Goal: Information Seeking & Learning: Learn about a topic

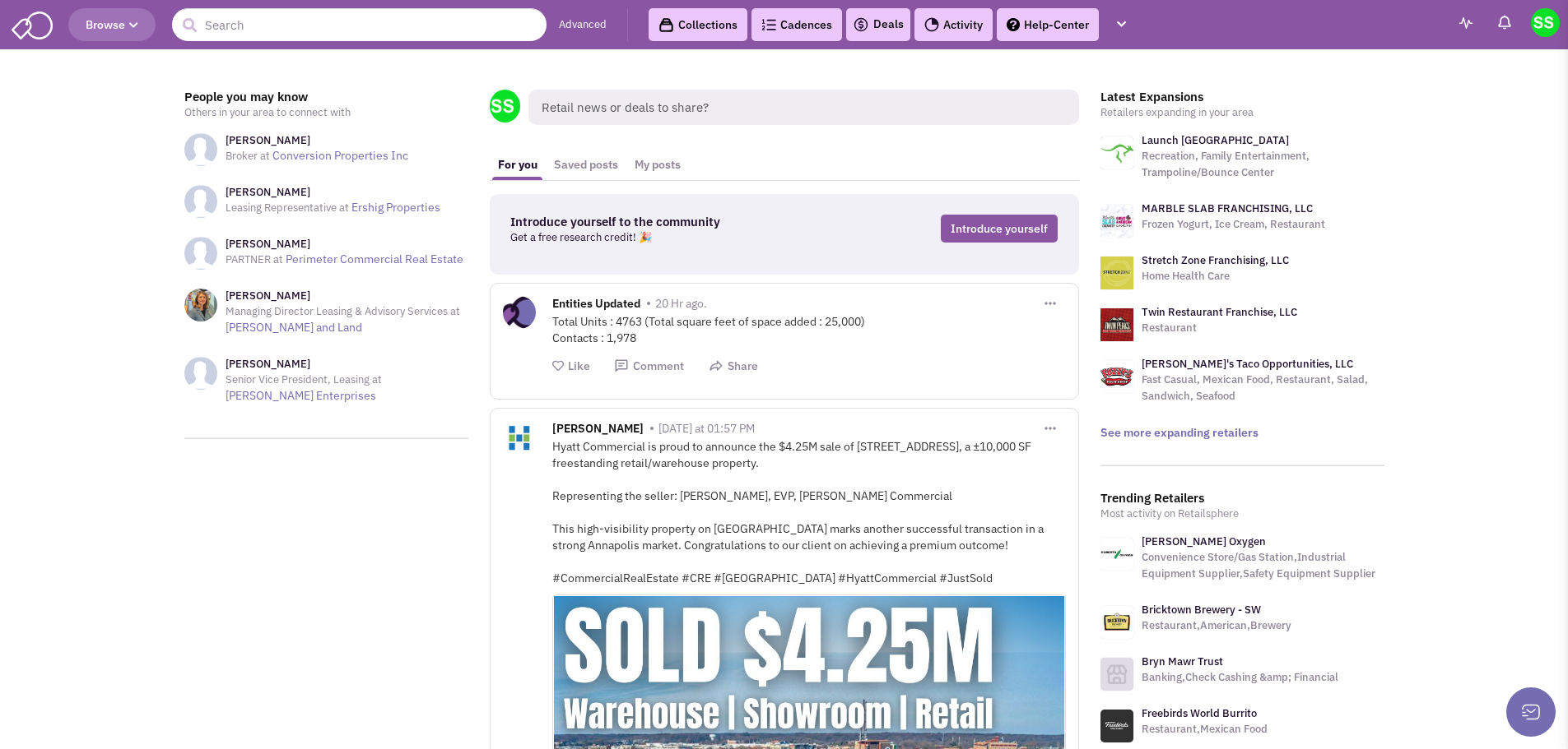
click at [573, 23] on link "Advanced" at bounding box center [583, 25] width 48 height 16
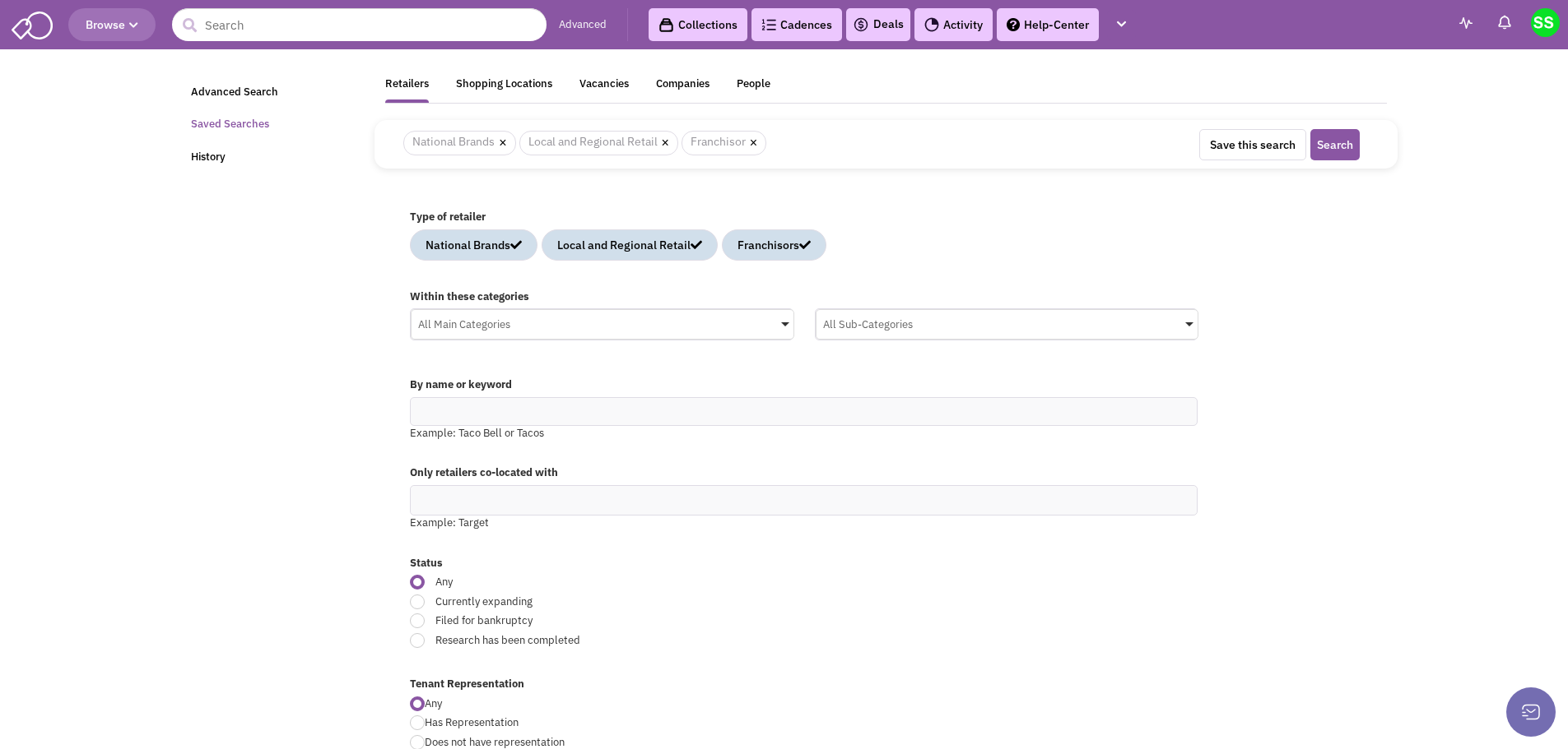
click at [217, 117] on link "Saved Searches" at bounding box center [273, 124] width 183 height 32
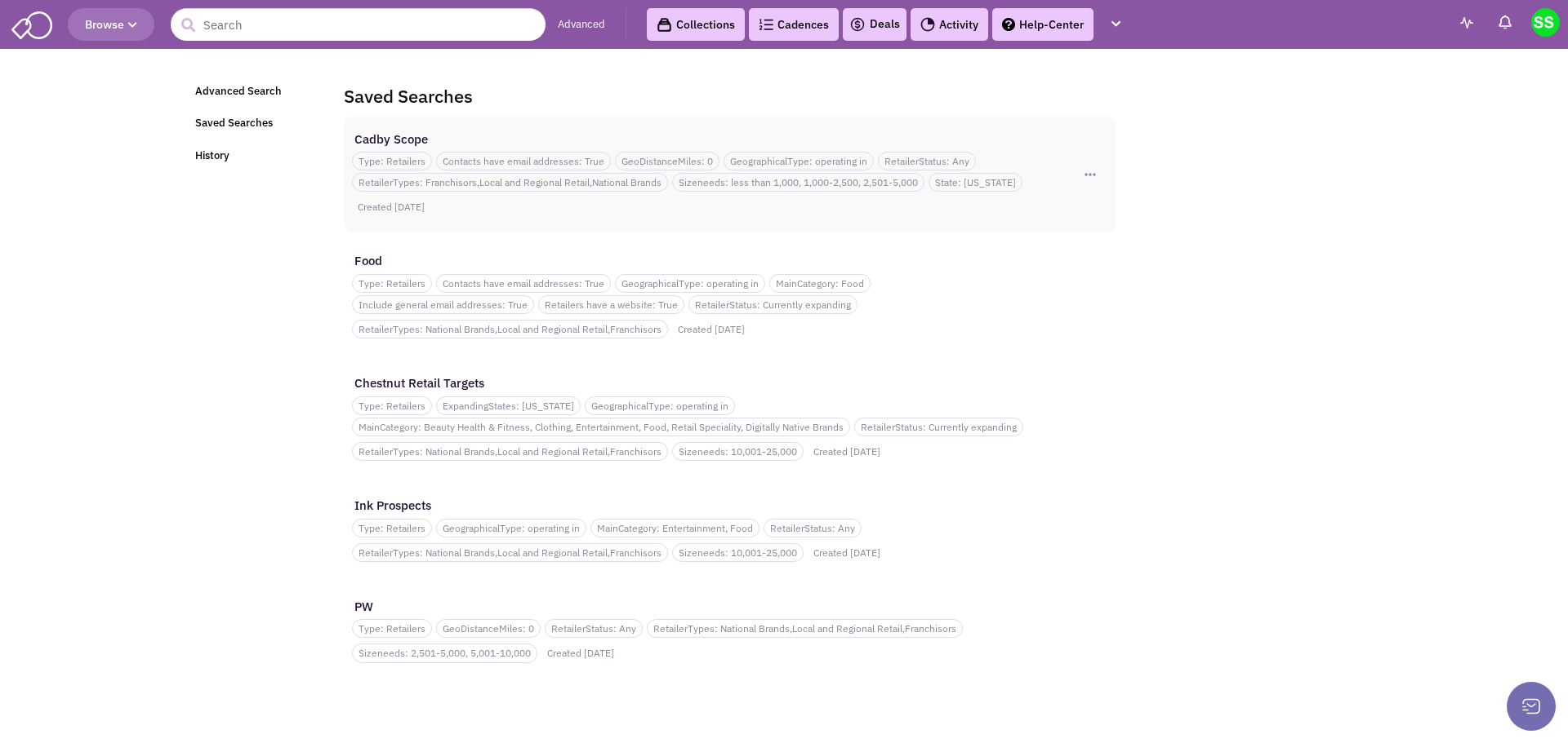
click at [480, 219] on div "Type: Retailers Contacts have email addresses: True GeoDistanceMiles: 0 Geograp…" at bounding box center [700, 183] width 696 height 72
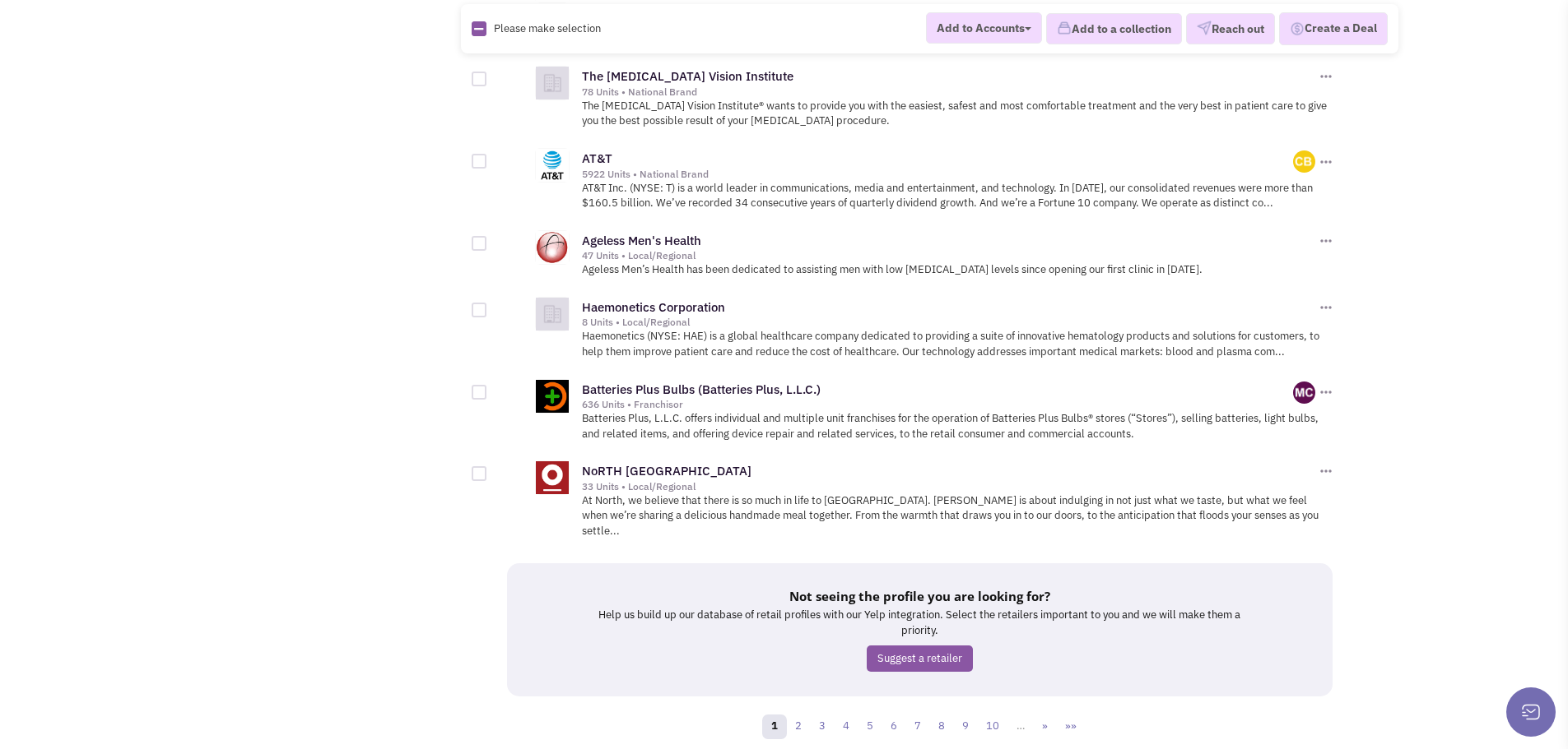
scroll to position [1814, 0]
click at [800, 712] on link "2" at bounding box center [798, 724] width 25 height 25
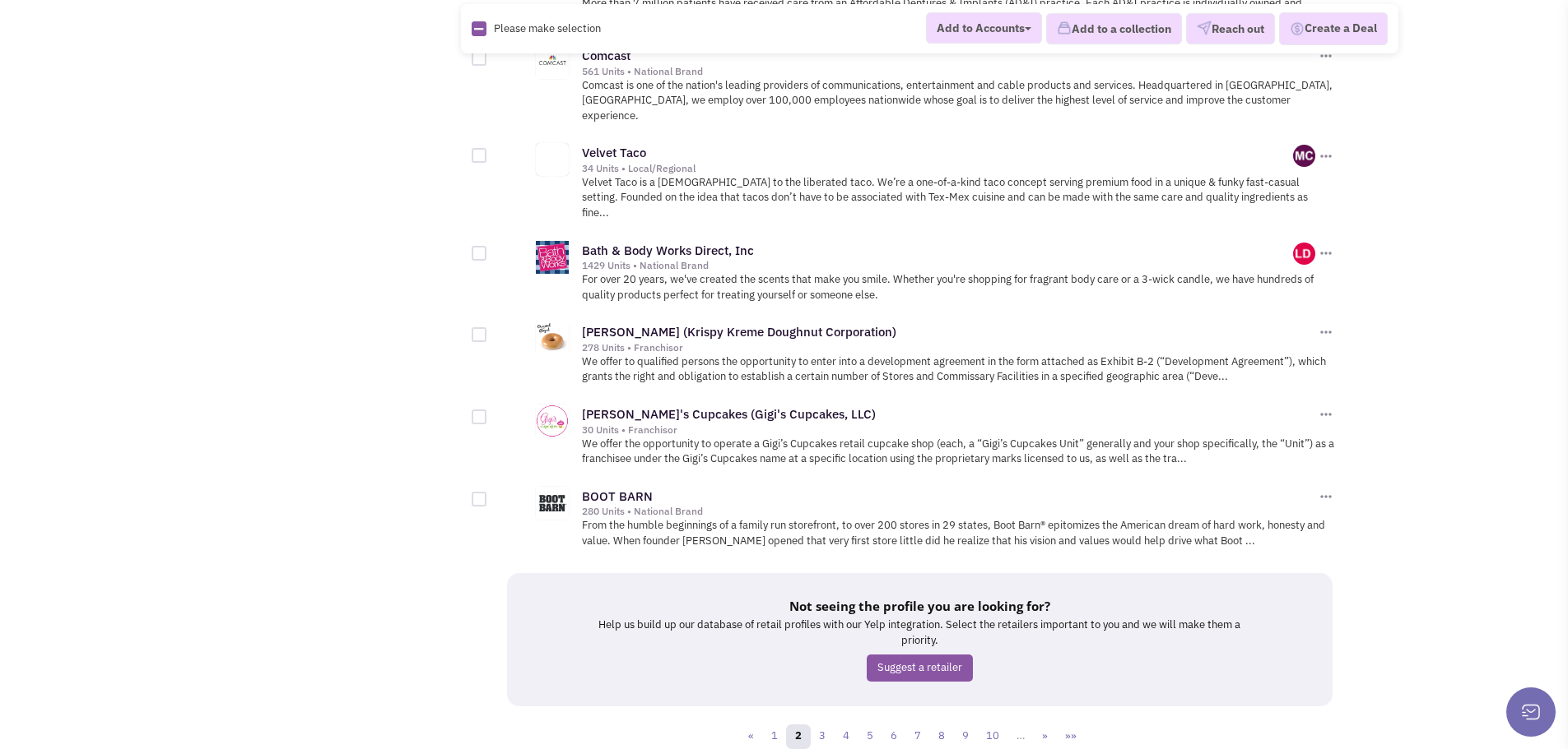
scroll to position [1800, 0]
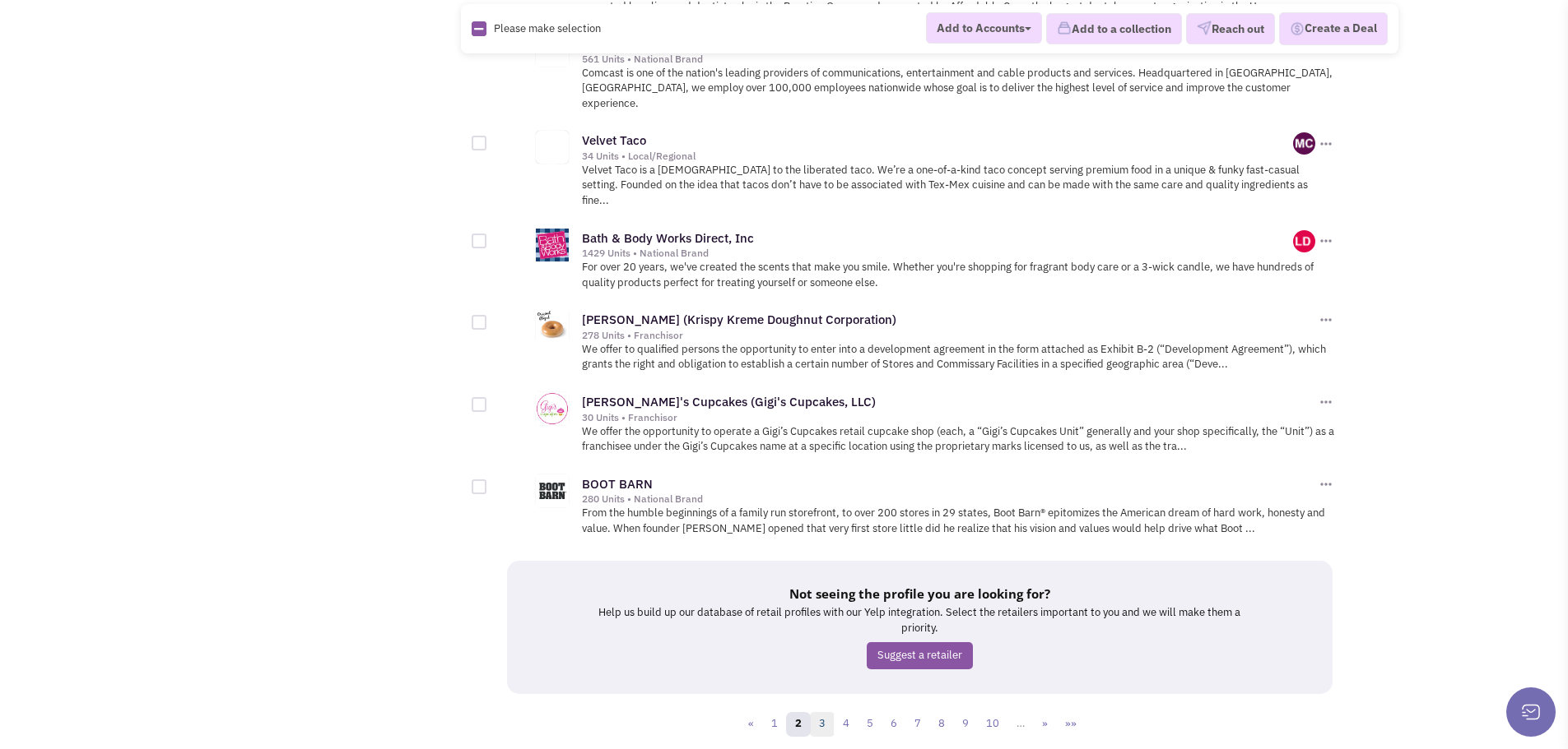
click at [829, 712] on link "3" at bounding box center [822, 724] width 25 height 25
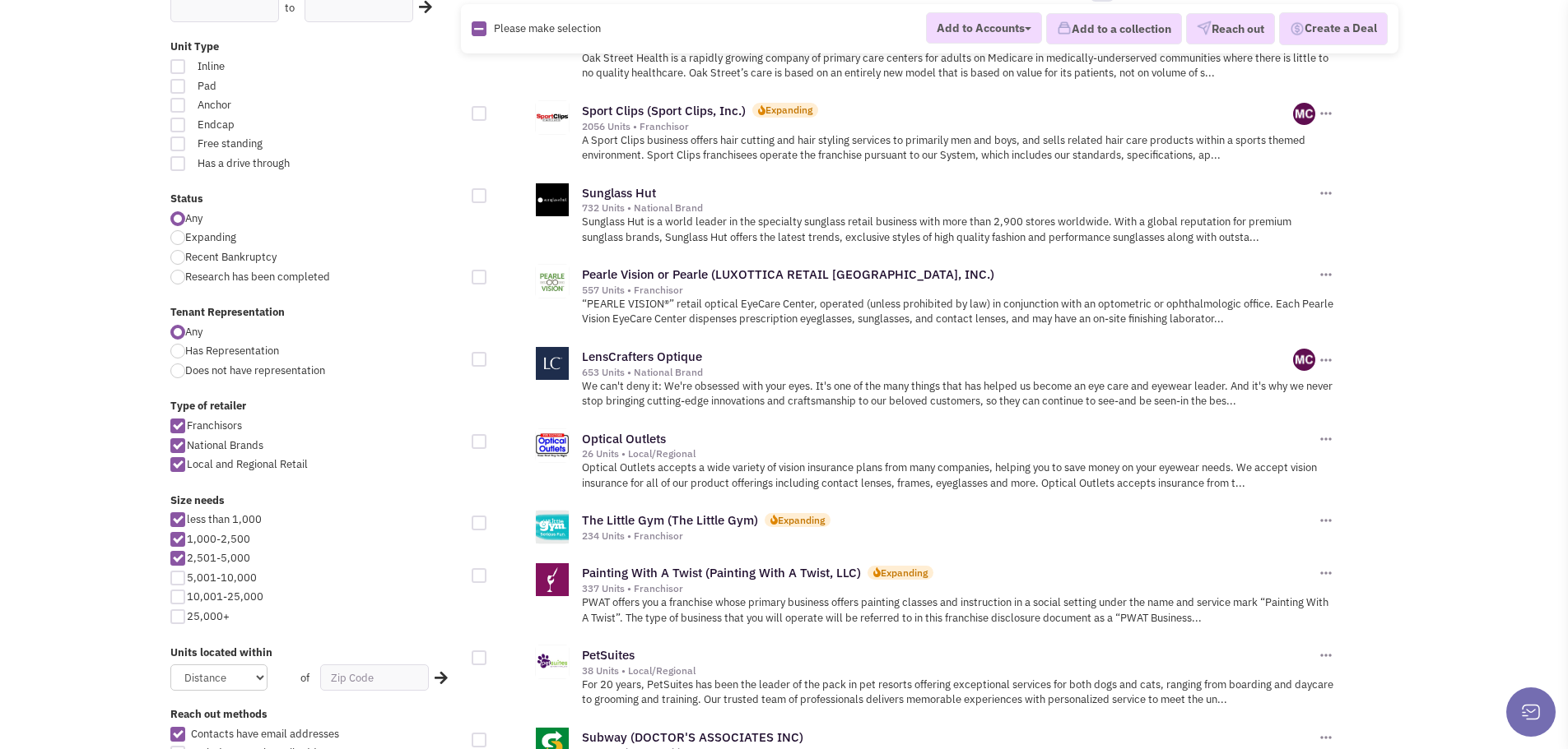
scroll to position [329, 0]
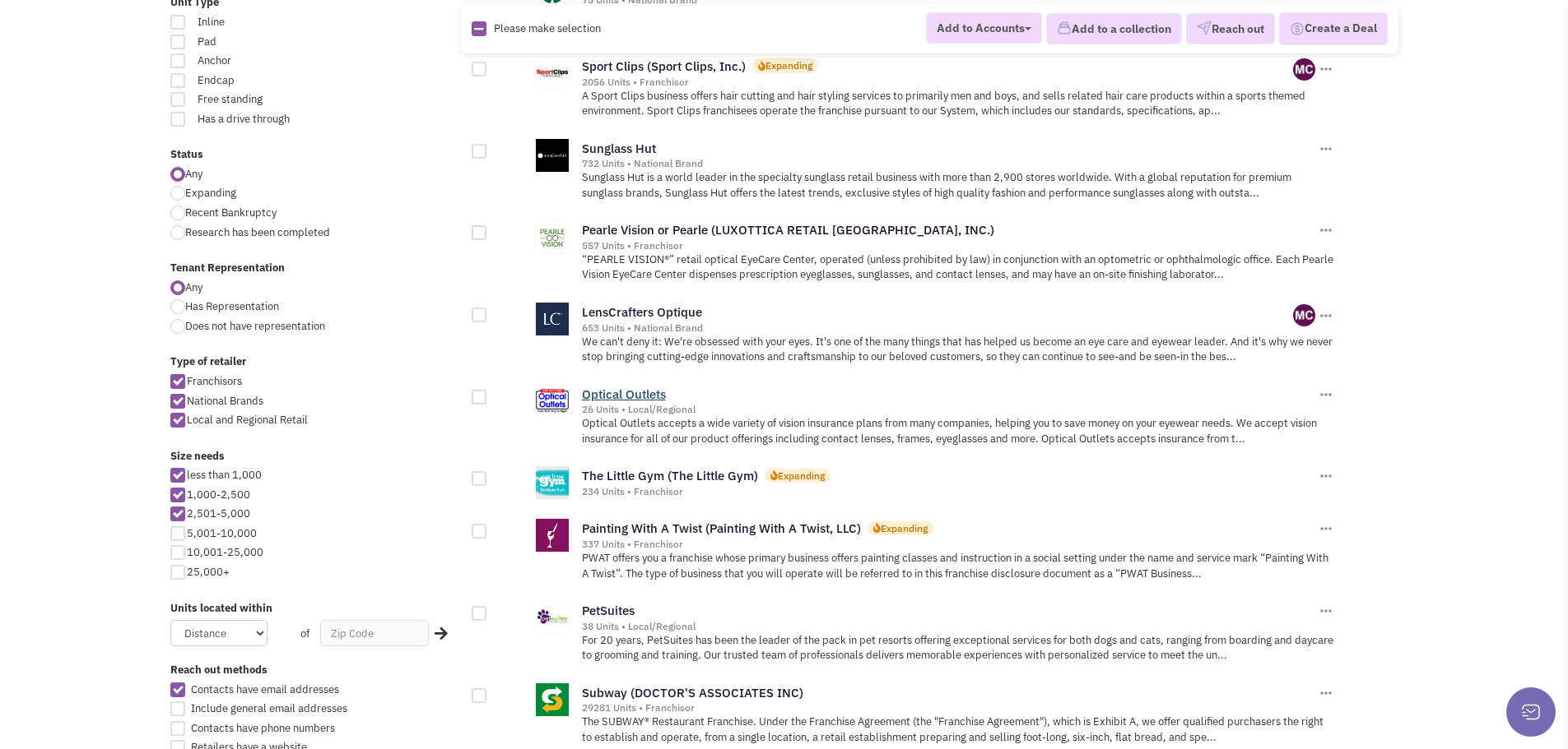
click at [648, 398] on link "Optical Outlets" at bounding box center [623, 394] width 84 height 16
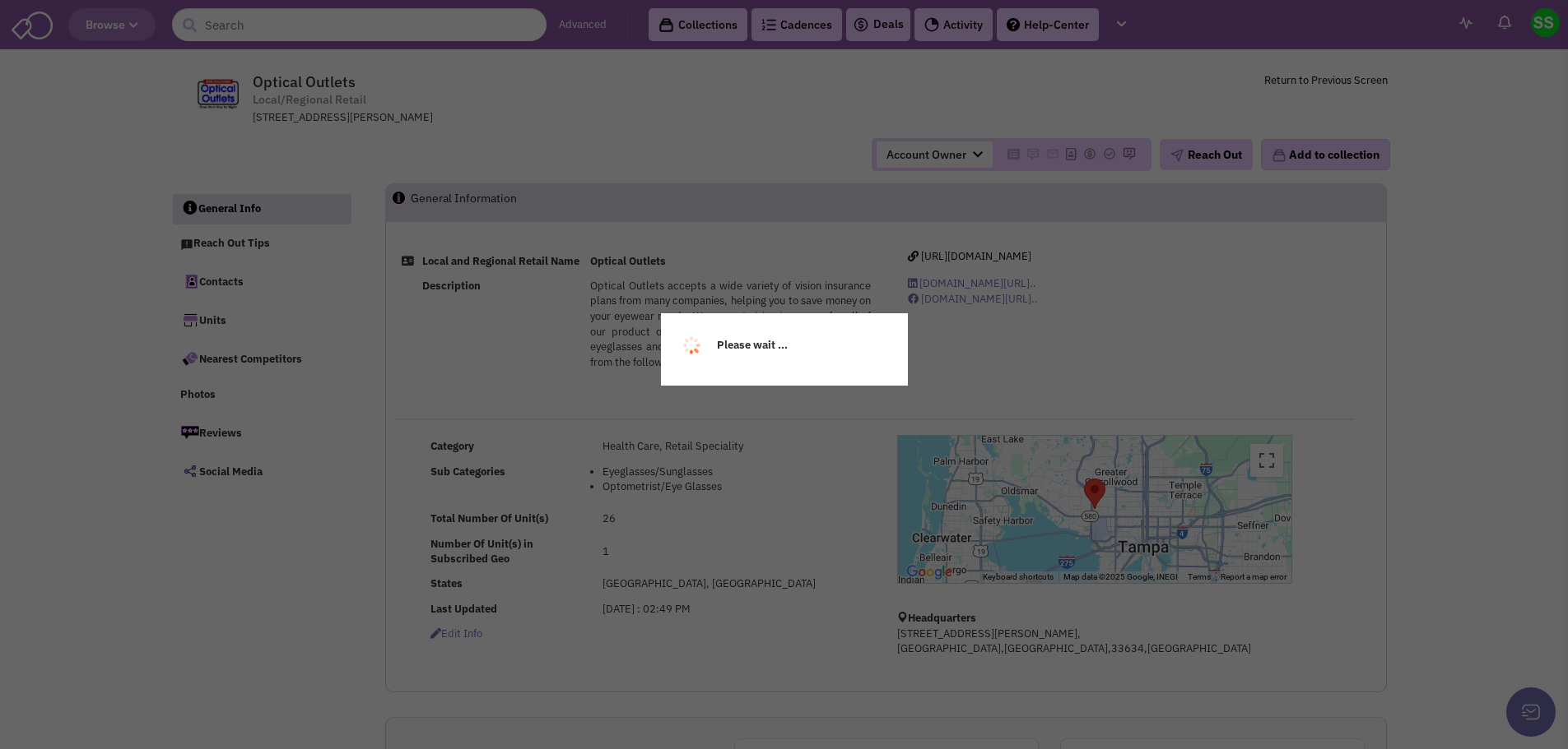
select select
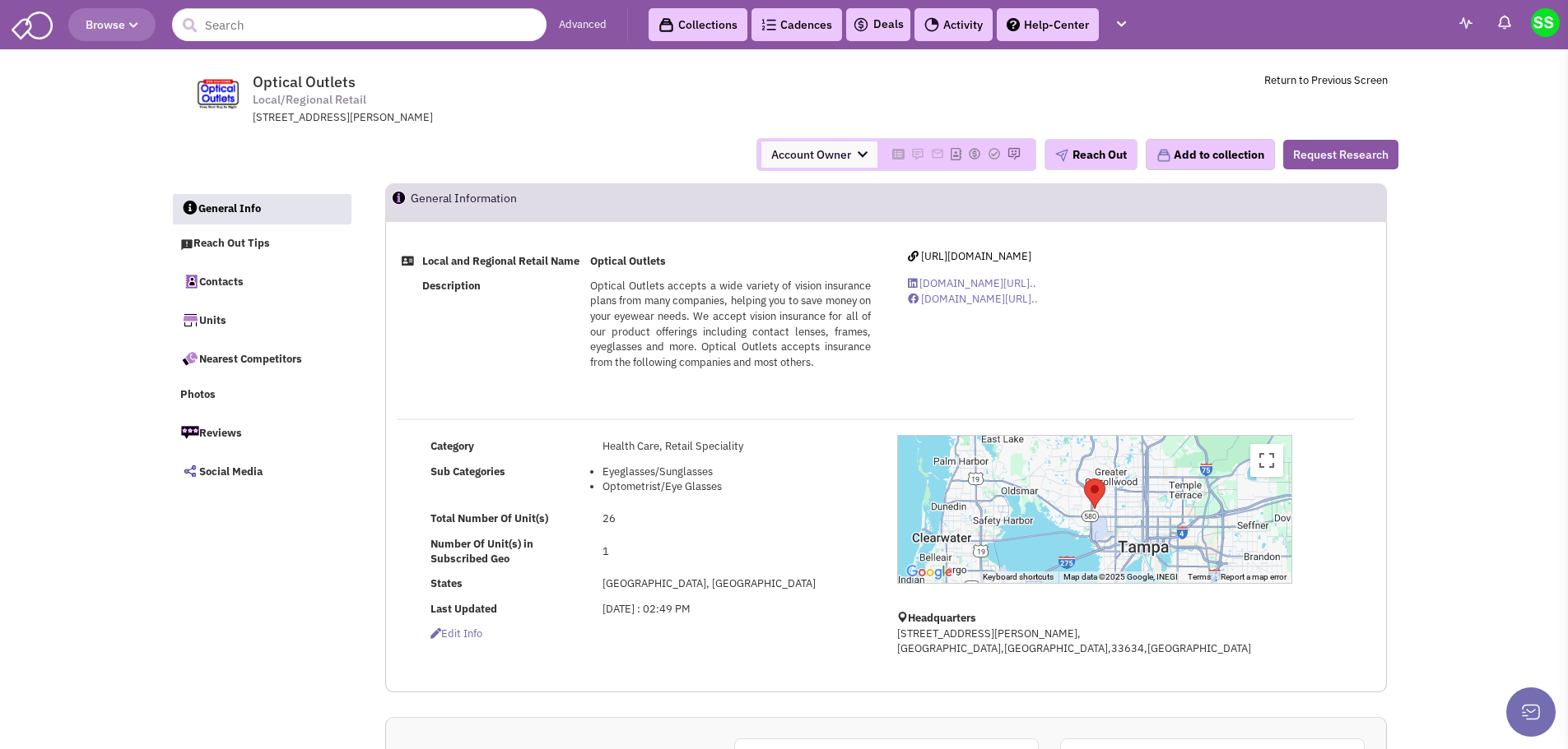
select select
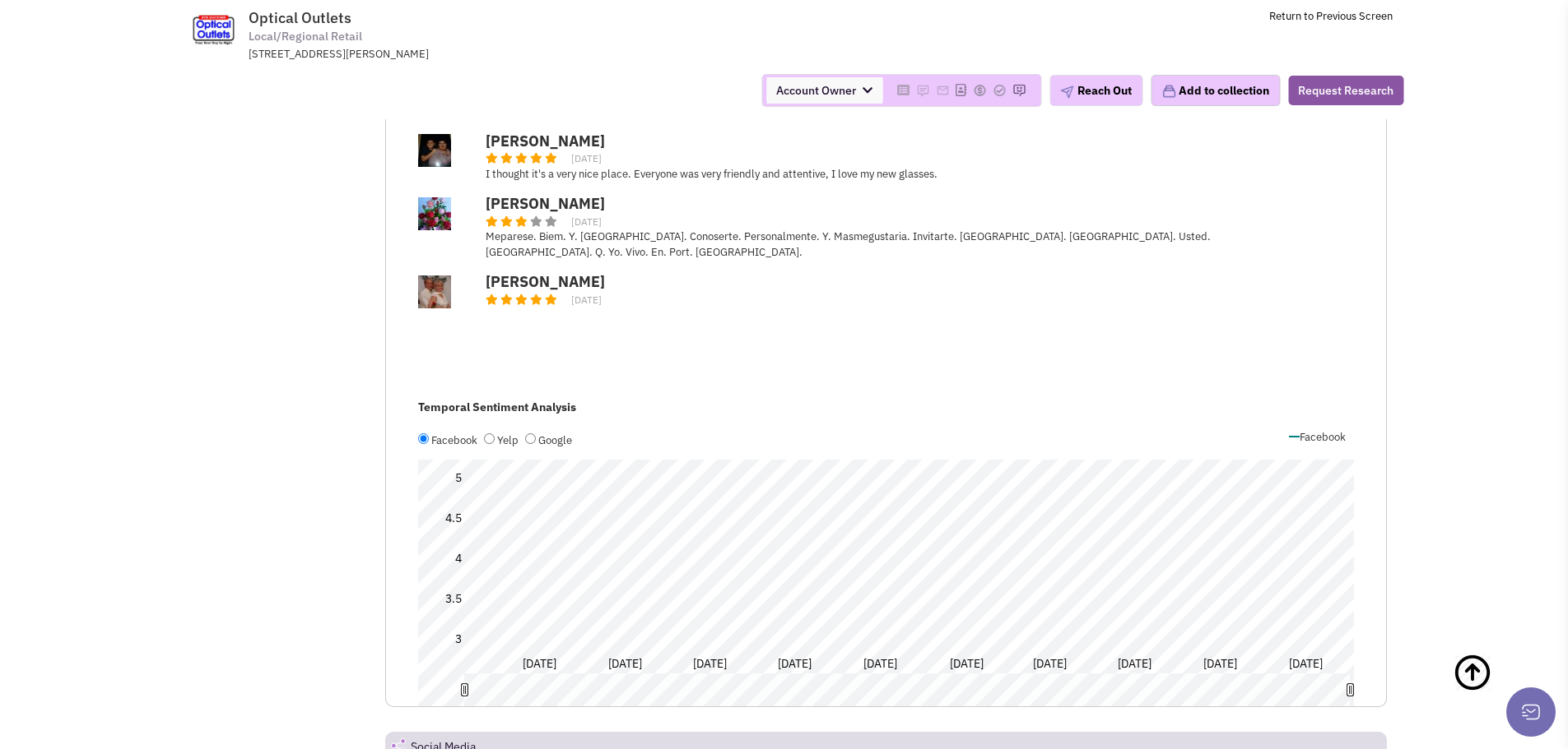
scroll to position [5018, 0]
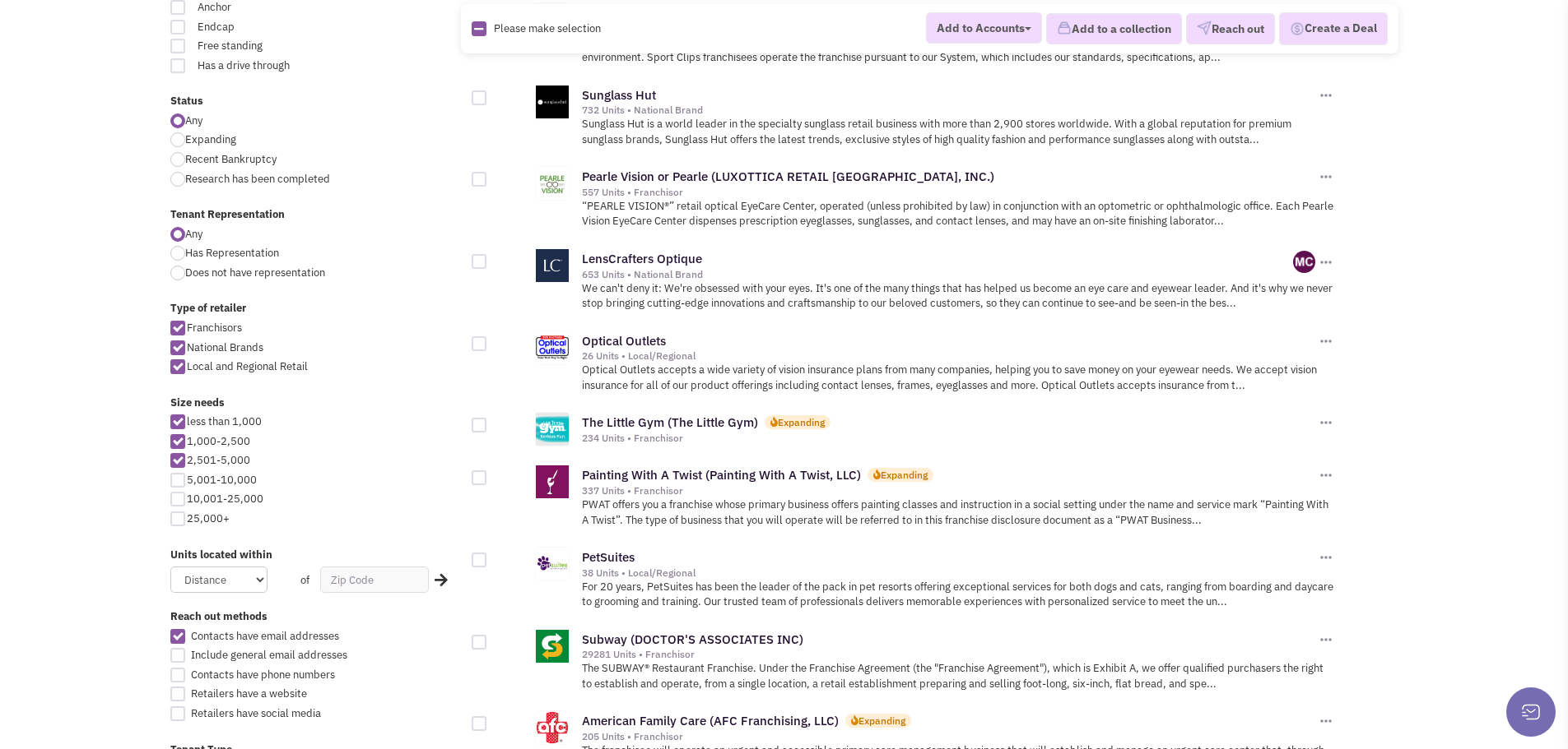
scroll to position [411, 0]
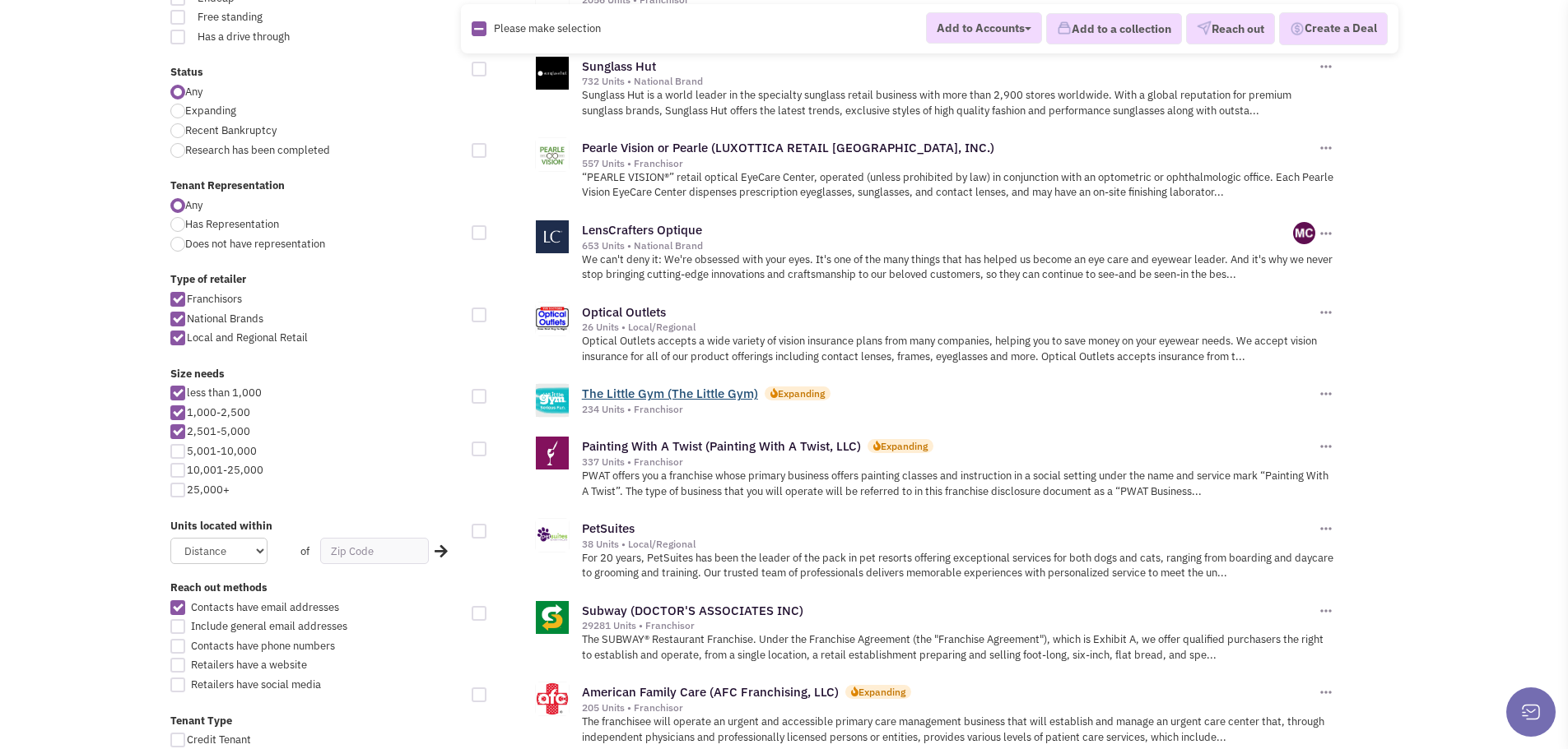
click at [664, 388] on link "The Little Gym (The Little Gym)" at bounding box center [669, 393] width 176 height 16
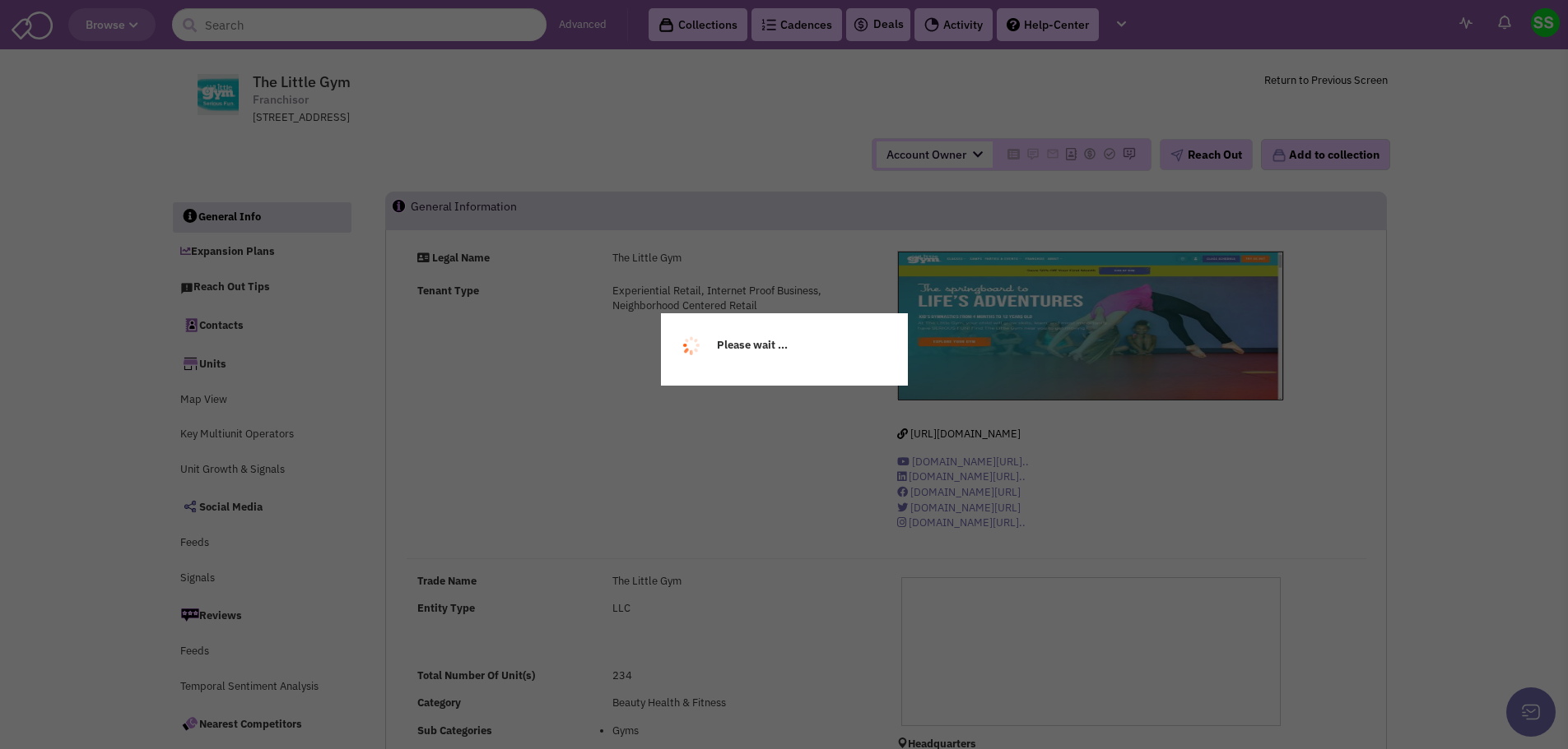
select select
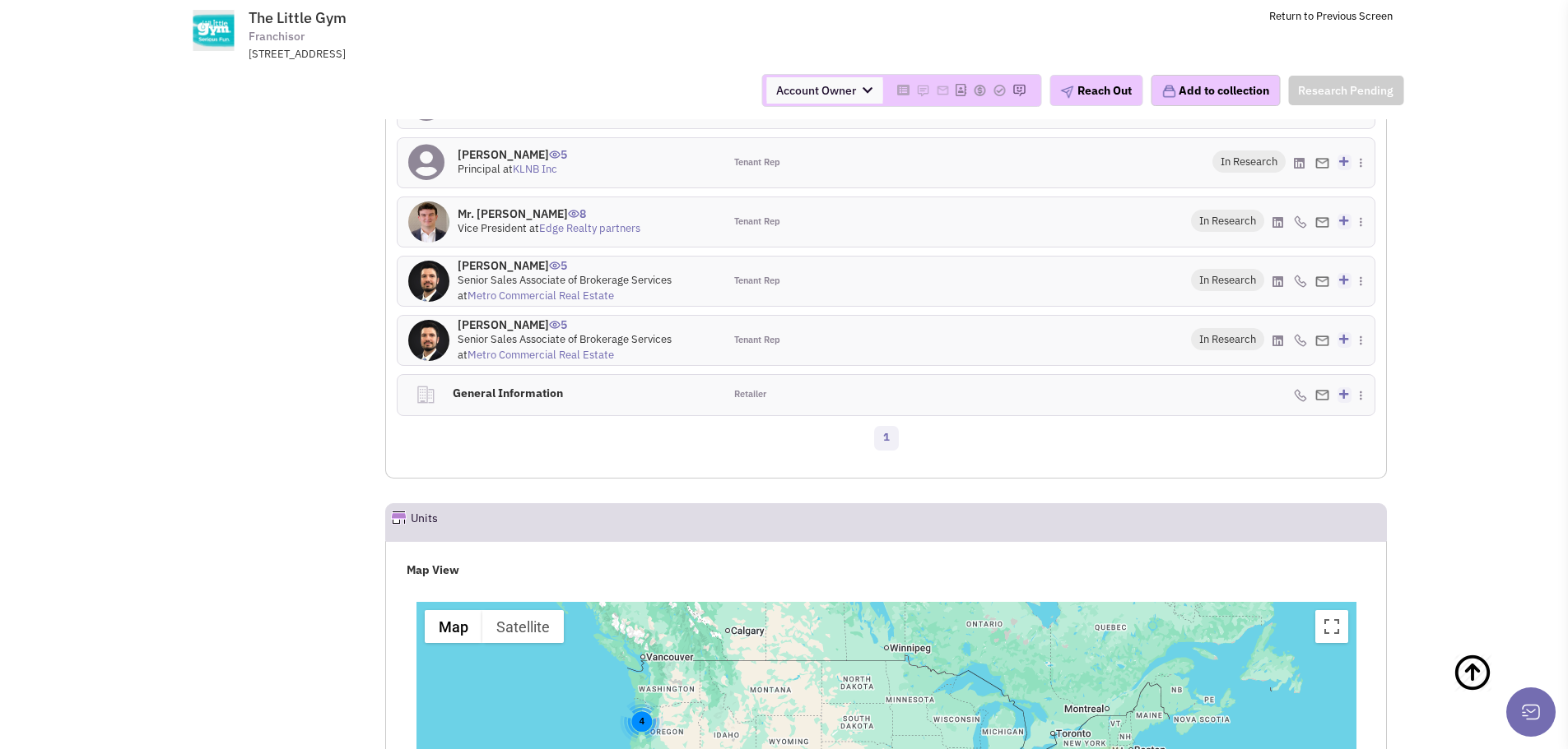
scroll to position [1894, 0]
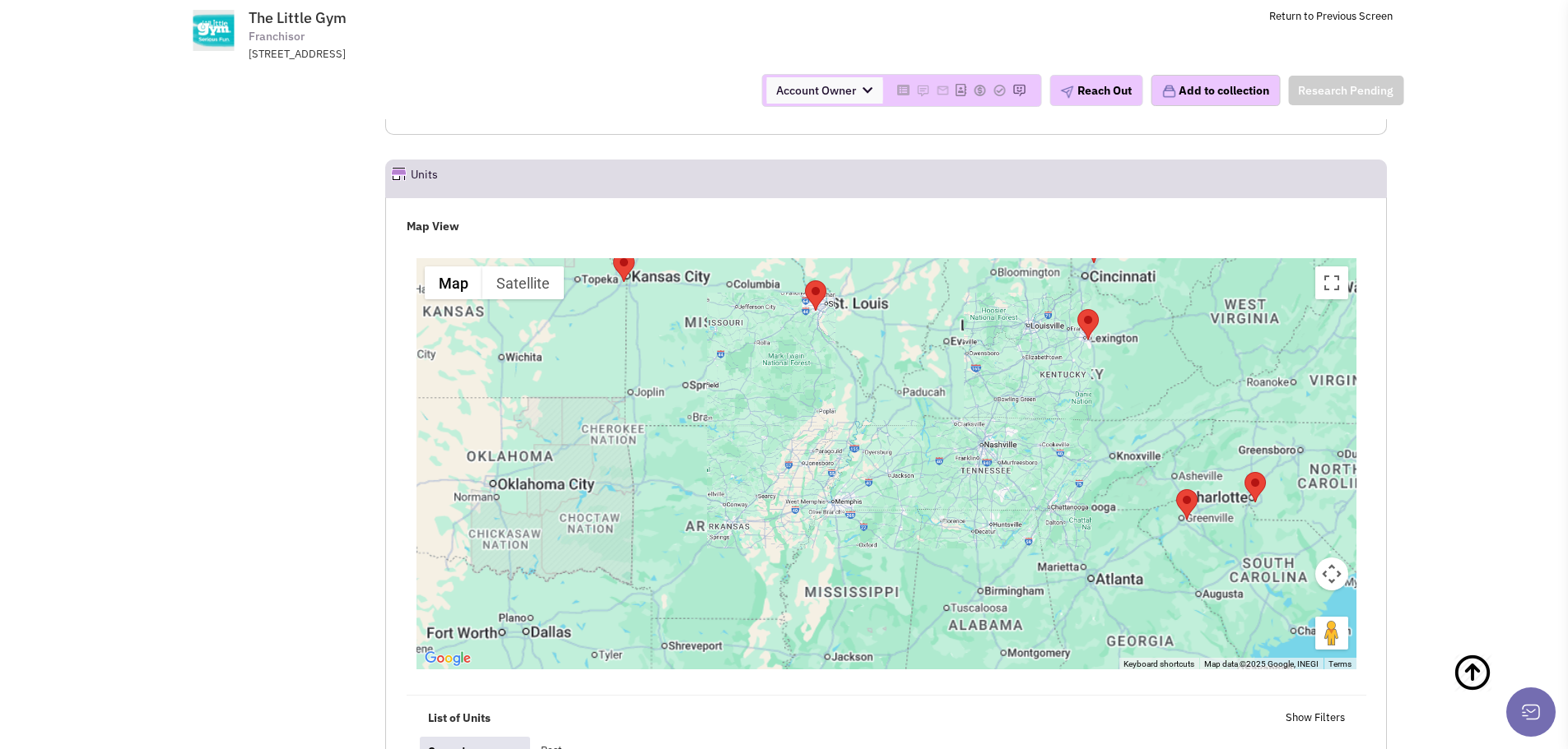
select select
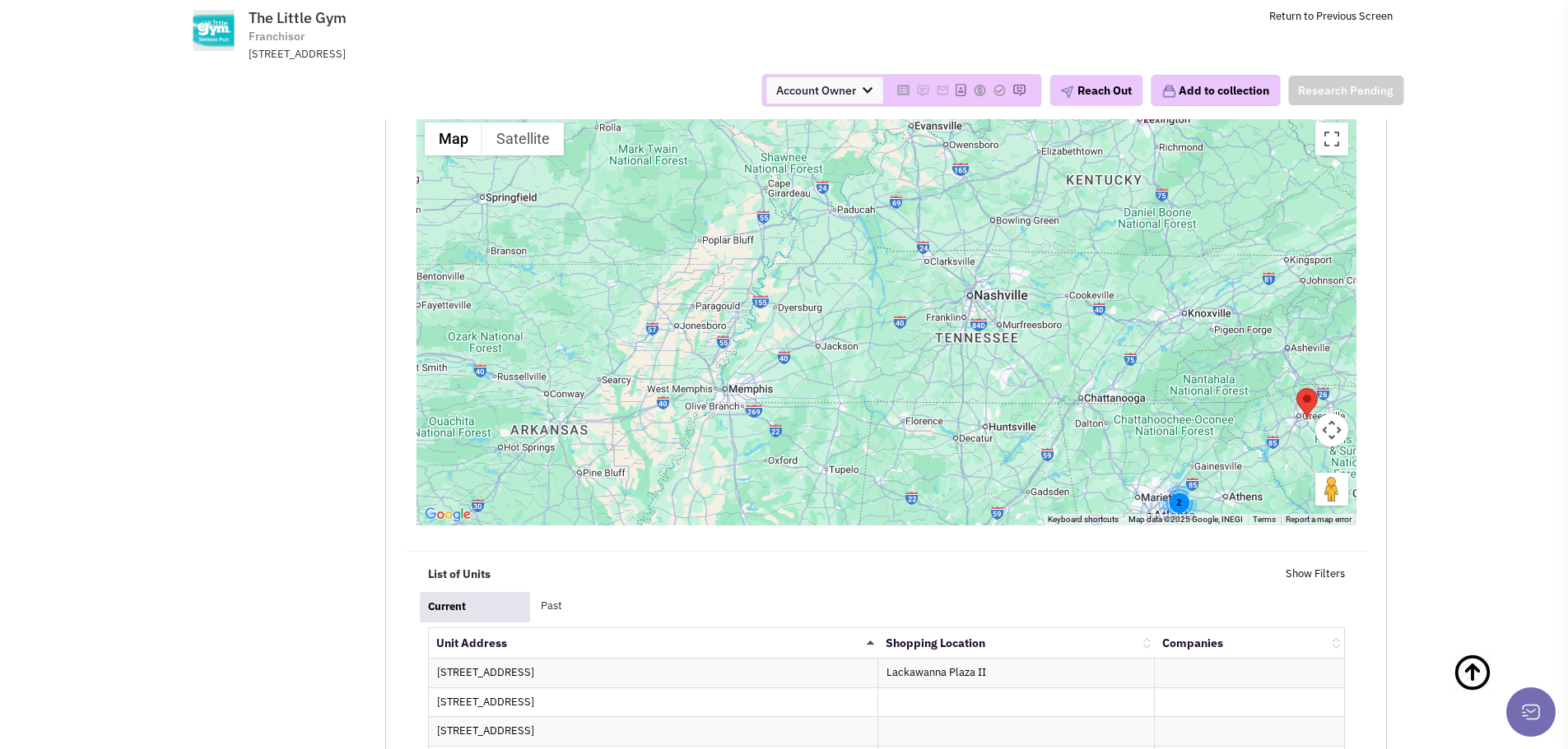
scroll to position [2470, 0]
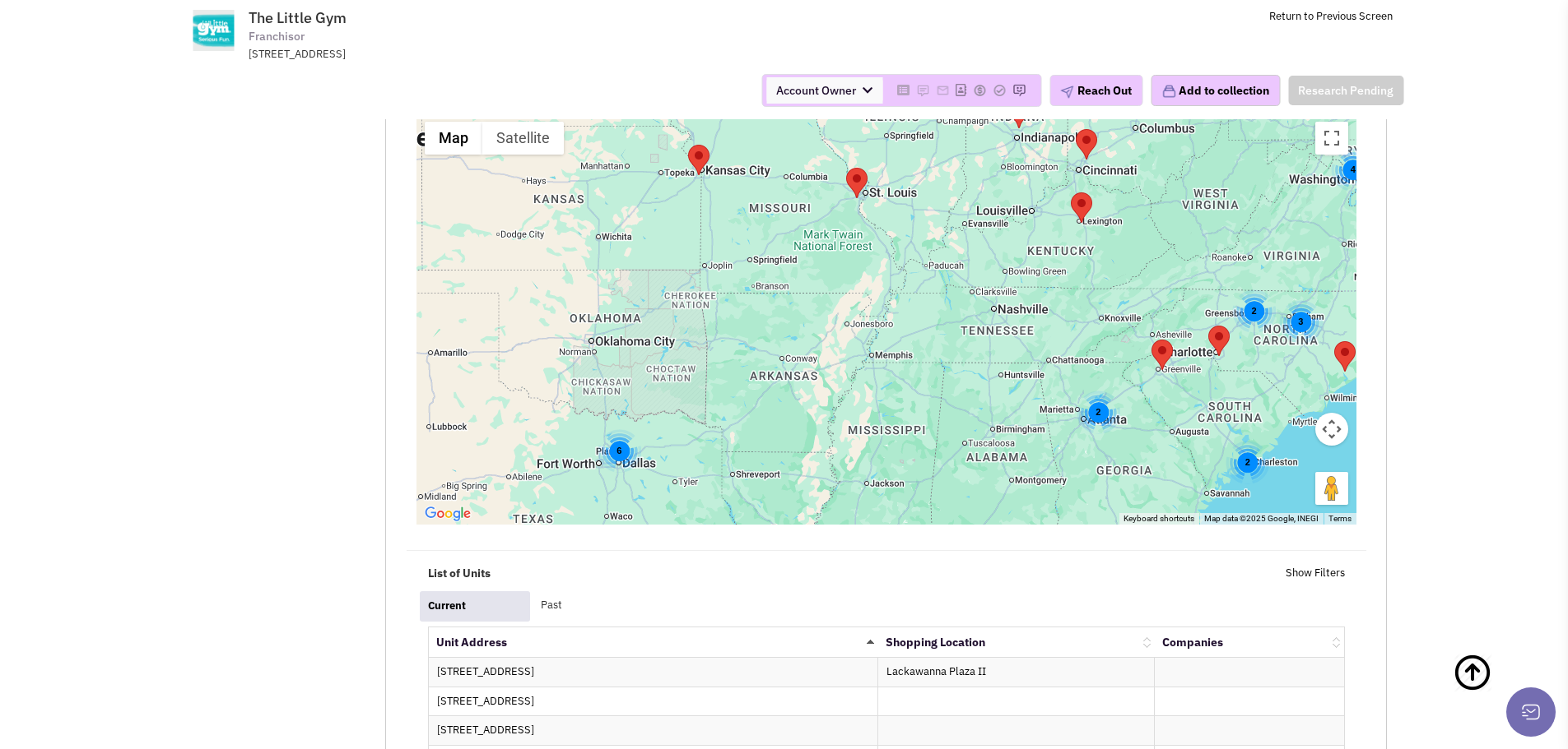
click at [1097, 391] on div "2" at bounding box center [1098, 412] width 43 height 43
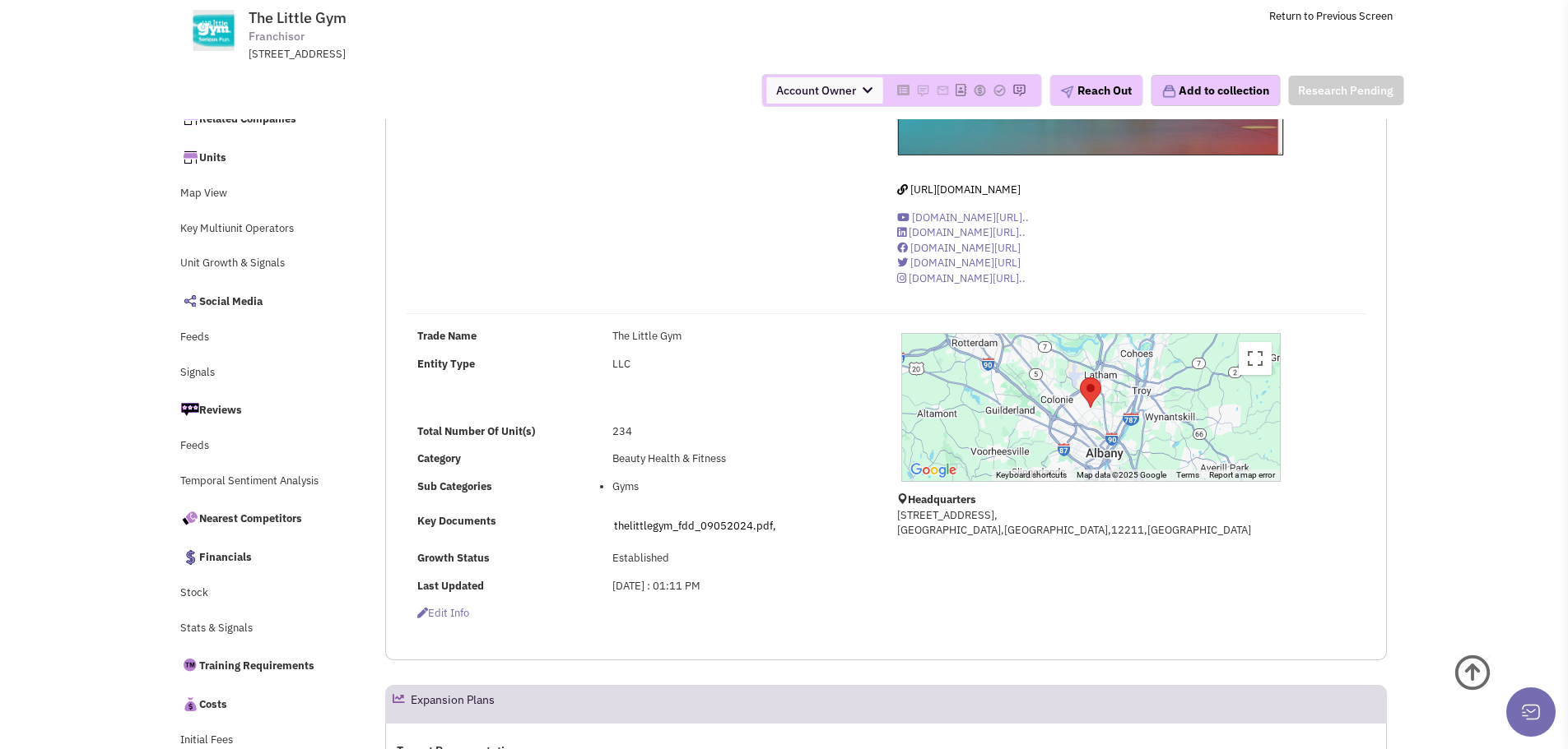
scroll to position [165, 0]
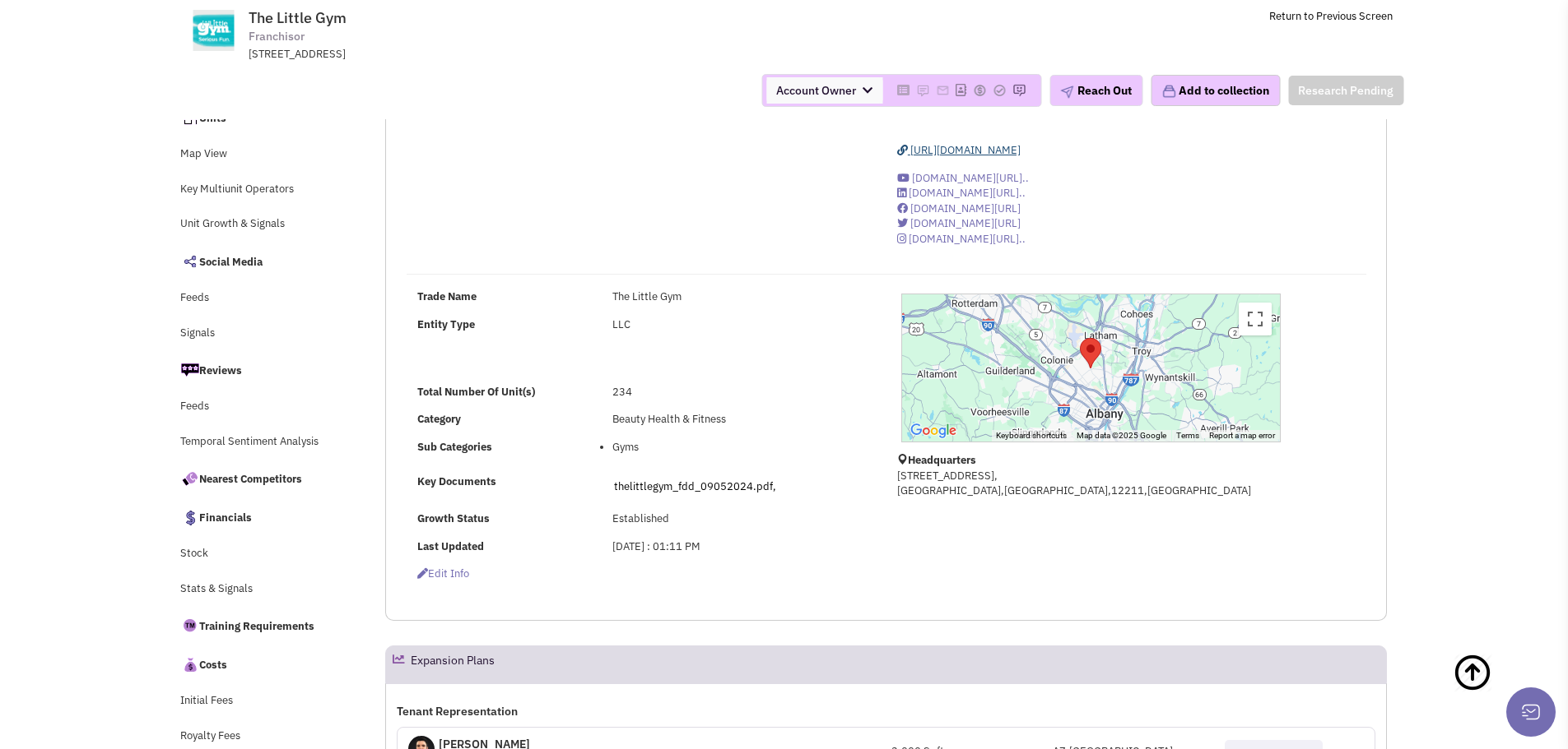
click at [956, 144] on span "https://www.thelittlegym.com/" at bounding box center [966, 150] width 110 height 14
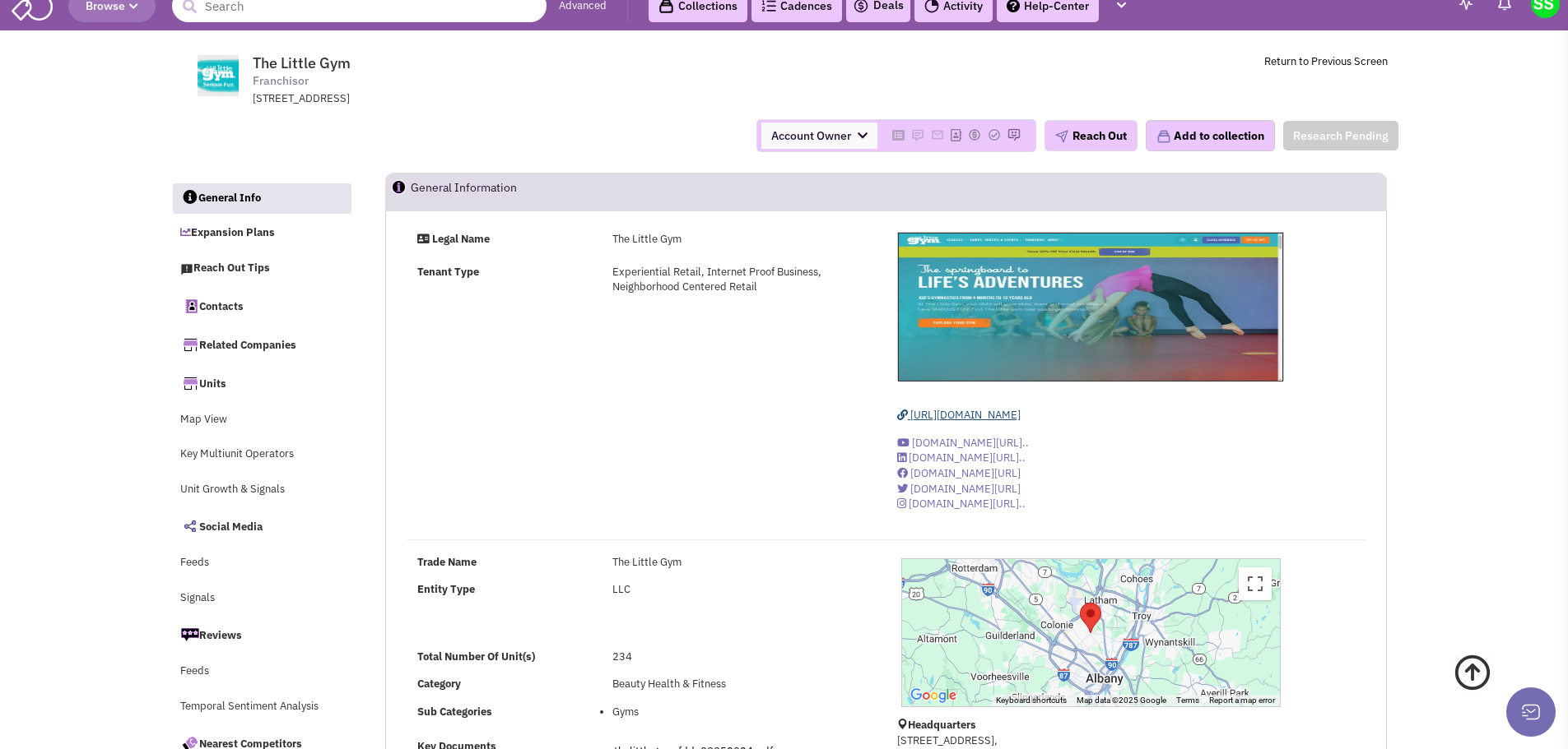
scroll to position [0, 0]
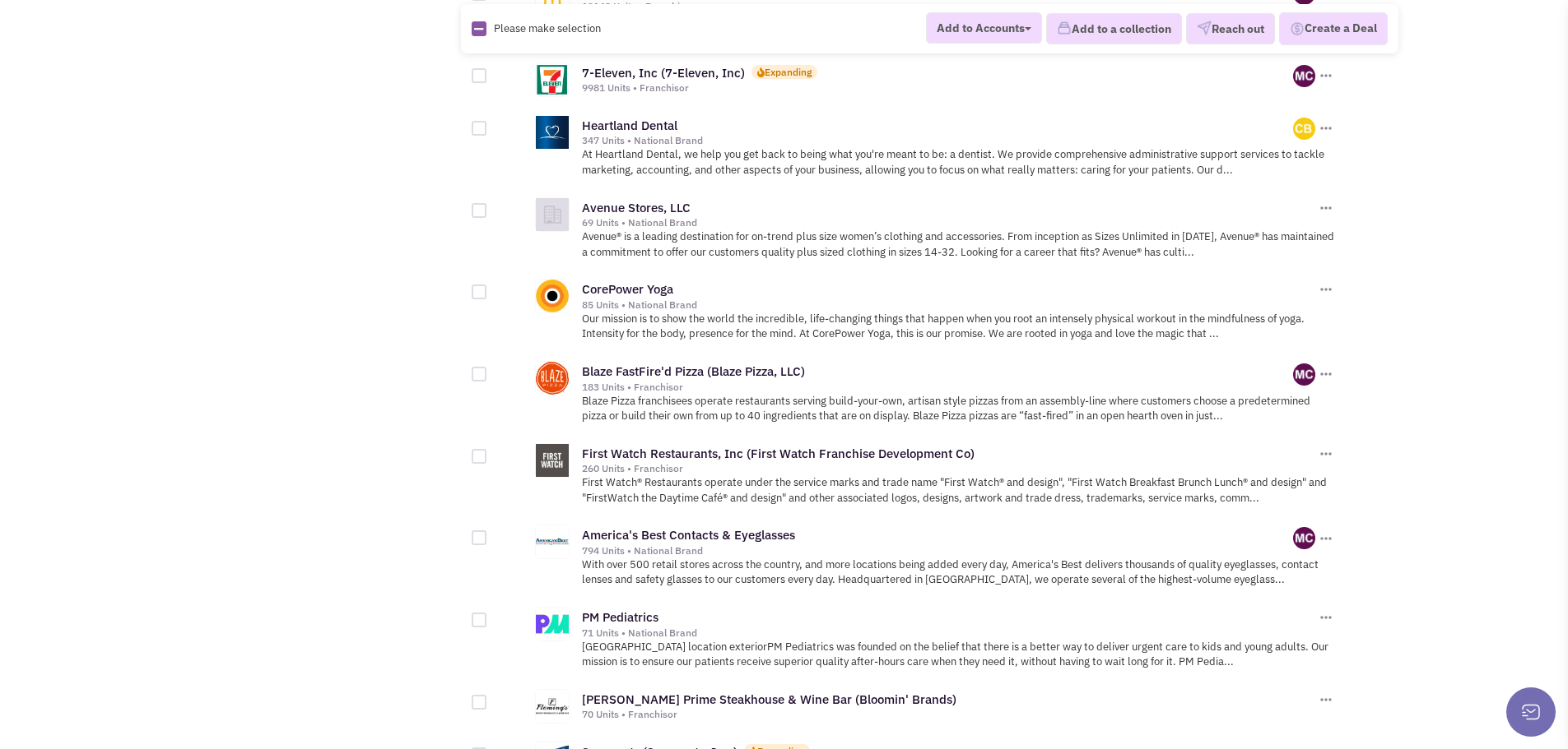
scroll to position [1481, 0]
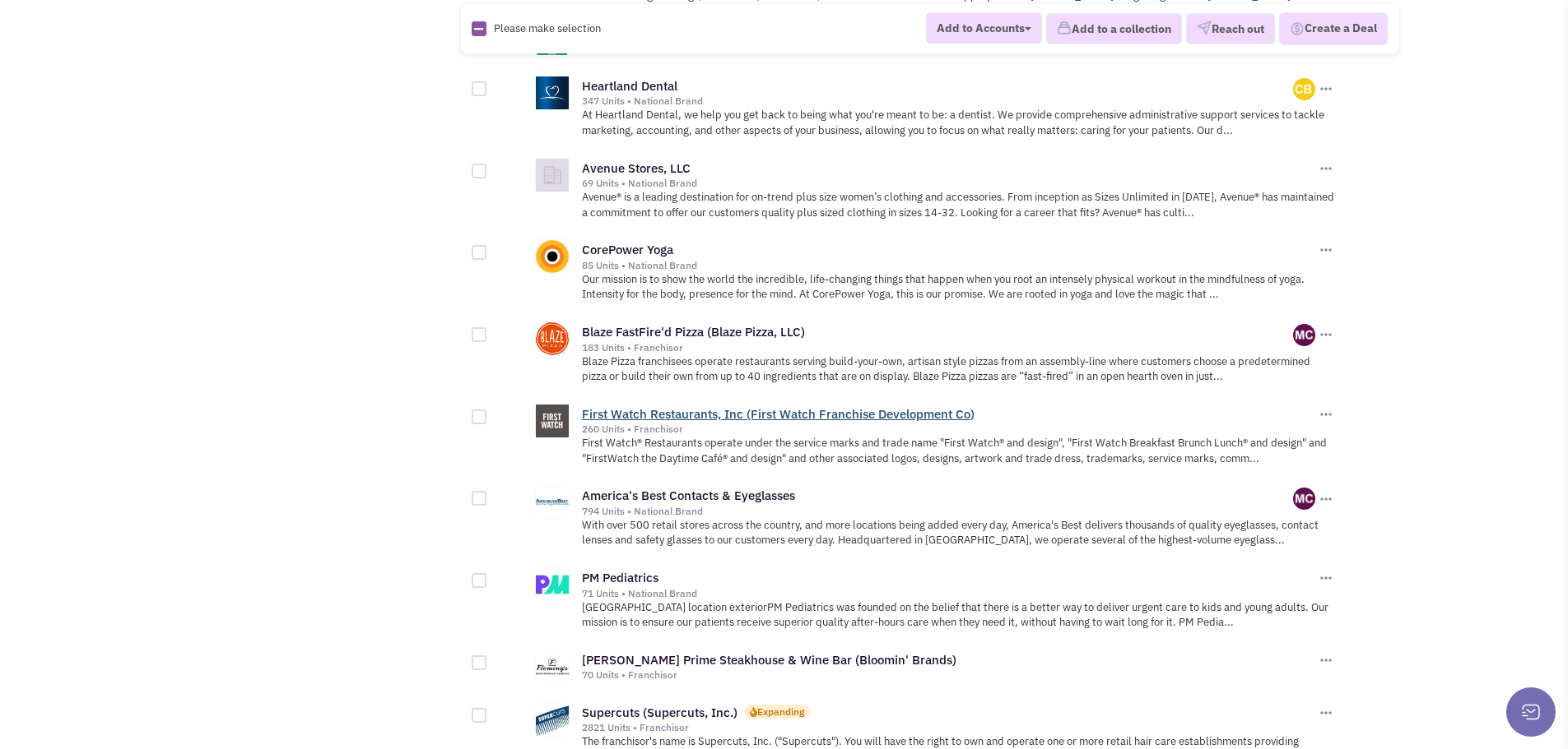
click at [654, 409] on link "First Watch Restaurants, Inc (First Watch Franchise Development Co)" at bounding box center [778, 414] width 392 height 16
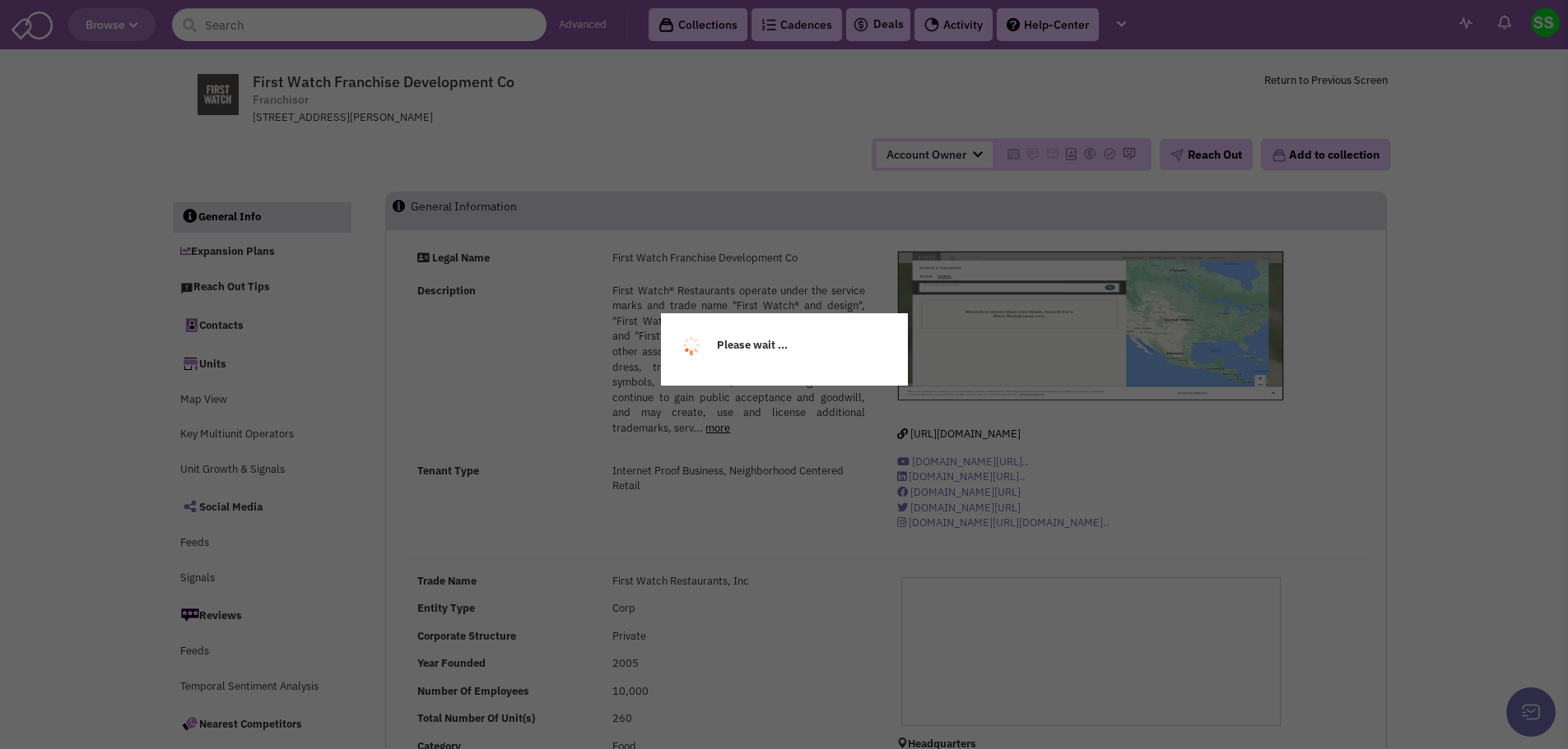
select select
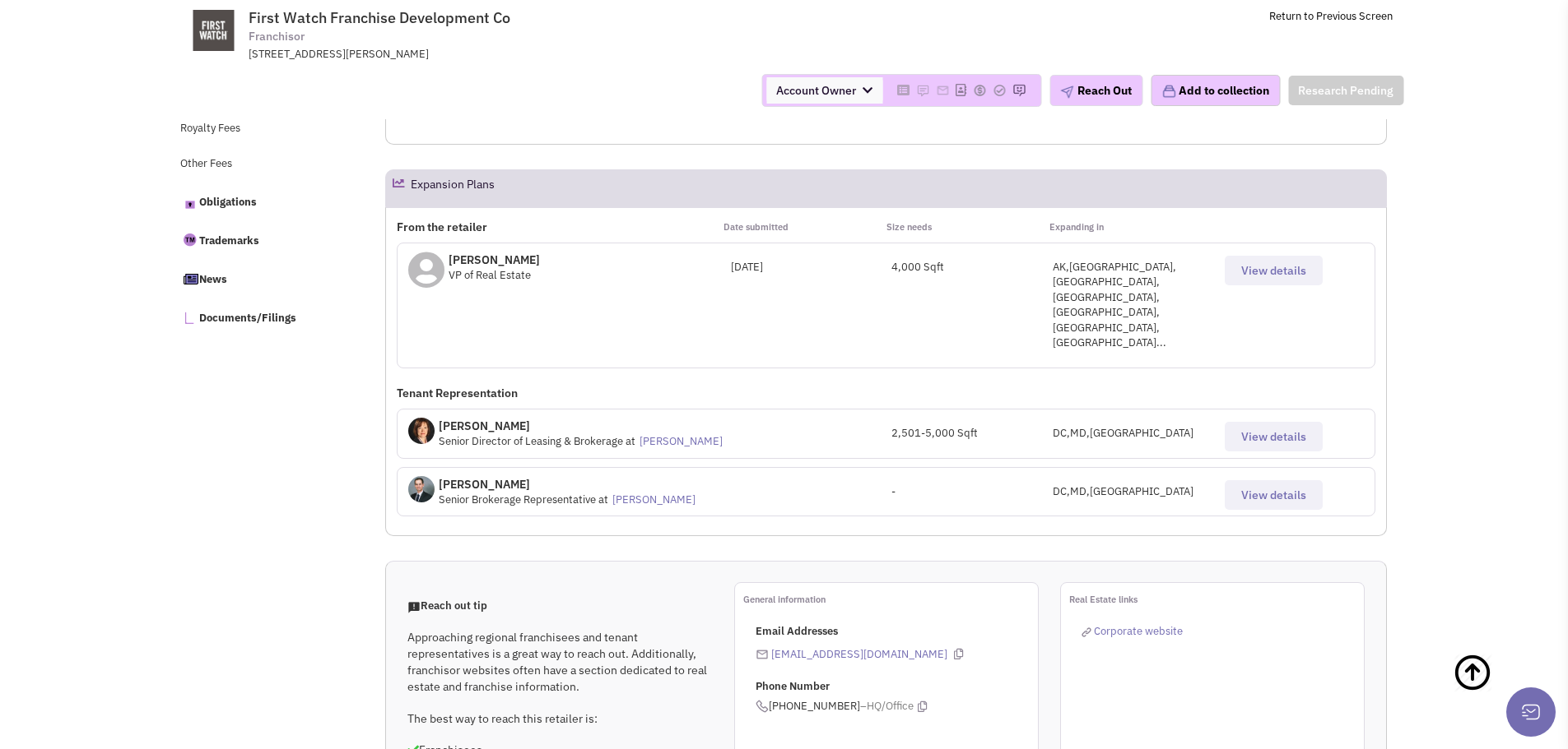
scroll to position [741, 0]
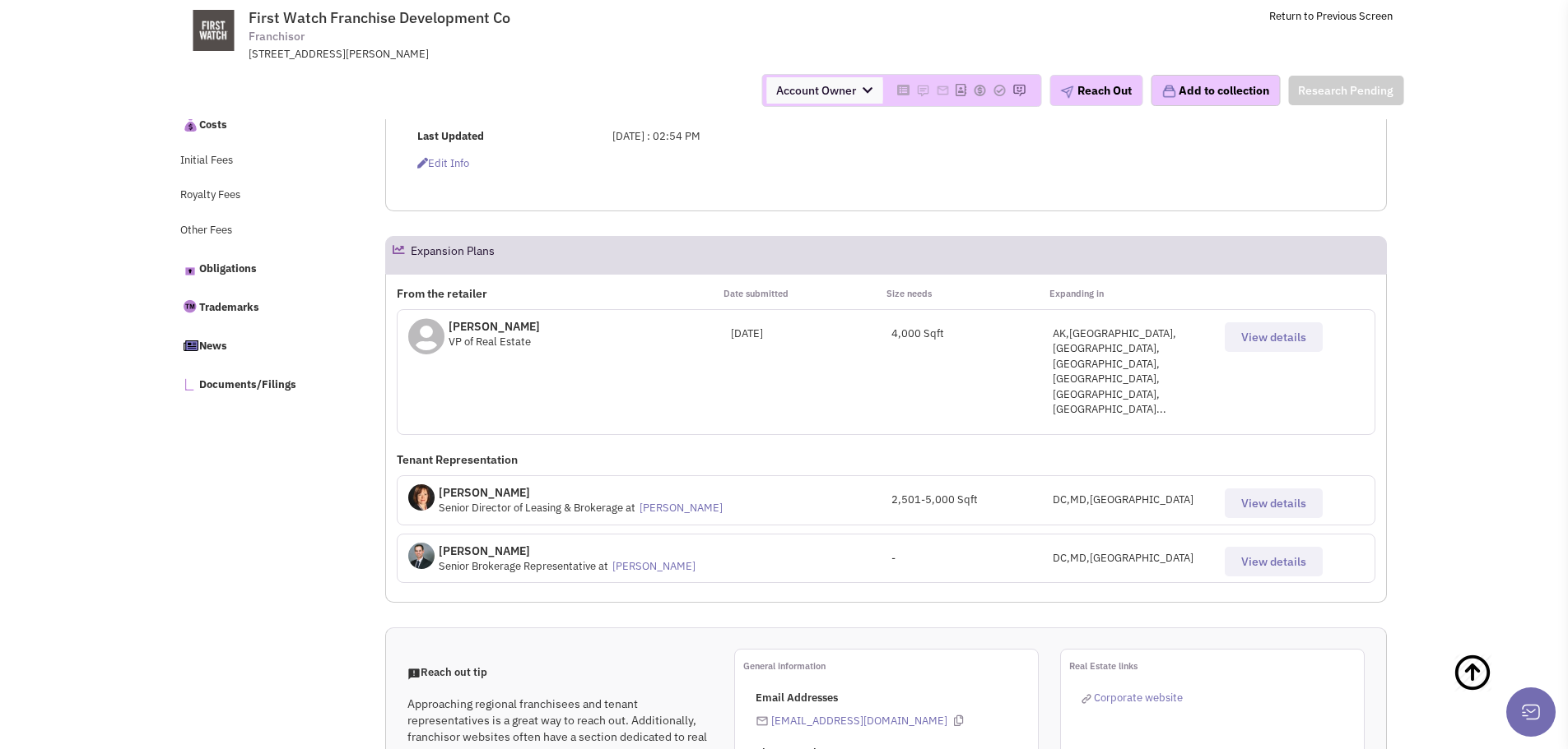
click at [1261, 338] on span "View details" at bounding box center [1273, 338] width 65 height 15
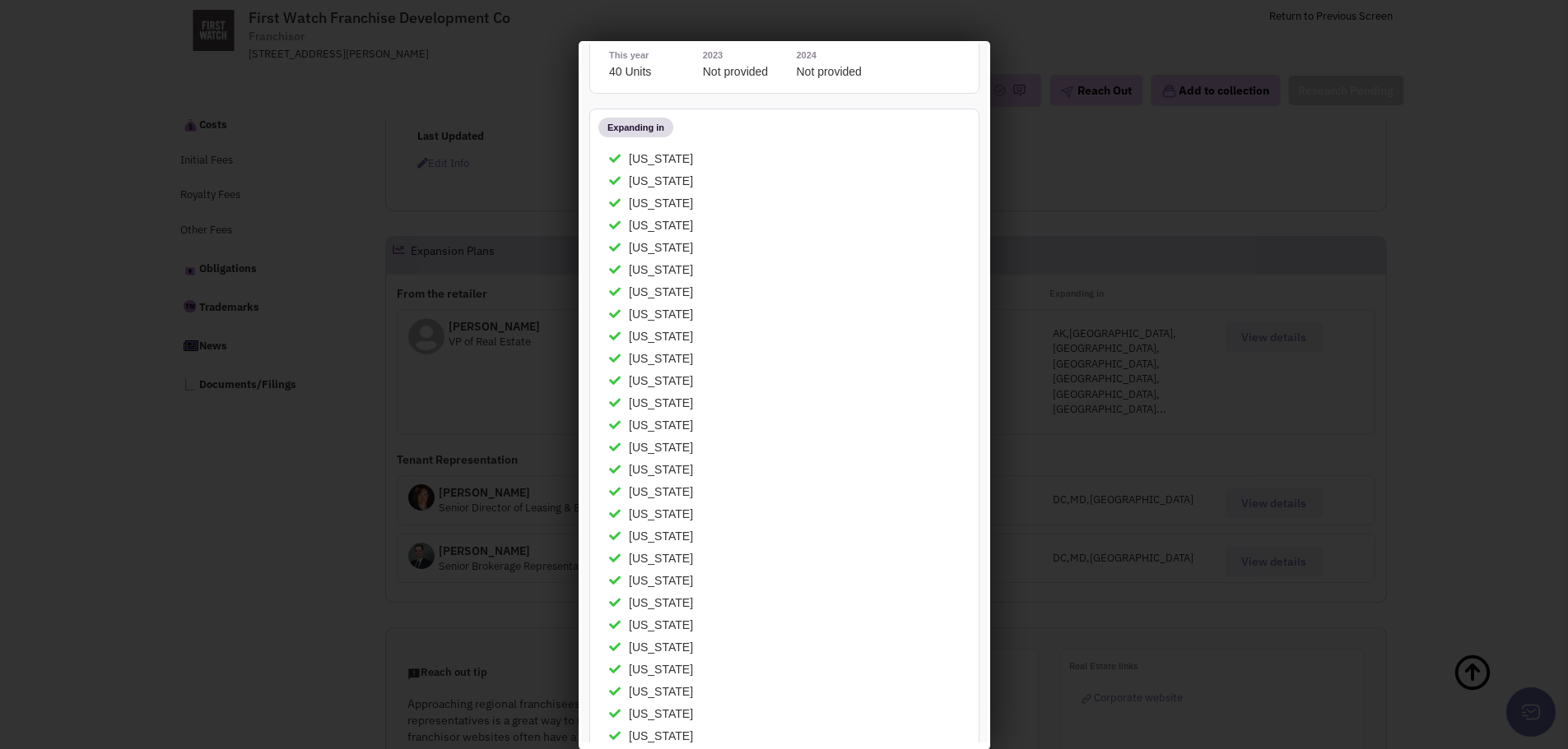
scroll to position [0, 0]
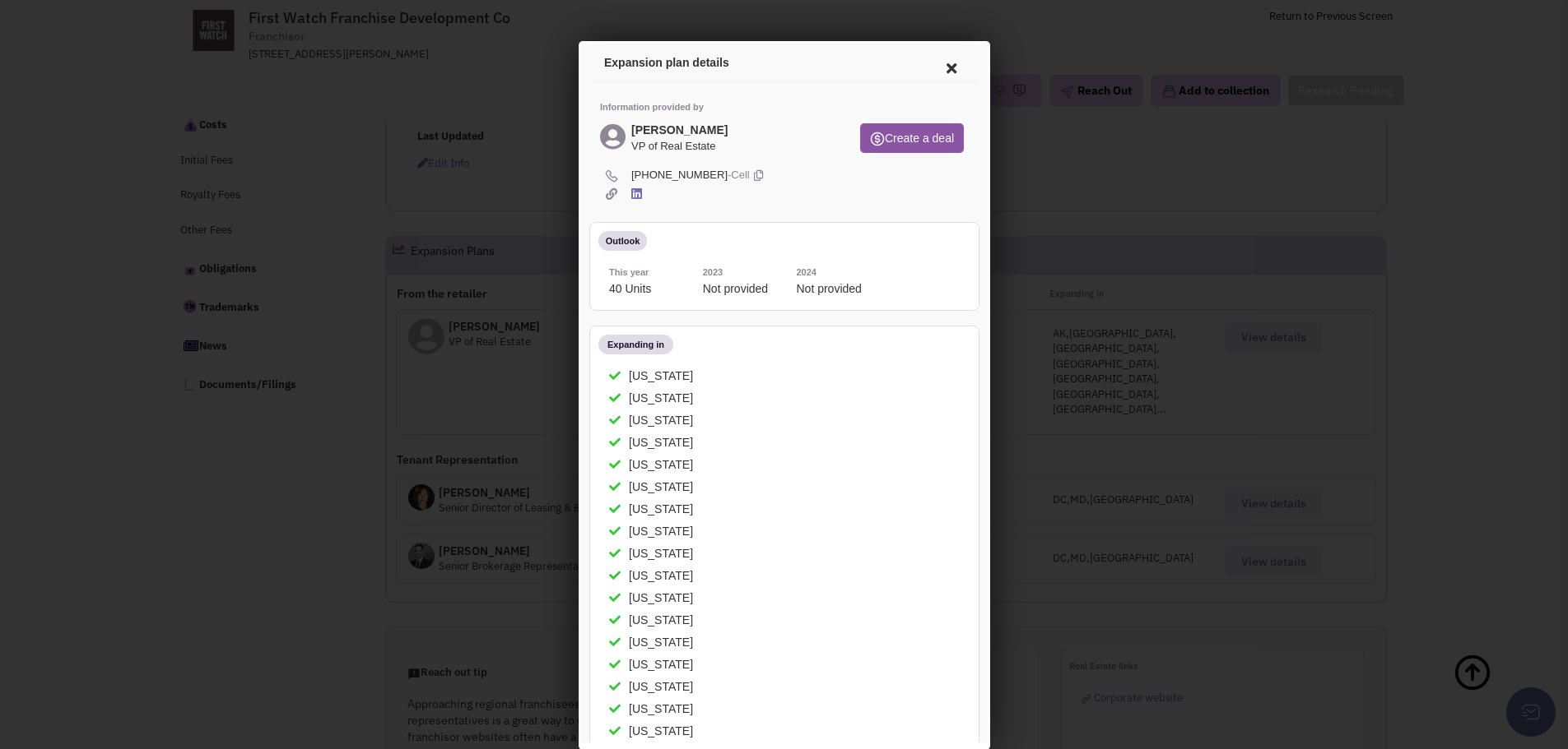
click at [938, 71] on icon at bounding box center [948, 65] width 35 height 40
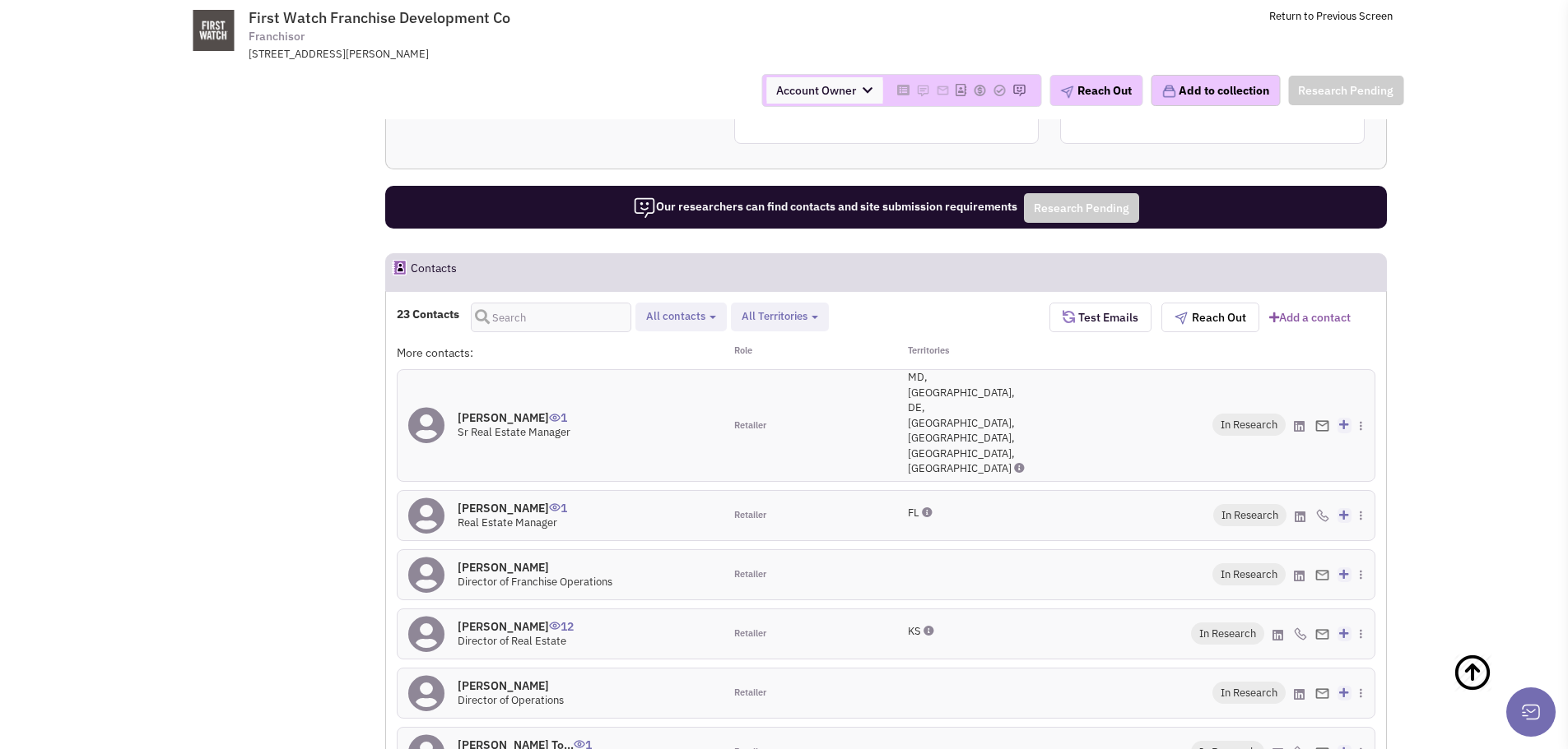
scroll to position [1482, 0]
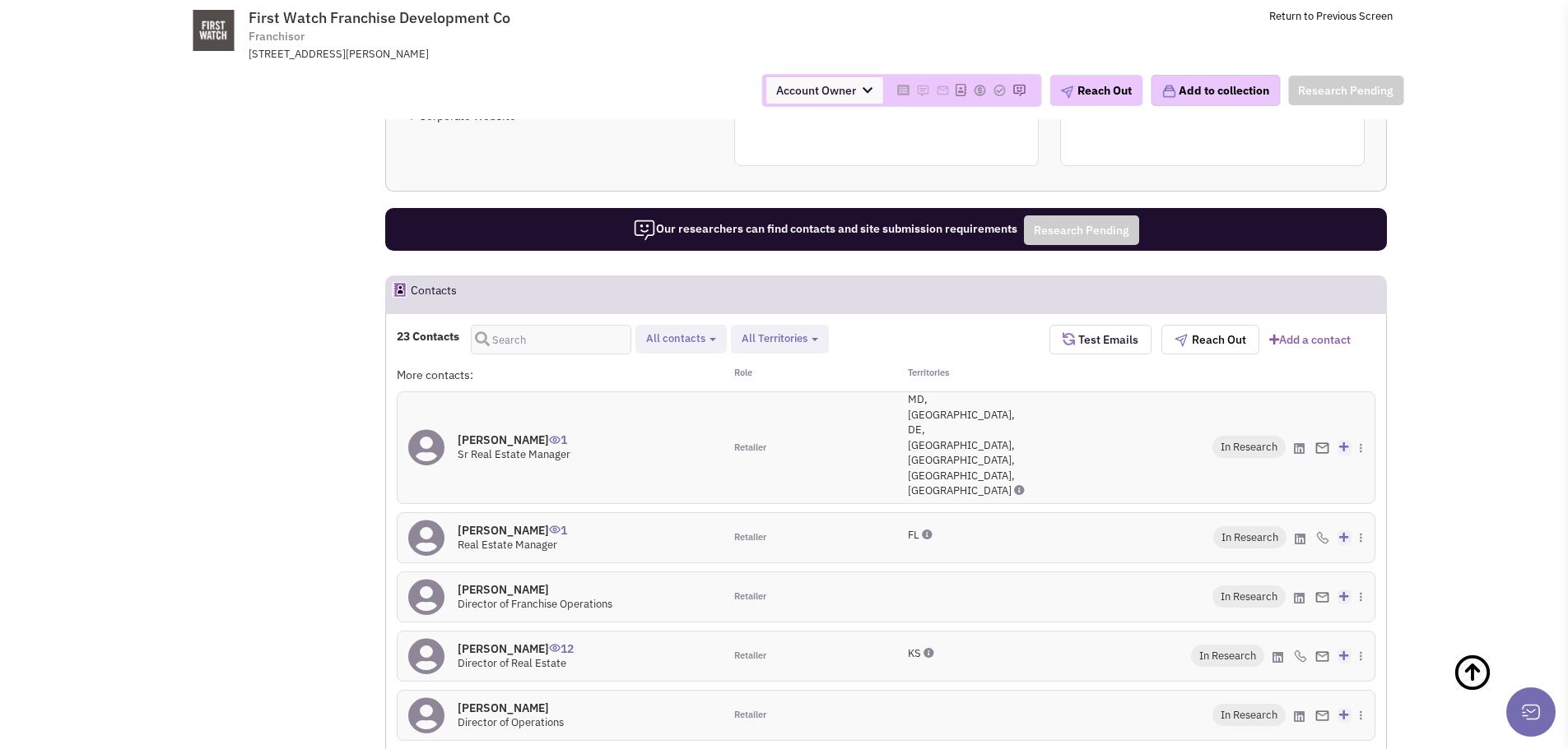
click at [694, 331] on span "All contacts" at bounding box center [676, 338] width 59 height 14
click at [660, 400] on span at bounding box center [660, 406] width 12 height 12
click at [658, 402] on input "Tenant representatives" at bounding box center [658, 402] width 0 height 0
select select "2"
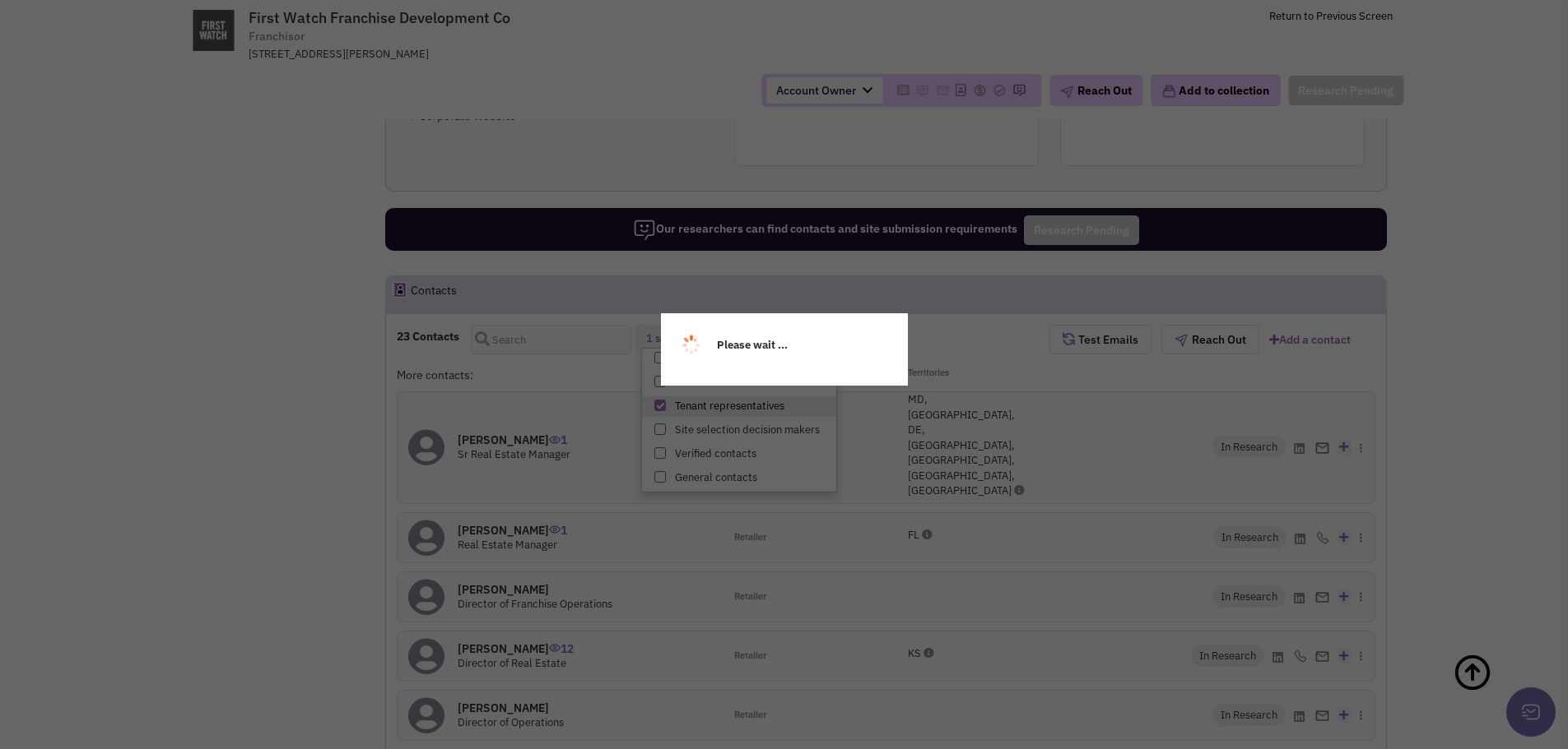
scroll to position [15, 0]
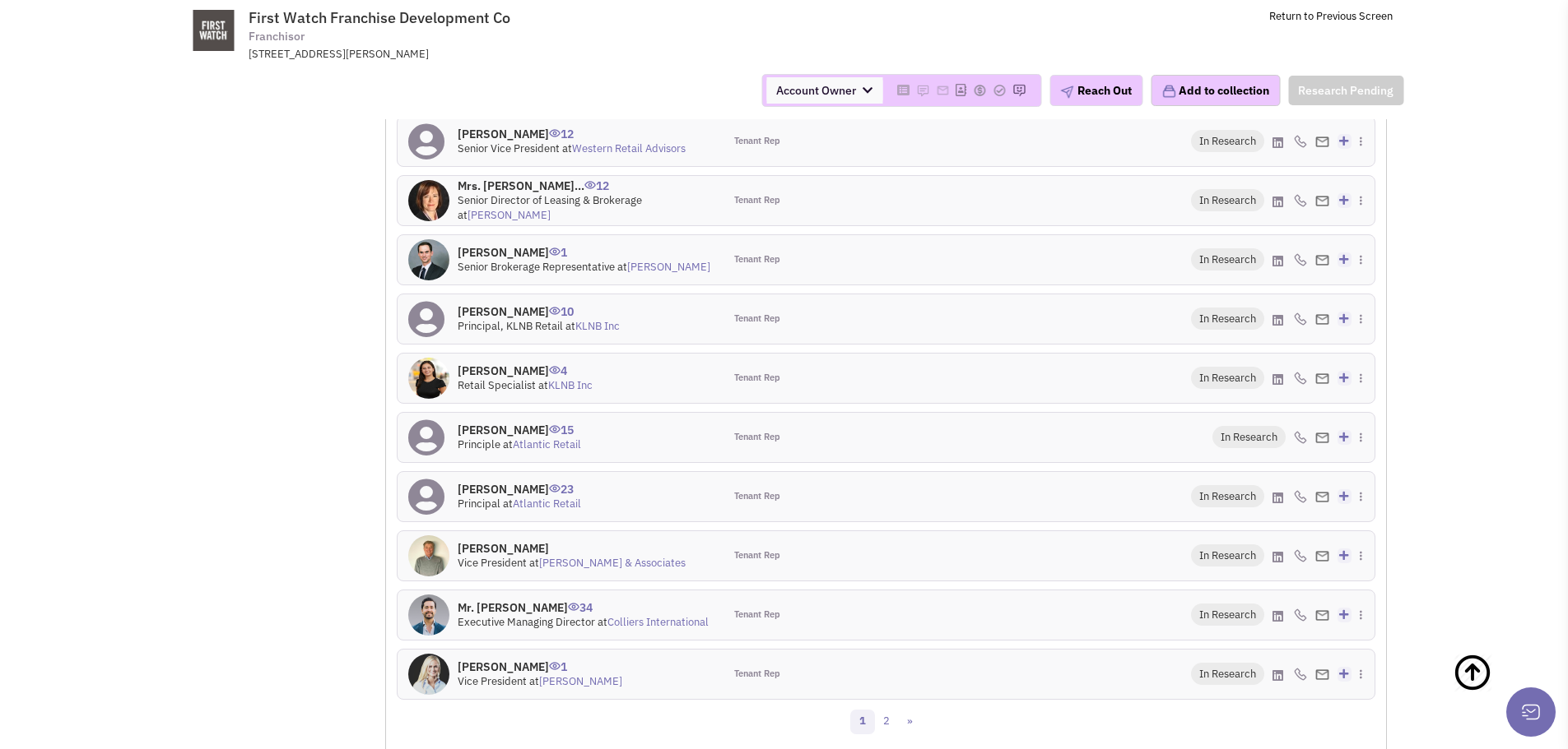
scroll to position [1729, 0]
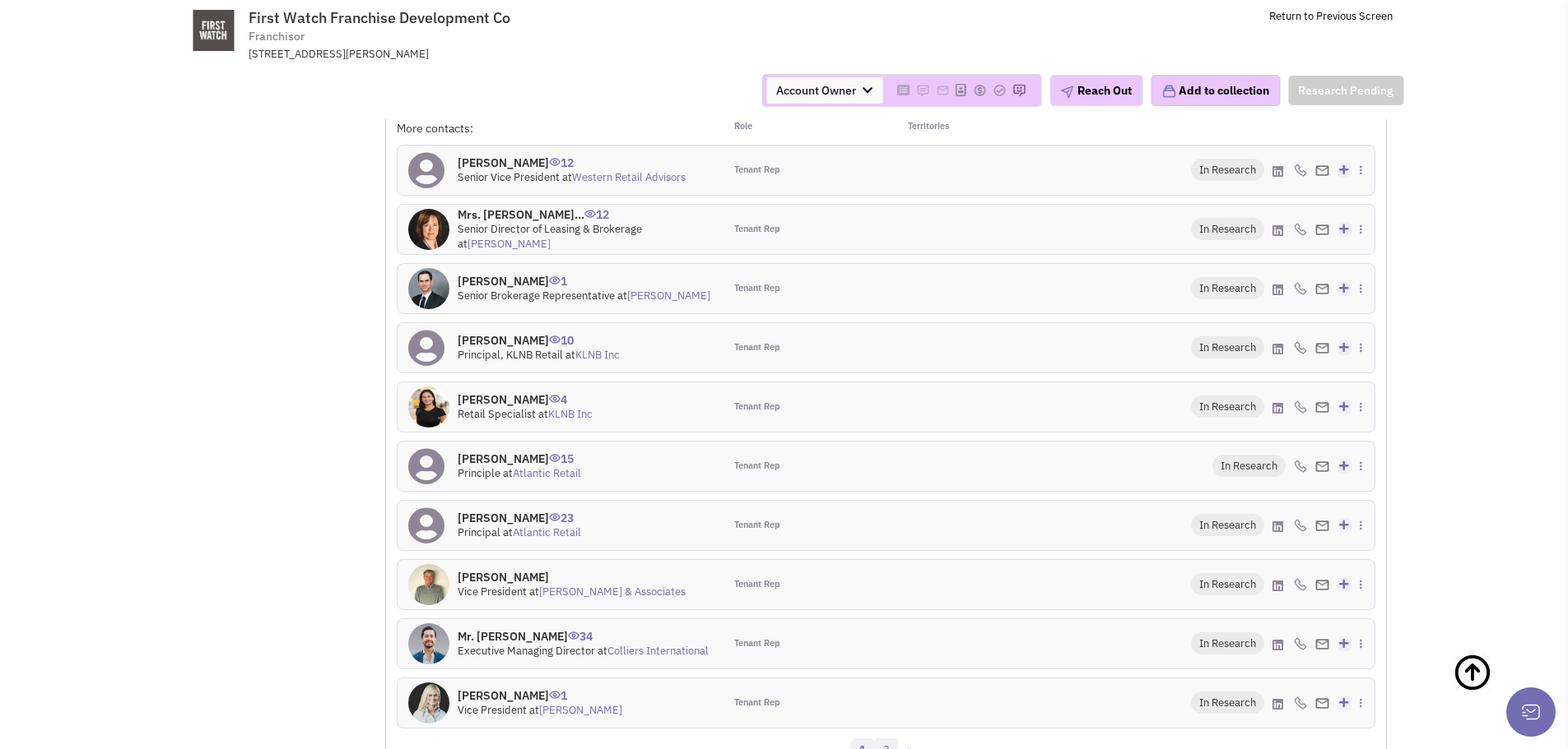
click at [886, 739] on link "2" at bounding box center [886, 751] width 25 height 25
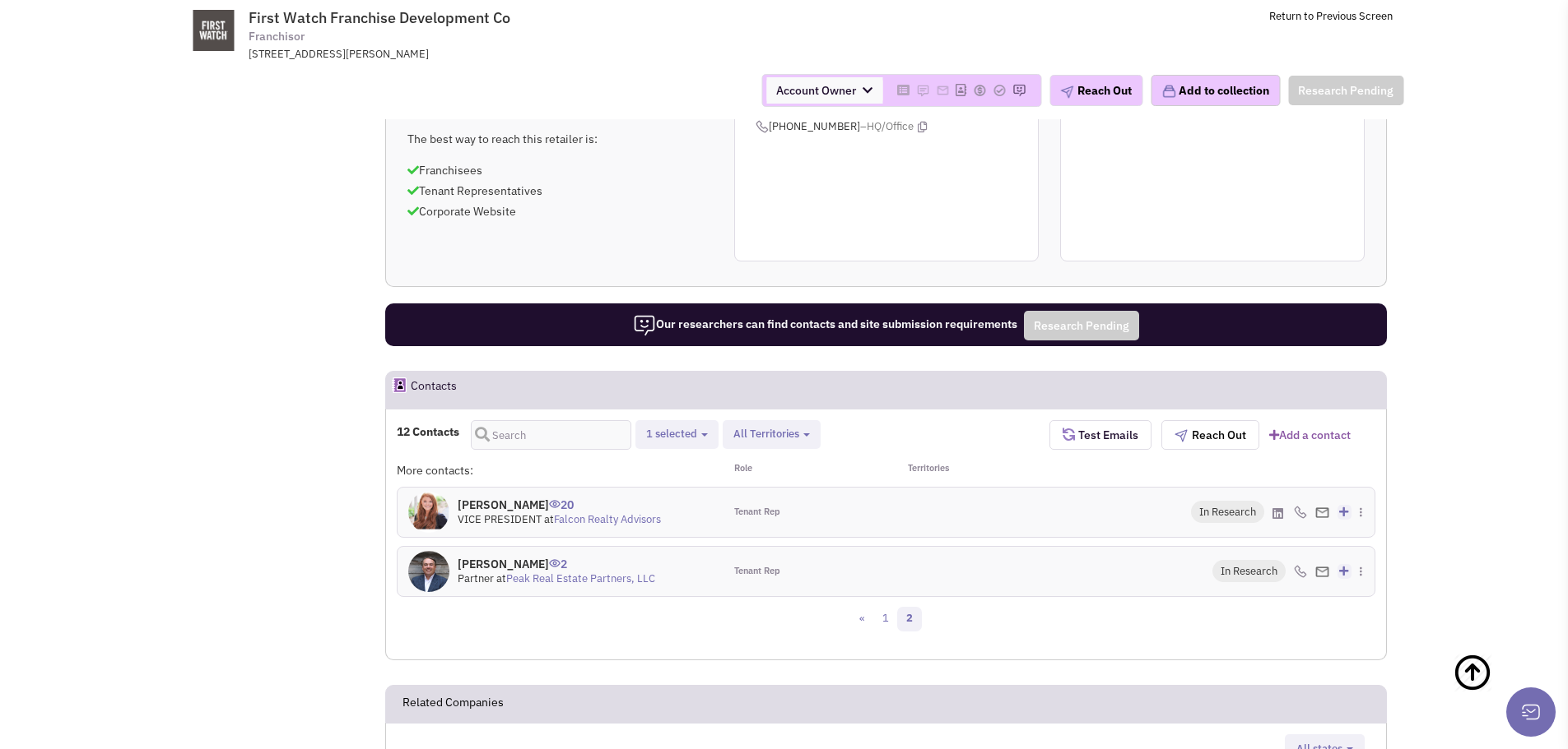
scroll to position [1318, 0]
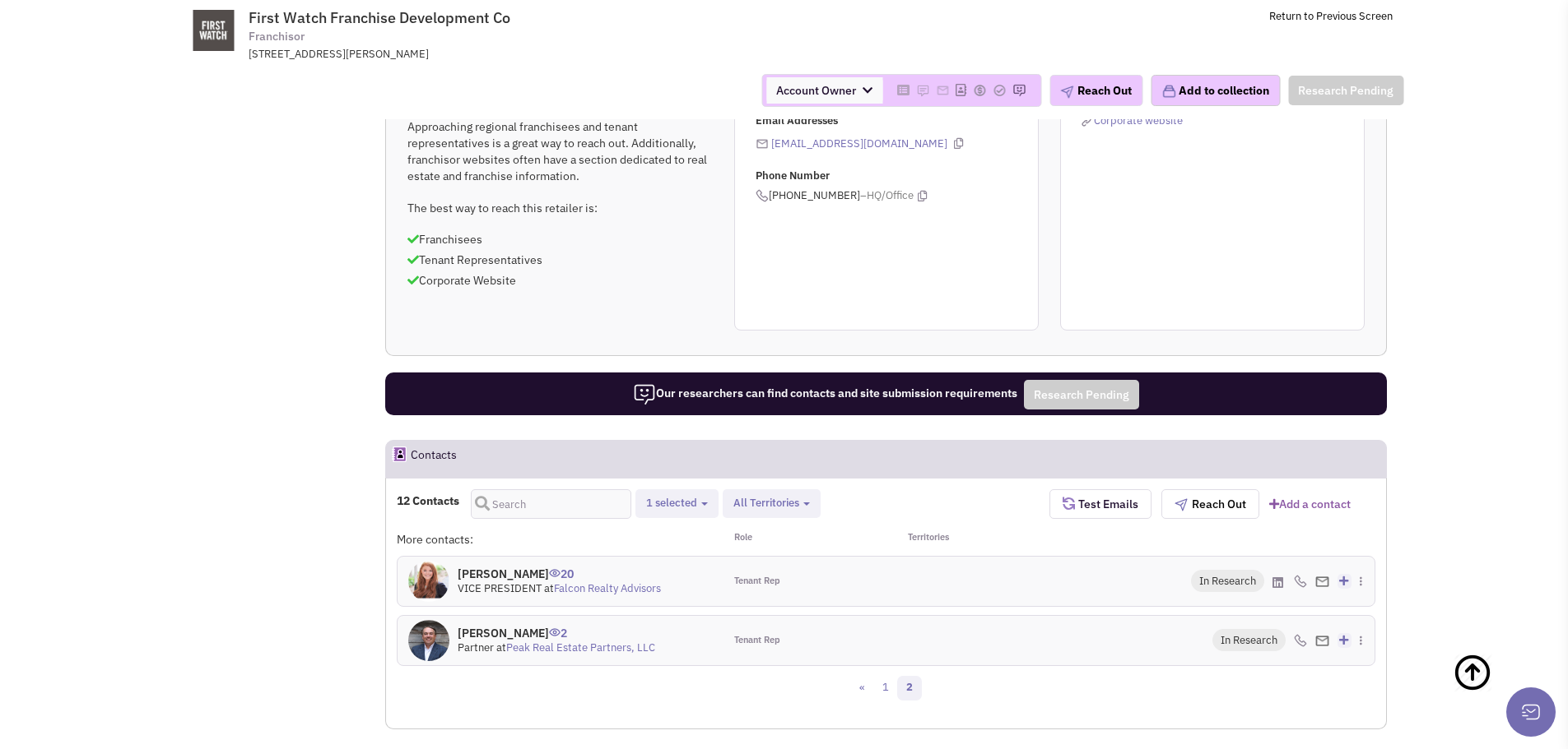
click at [509, 626] on h4 "Mr. Mark Arensberg 2" at bounding box center [556, 633] width 198 height 15
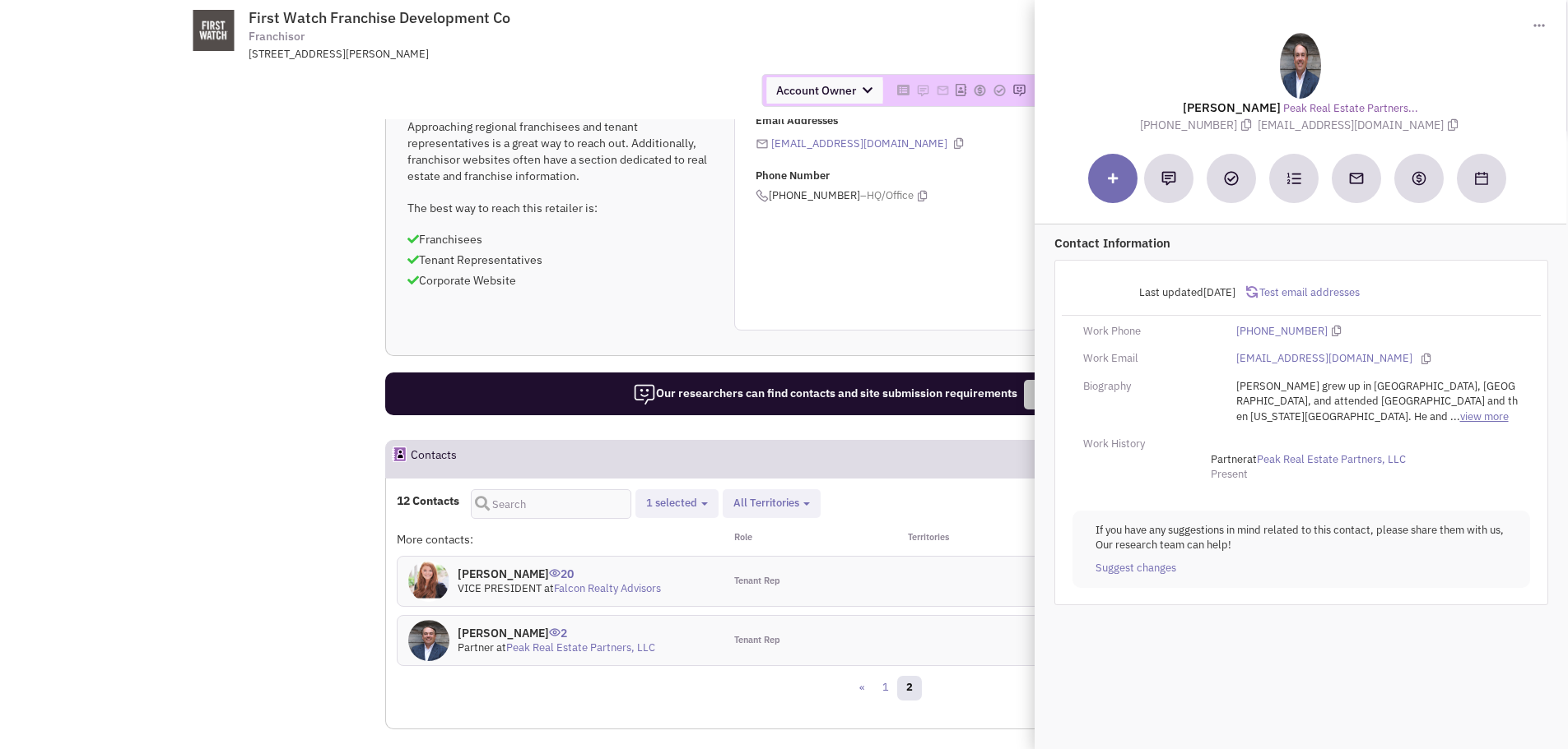
click at [1460, 416] on link "view more" at bounding box center [1484, 417] width 49 height 16
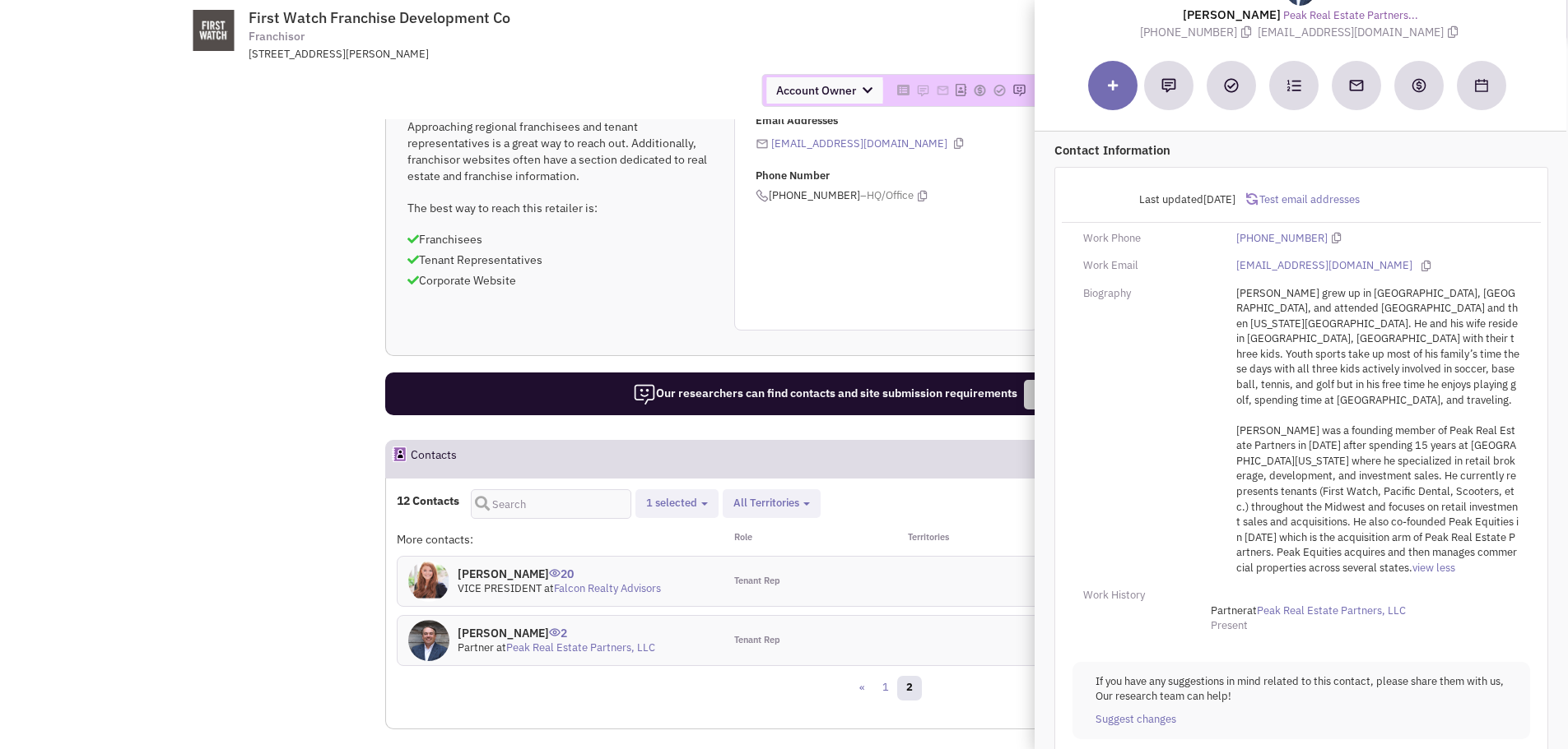
scroll to position [96, 0]
click at [1278, 602] on link "Peak Real Estate Partners, LLC" at bounding box center [1331, 609] width 149 height 16
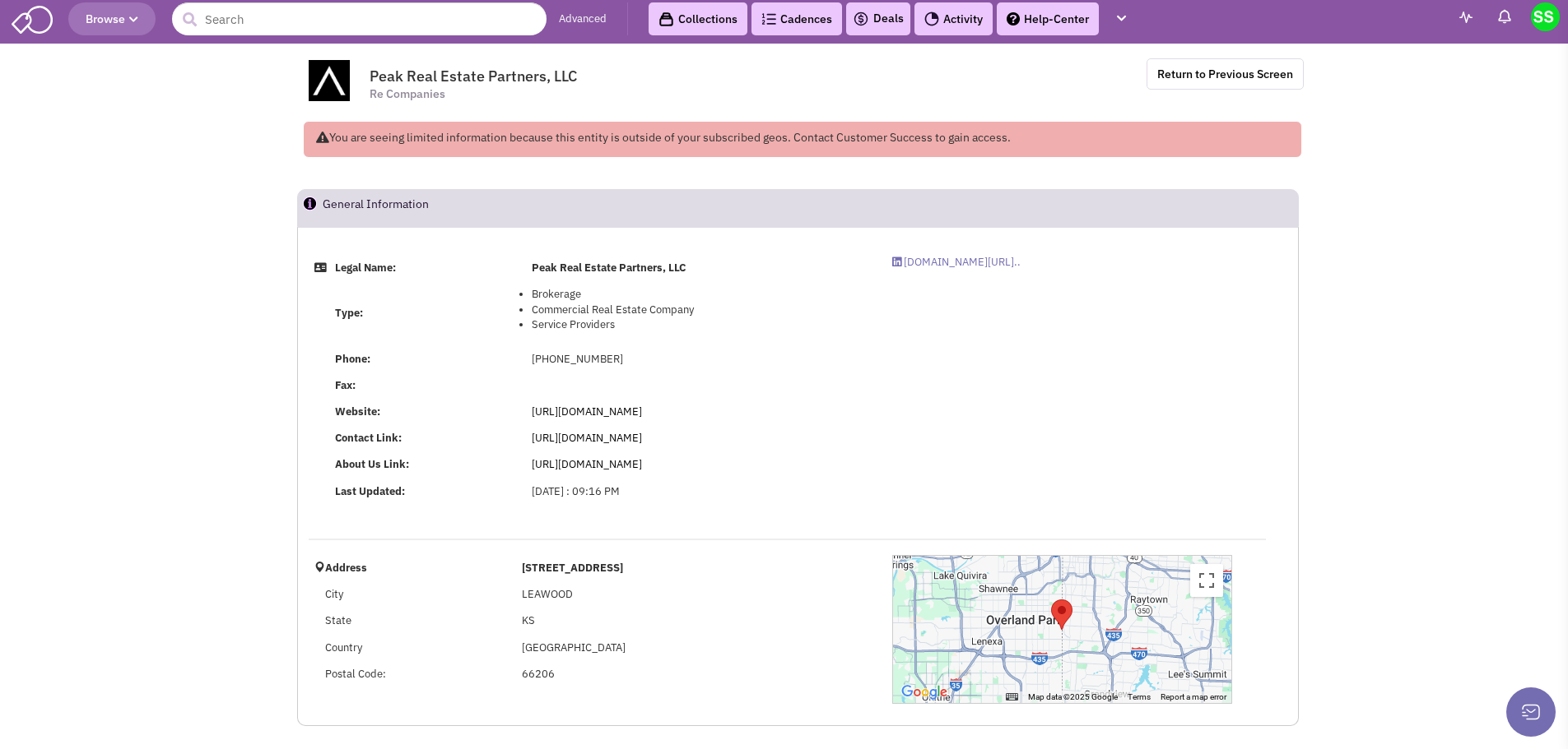
scroll to position [7, 0]
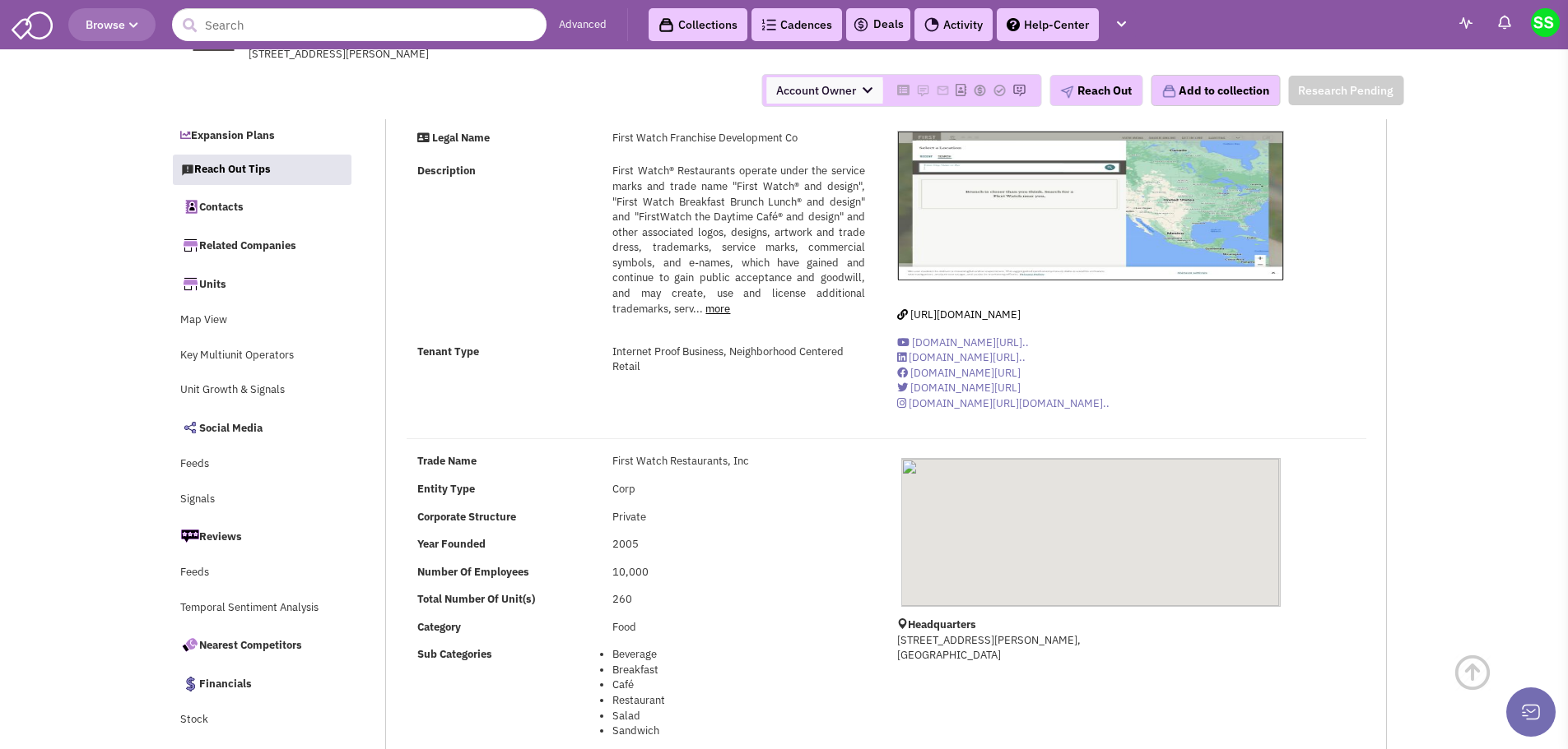
select select
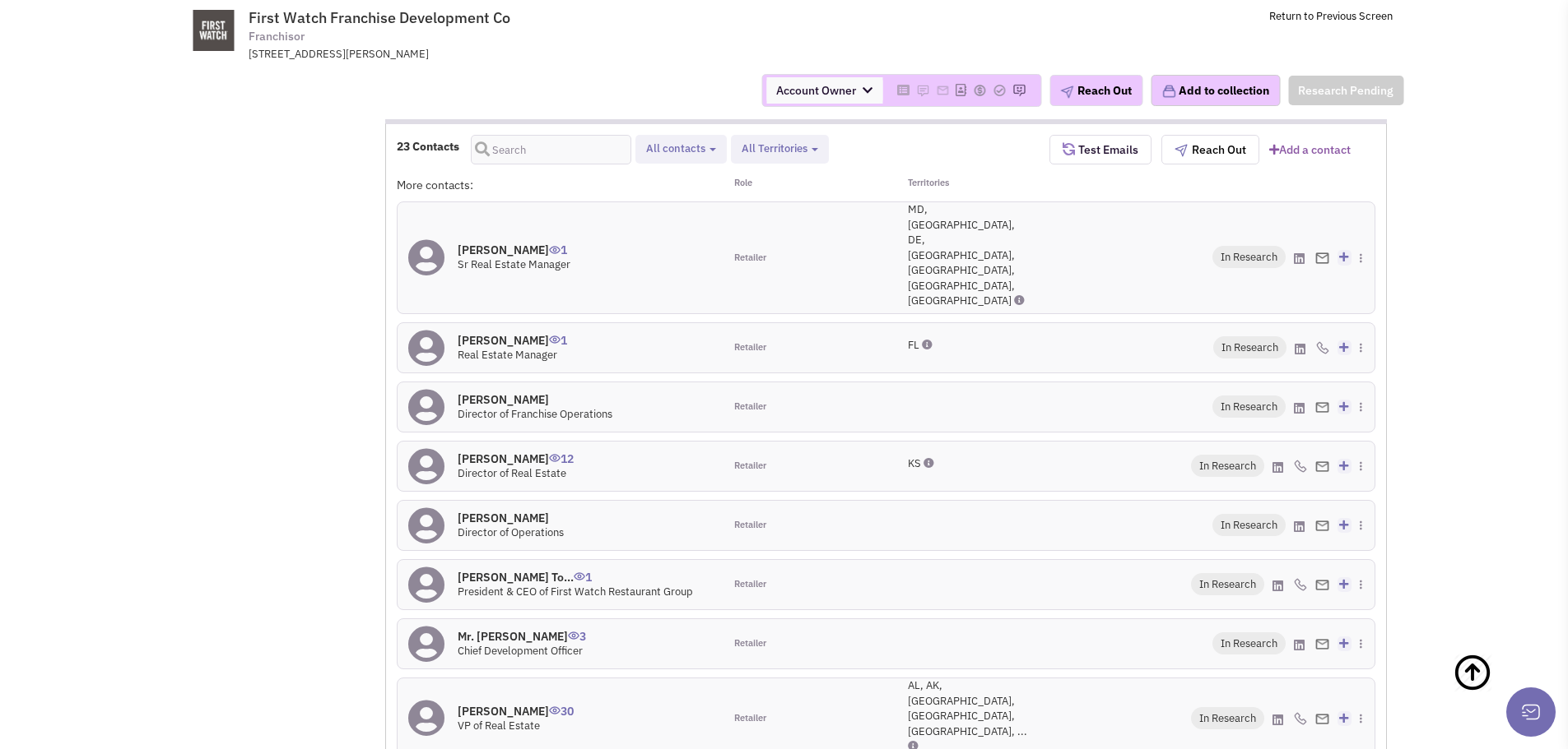
scroll to position [1894, 0]
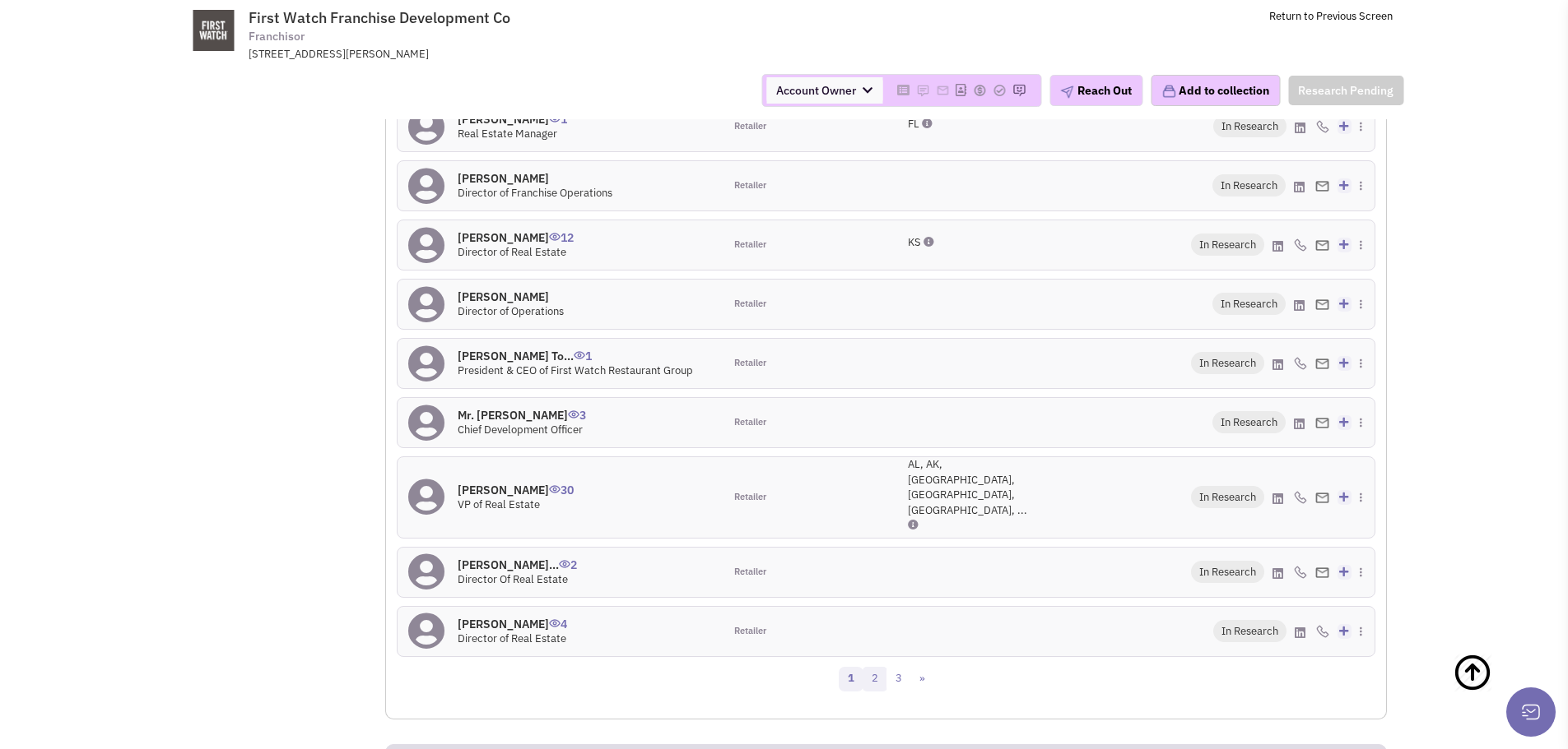
click at [876, 667] on link "2" at bounding box center [875, 679] width 25 height 25
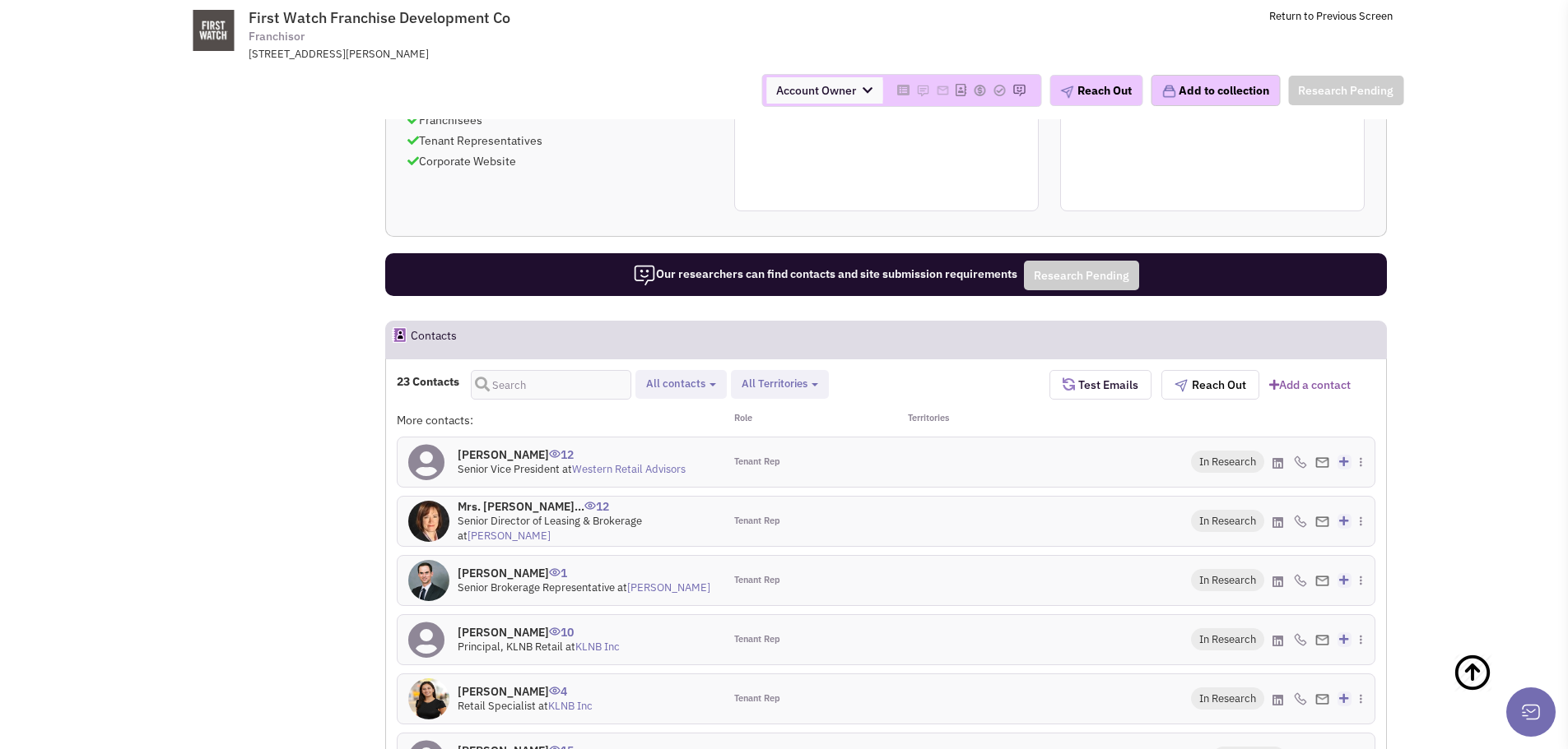
scroll to position [1519, 0]
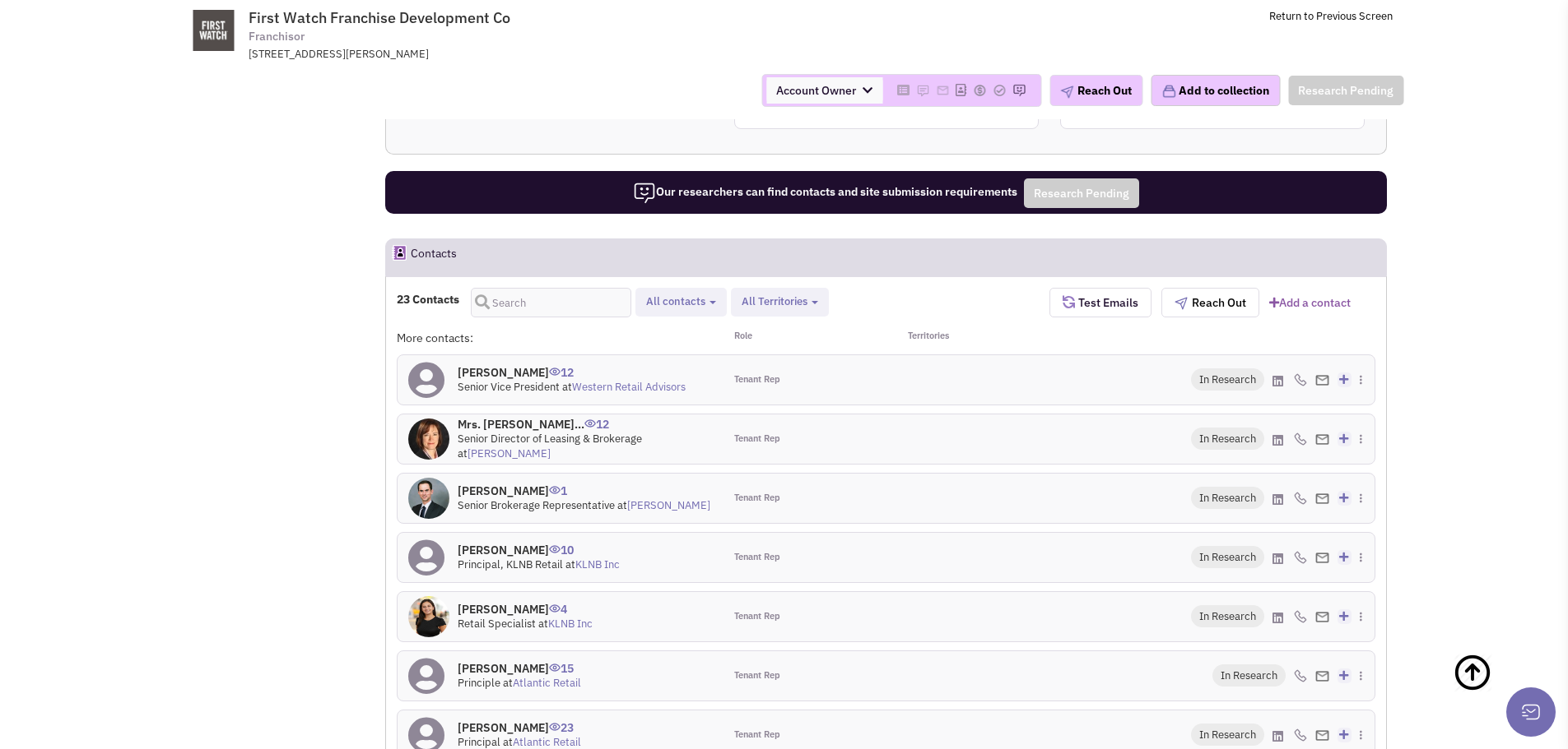
click at [551, 446] on link "Rappaport" at bounding box center [509, 453] width 83 height 14
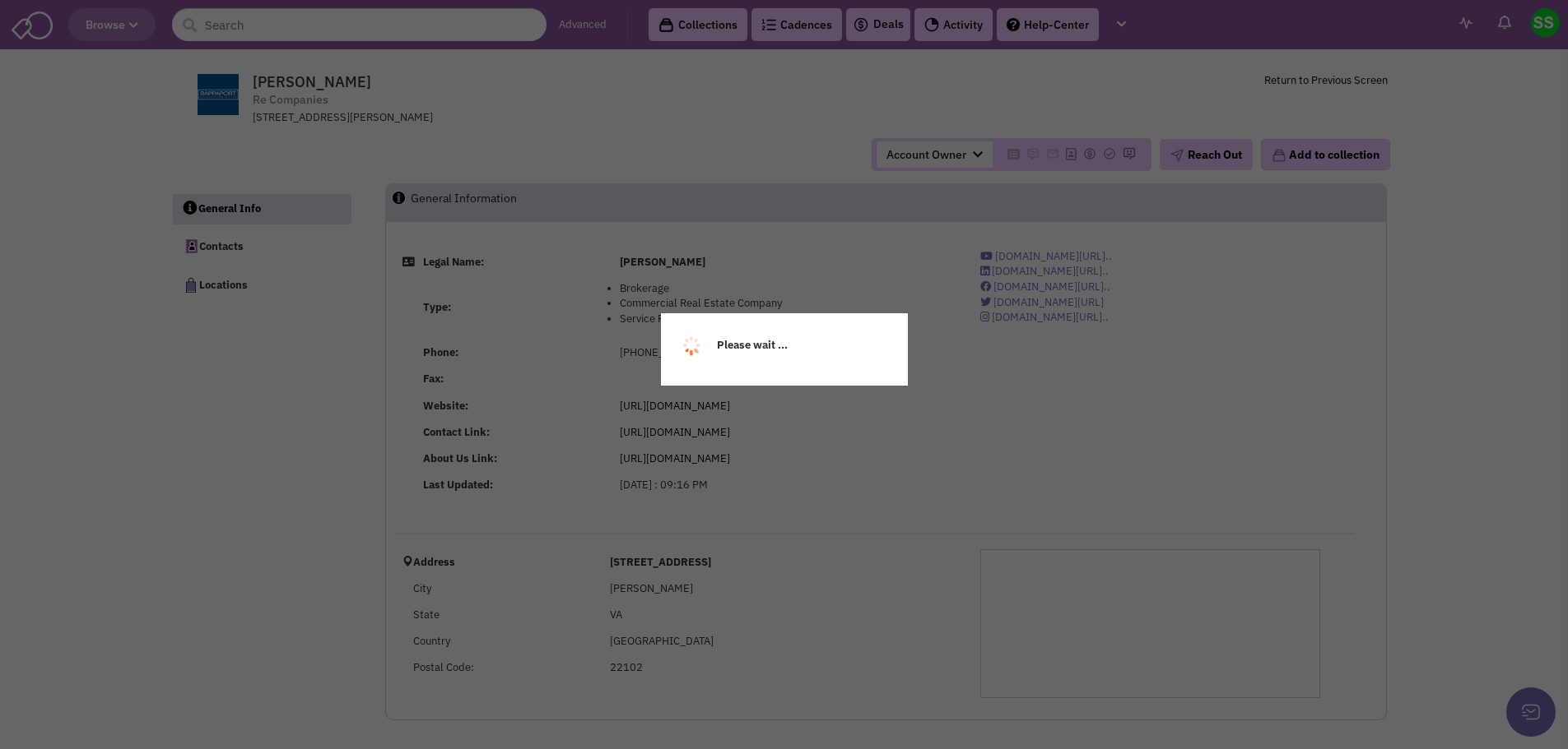
select select
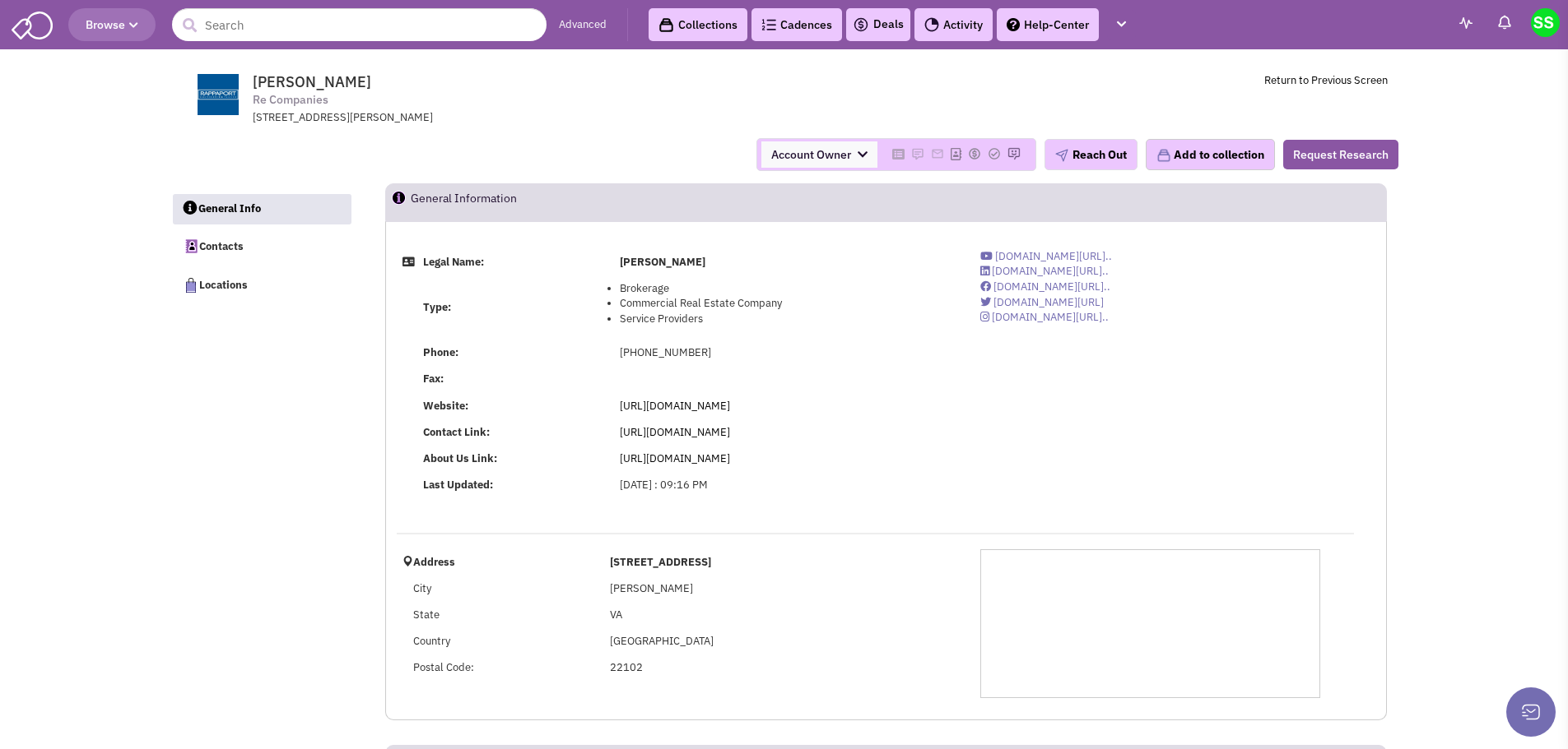
select select
click at [691, 399] on link "[URL][DOMAIN_NAME]" at bounding box center [675, 406] width 110 height 14
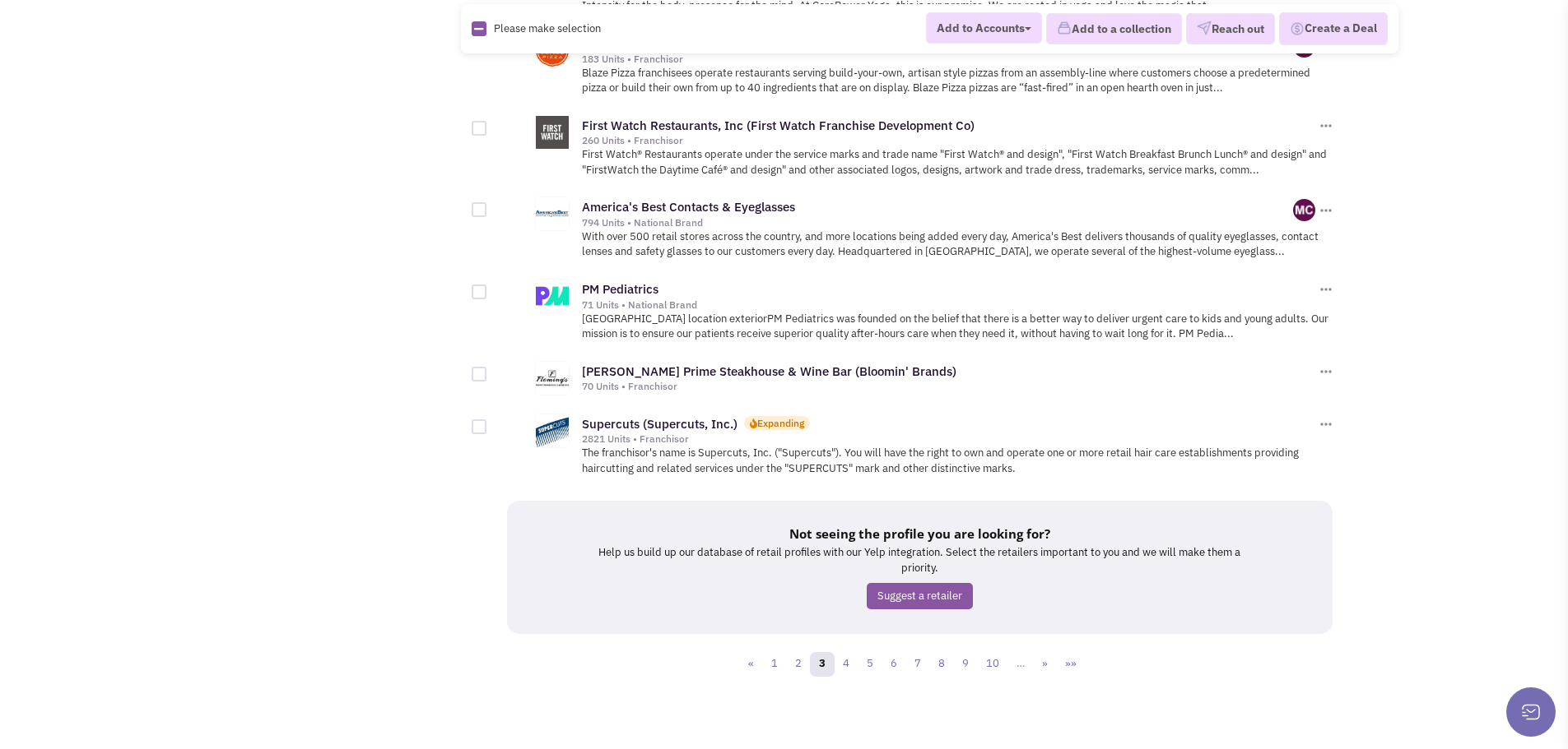
scroll to position [1771, 0]
click at [852, 665] on link "4" at bounding box center [846, 663] width 25 height 25
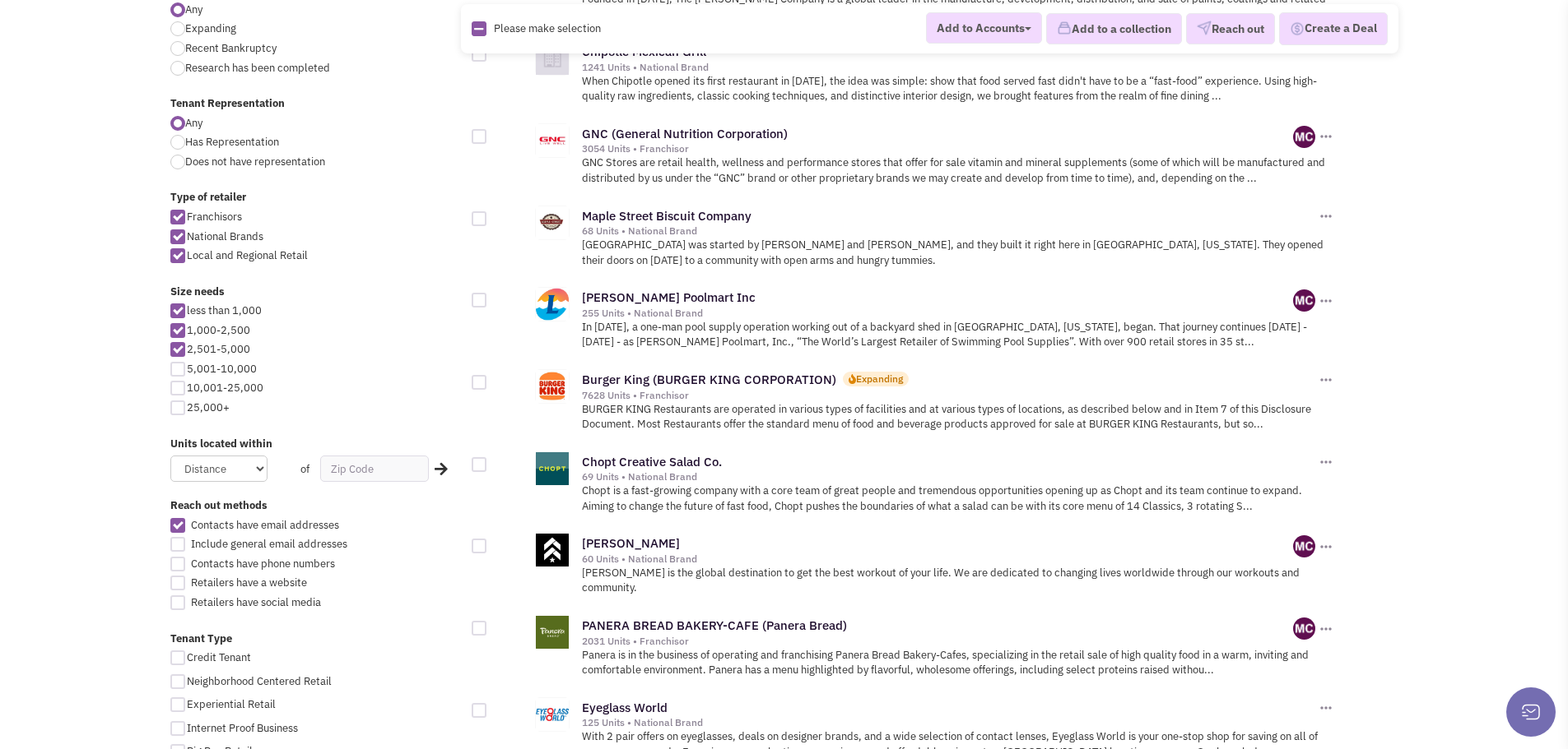
scroll to position [576, 0]
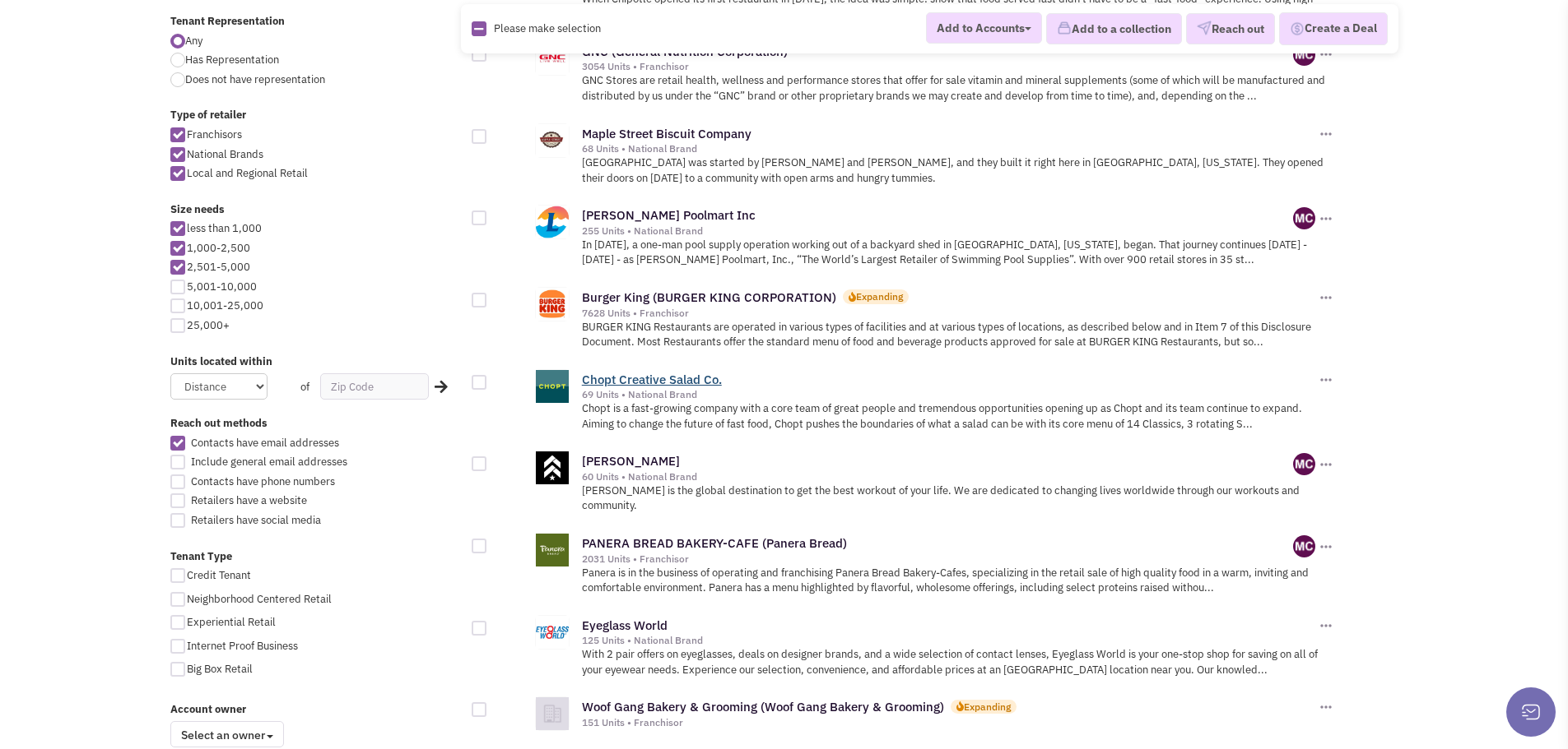
click at [684, 372] on link "Chopt Creative Salad Co." at bounding box center [652, 379] width 140 height 16
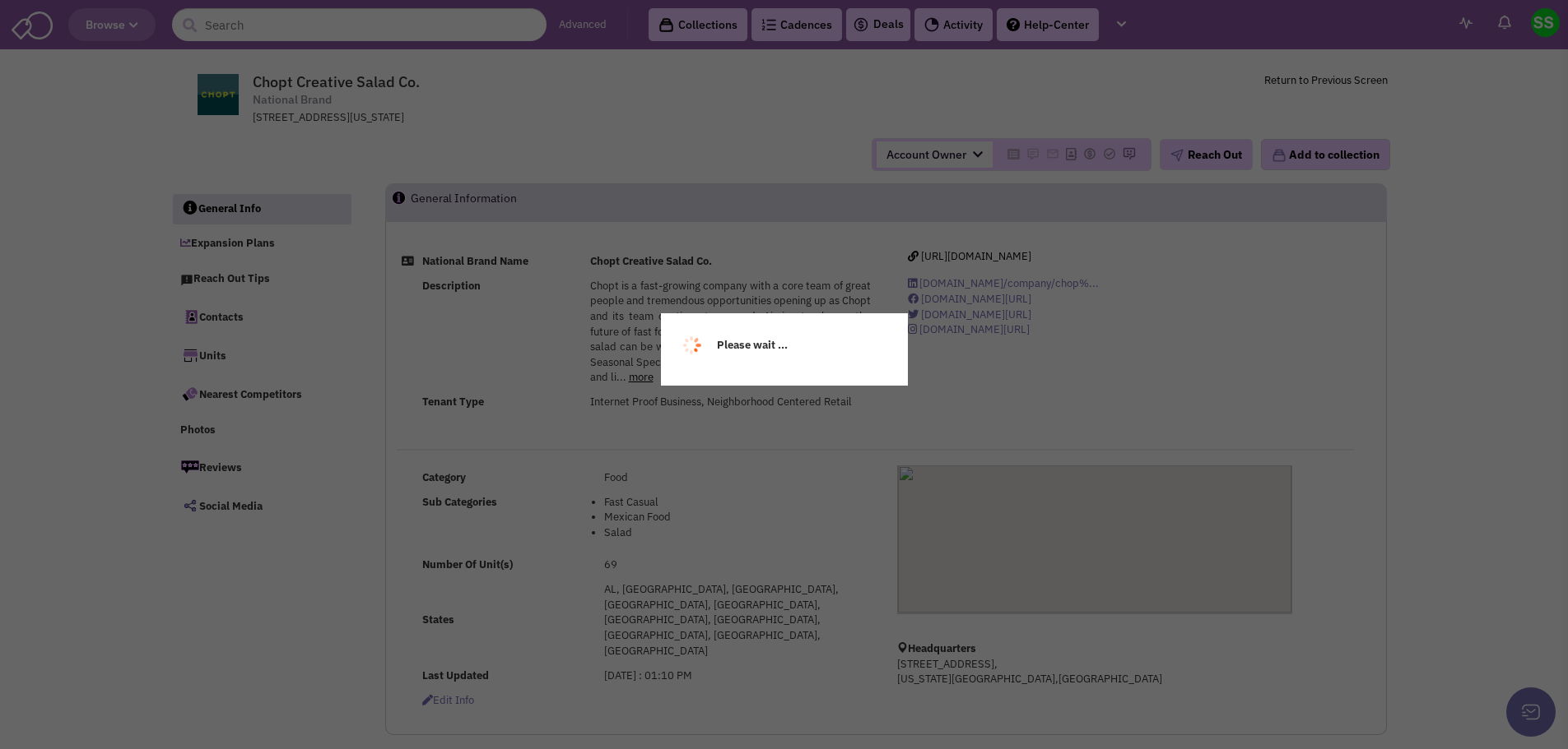
select select
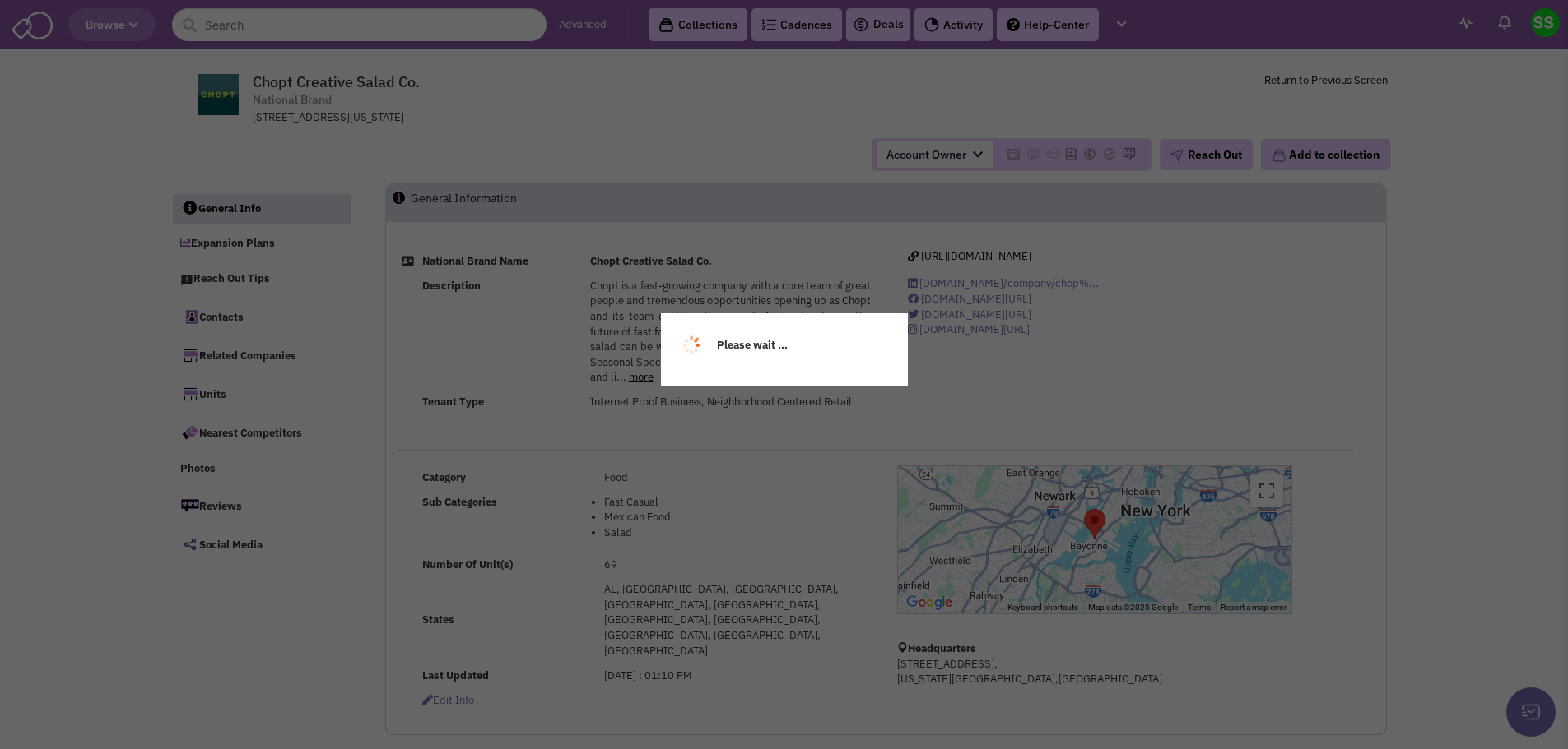
select select
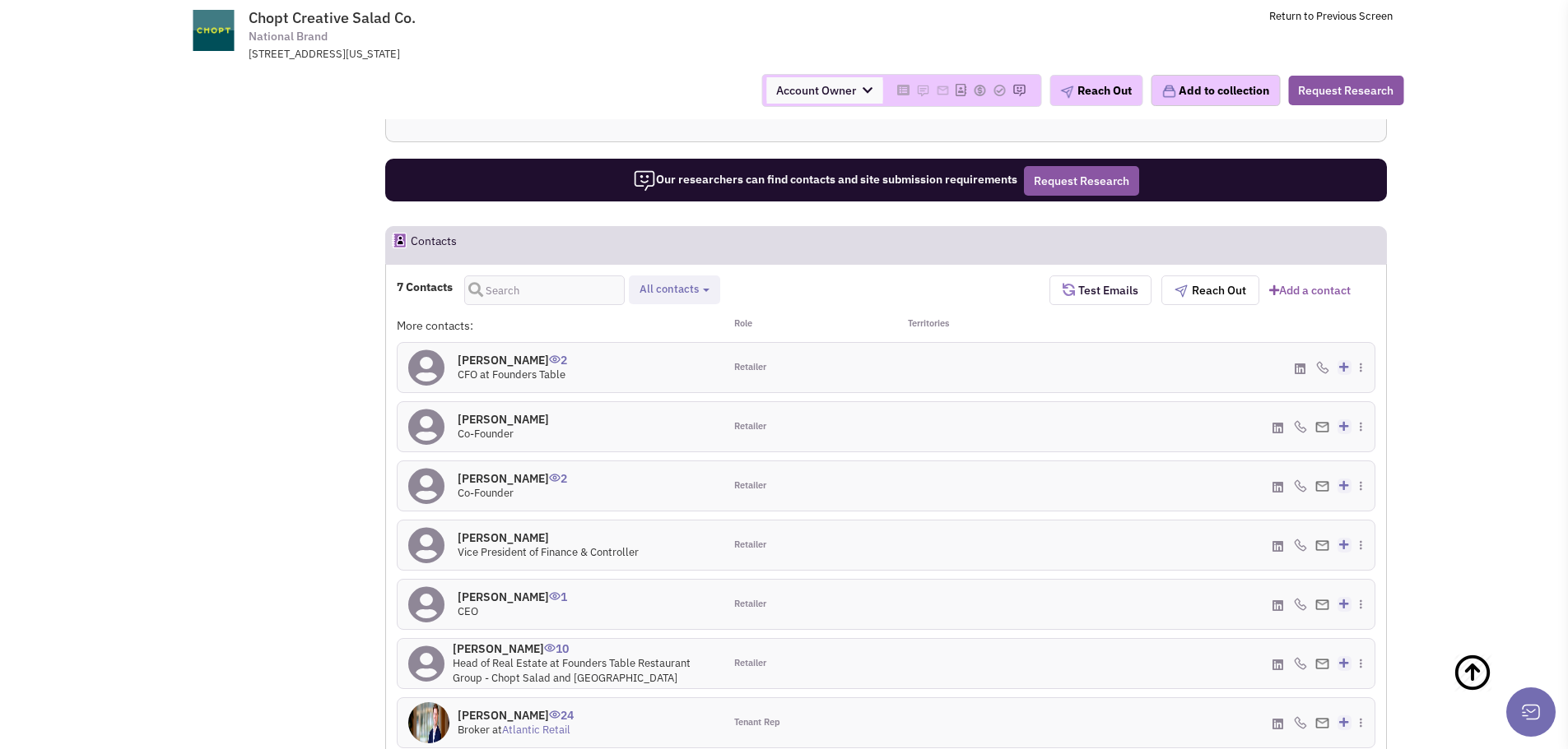
scroll to position [1069, 0]
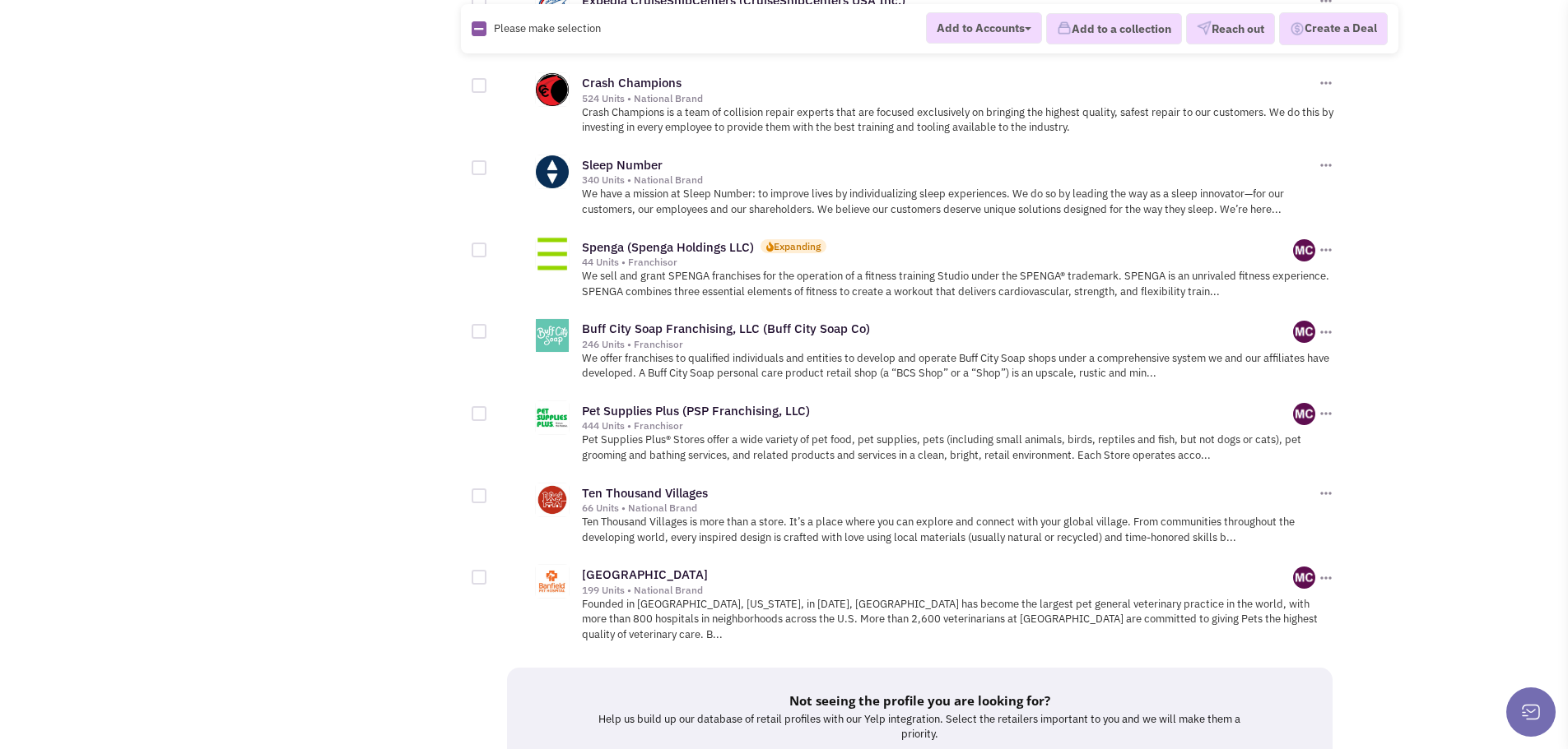
scroll to position [1728, 0]
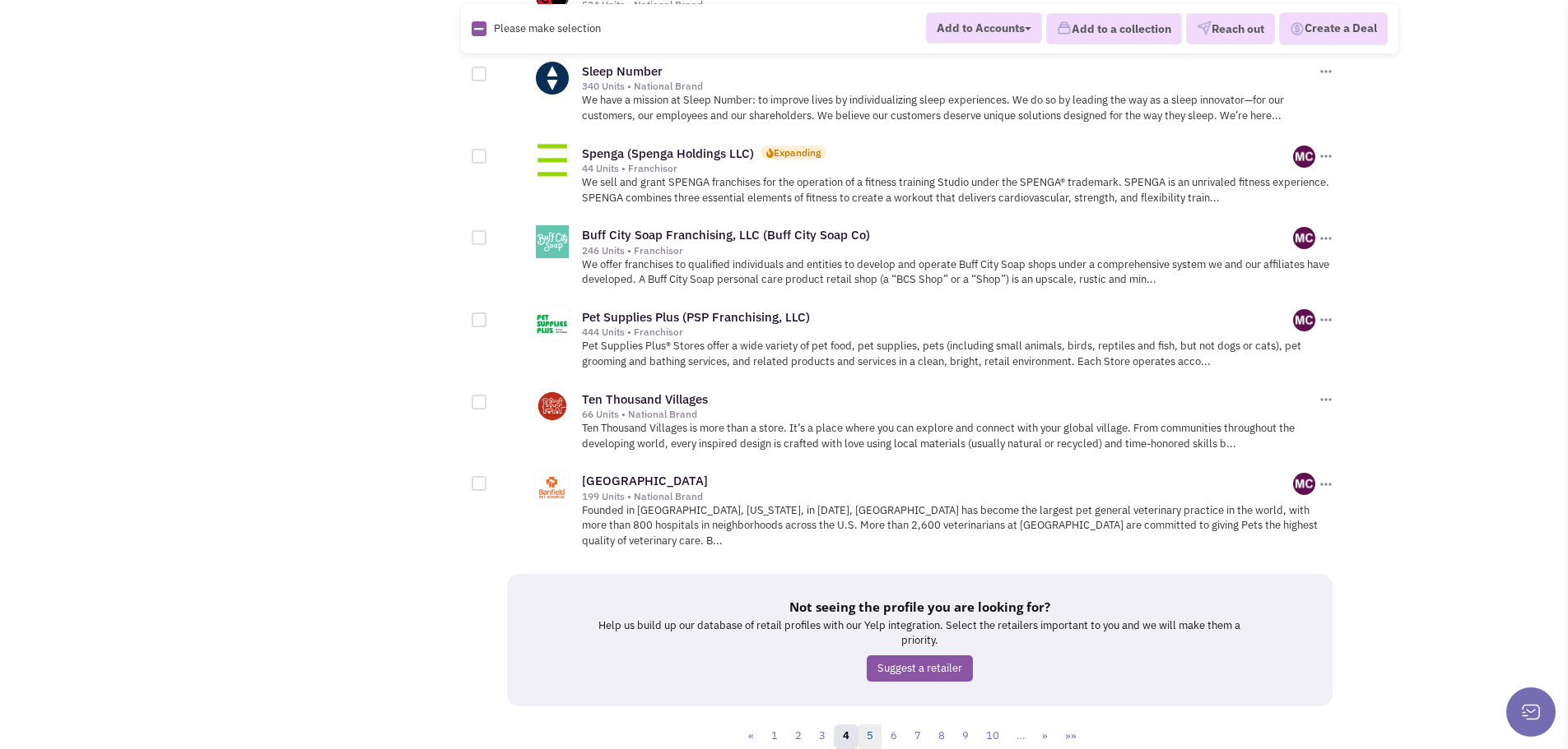
click at [874, 725] on link "5" at bounding box center [870, 737] width 25 height 25
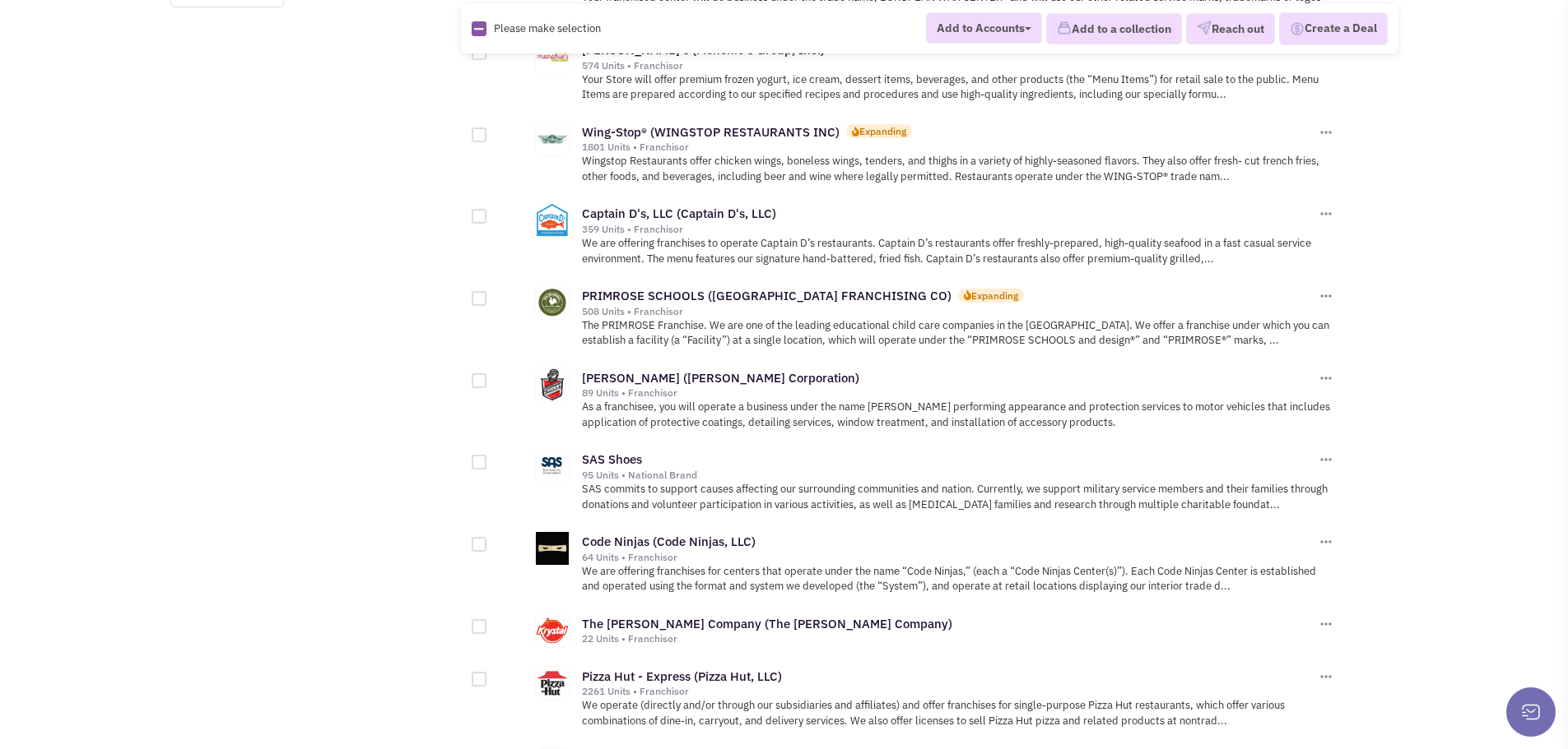
scroll to position [1399, 0]
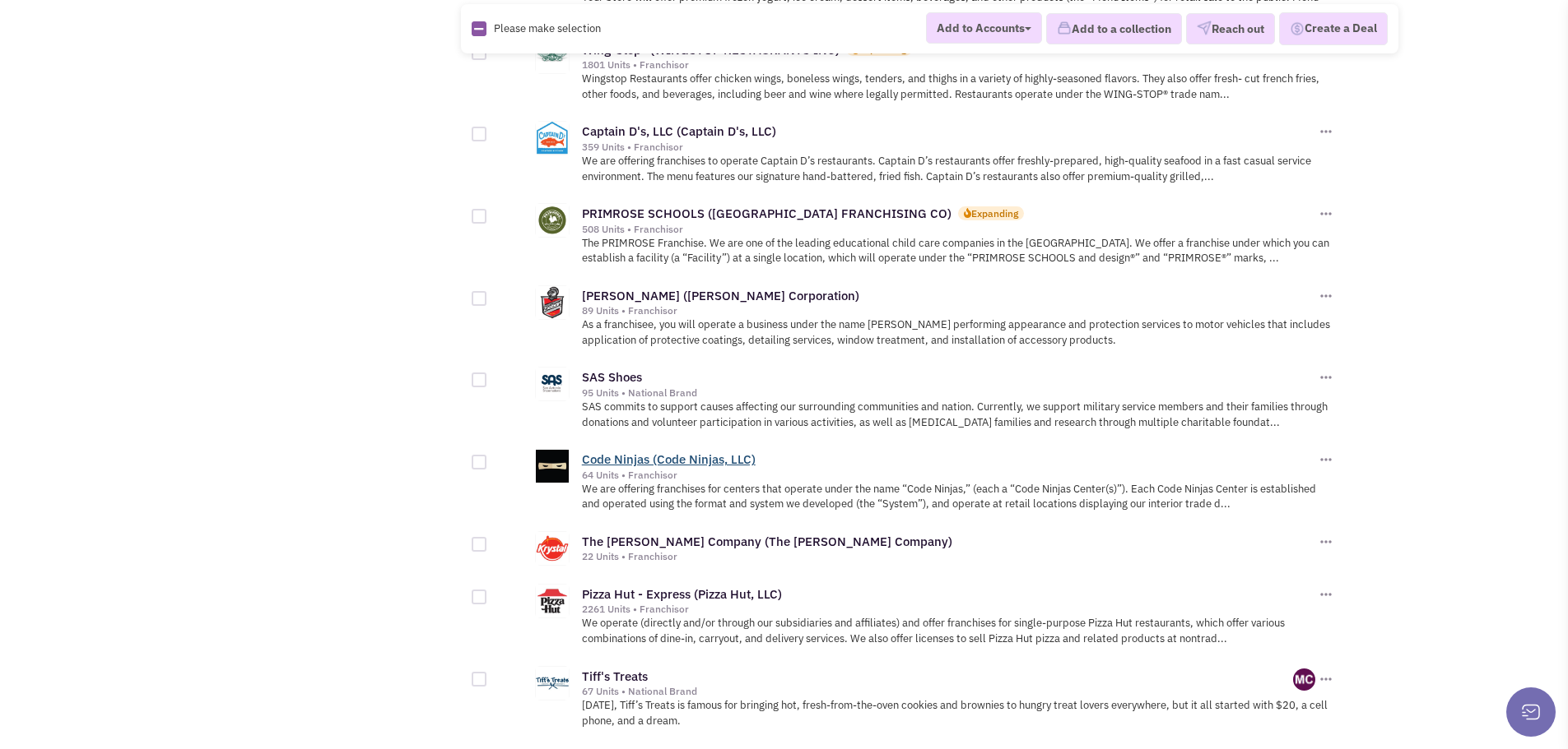
click at [678, 466] on link "Code Ninjas (Code Ninjas, LLC)" at bounding box center [668, 459] width 174 height 16
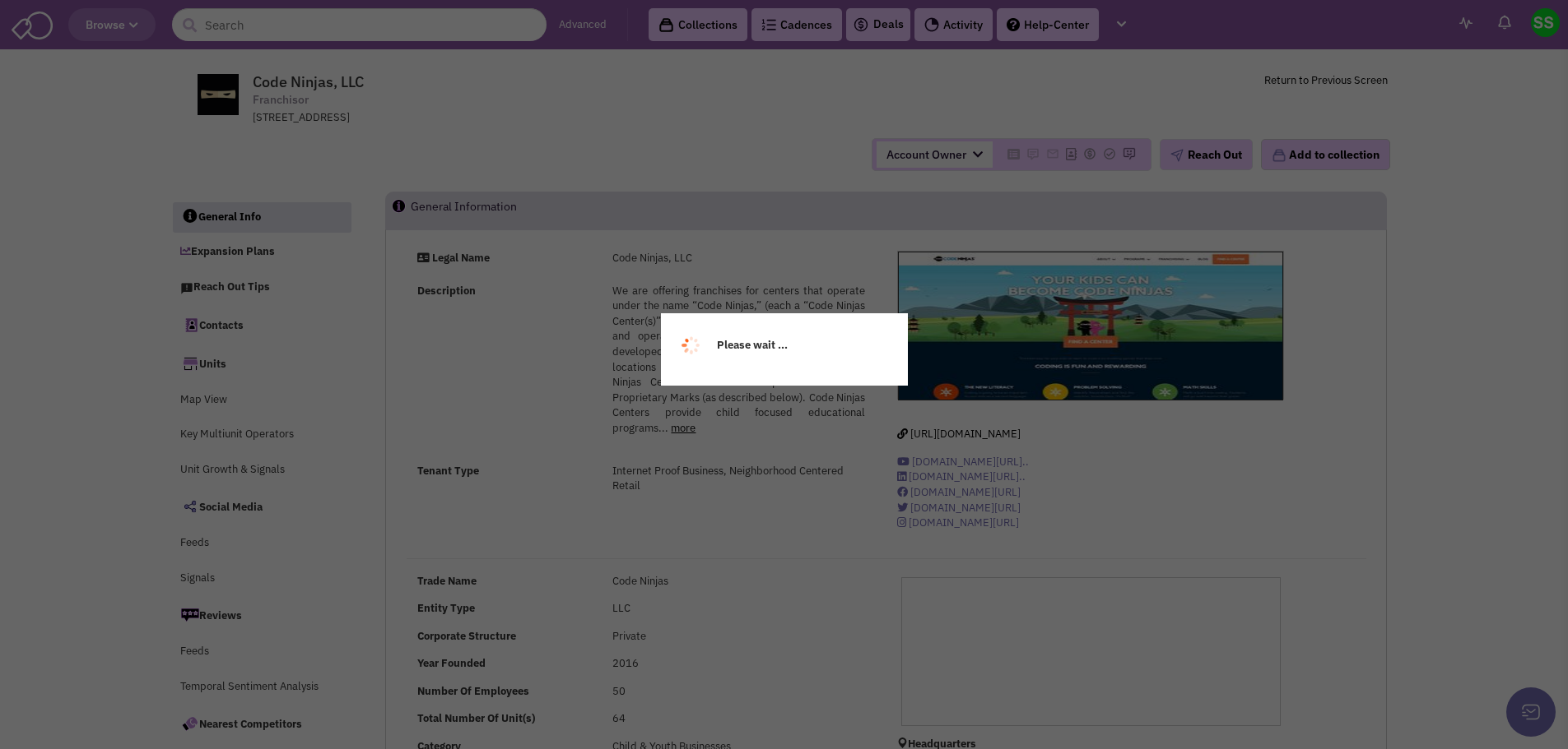
select select
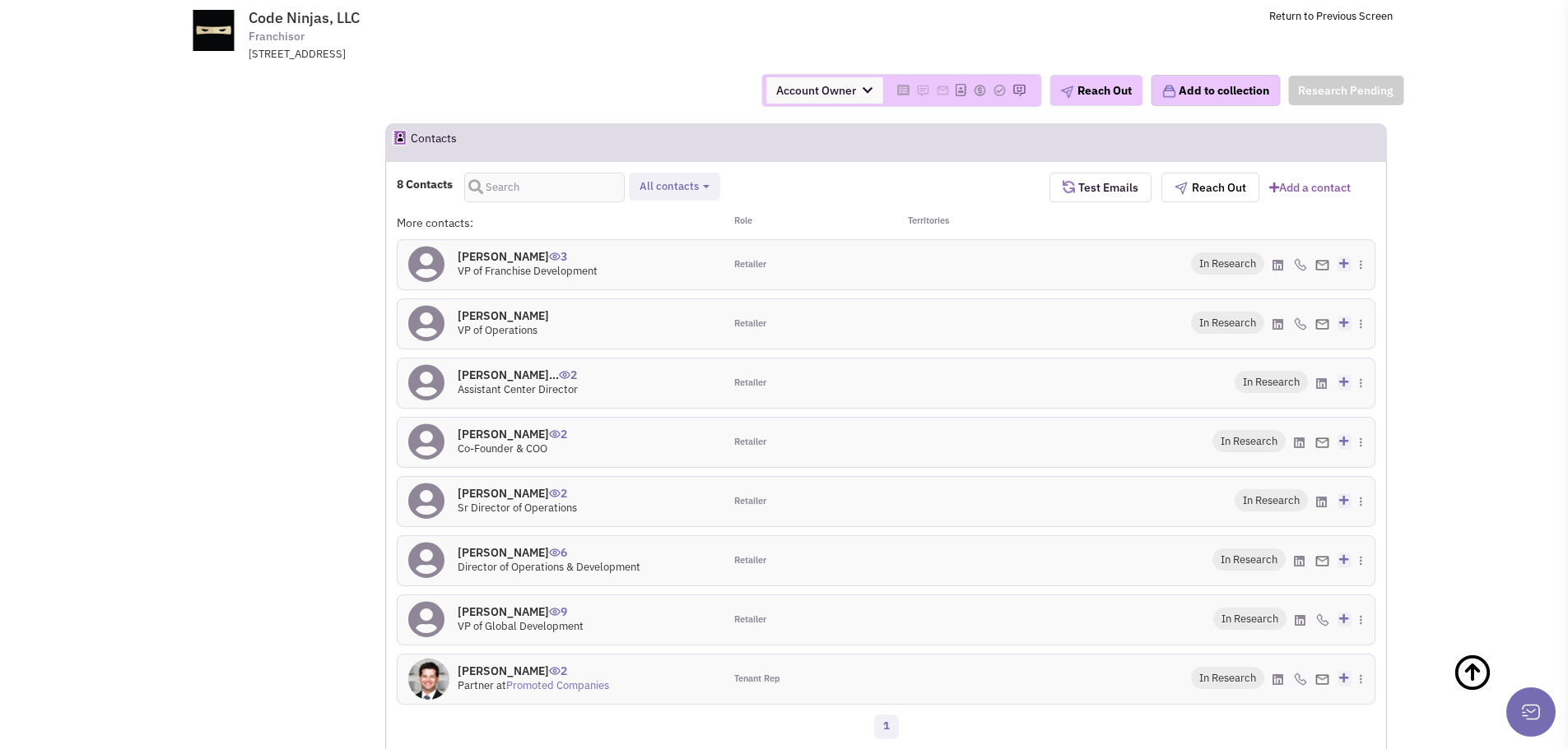
scroll to position [1153, 0]
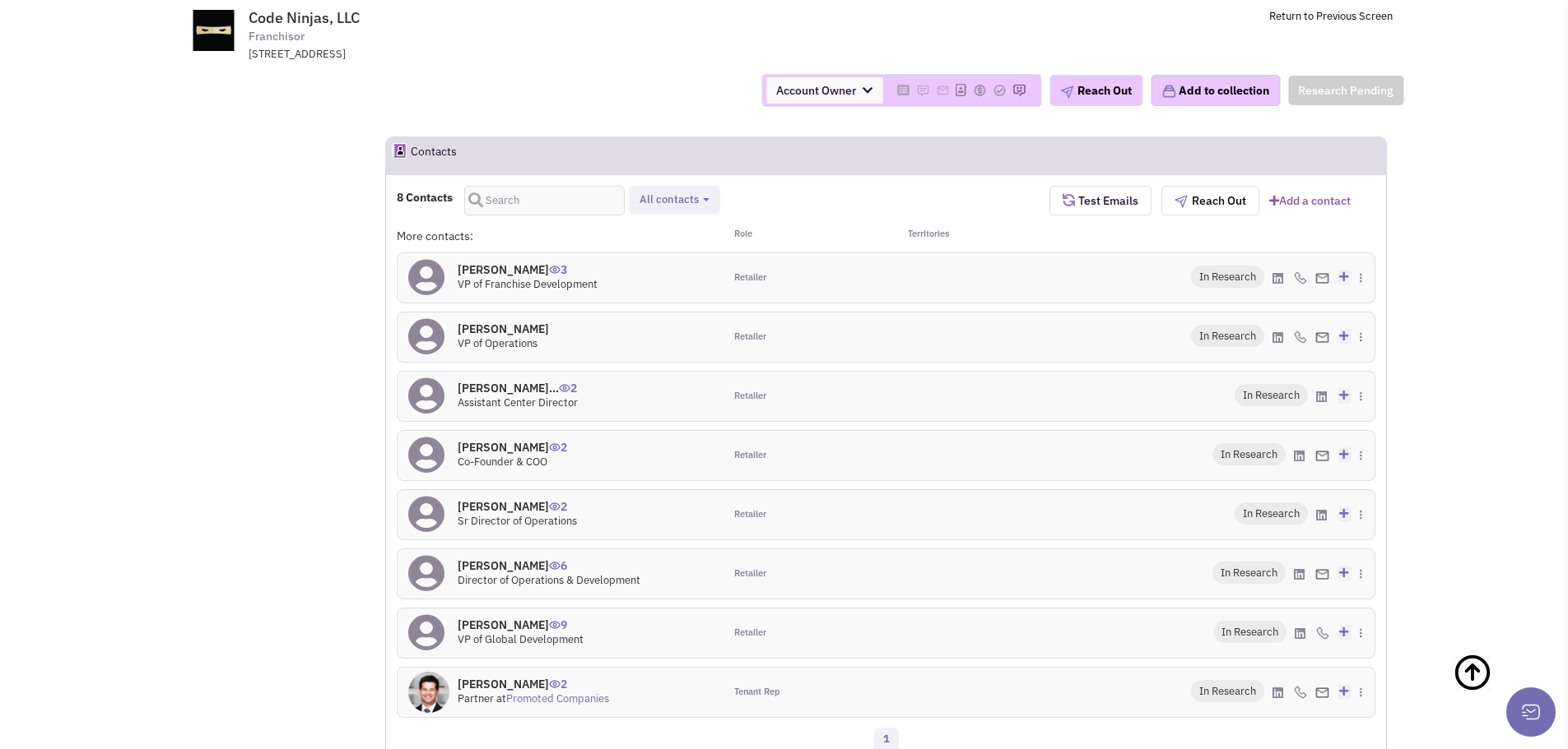
click at [557, 701] on link "Promoted Companies" at bounding box center [558, 698] width 103 height 14
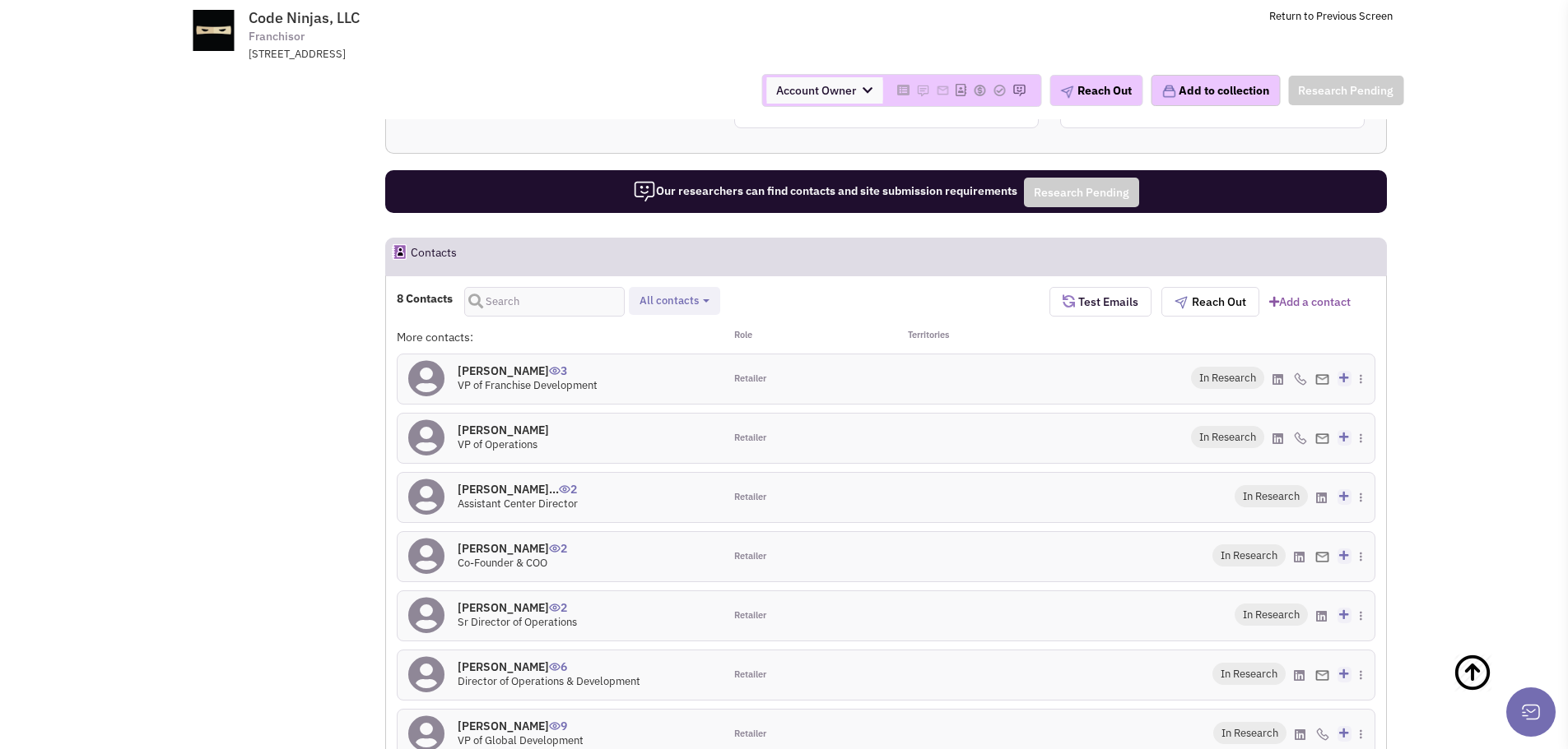
scroll to position [824, 0]
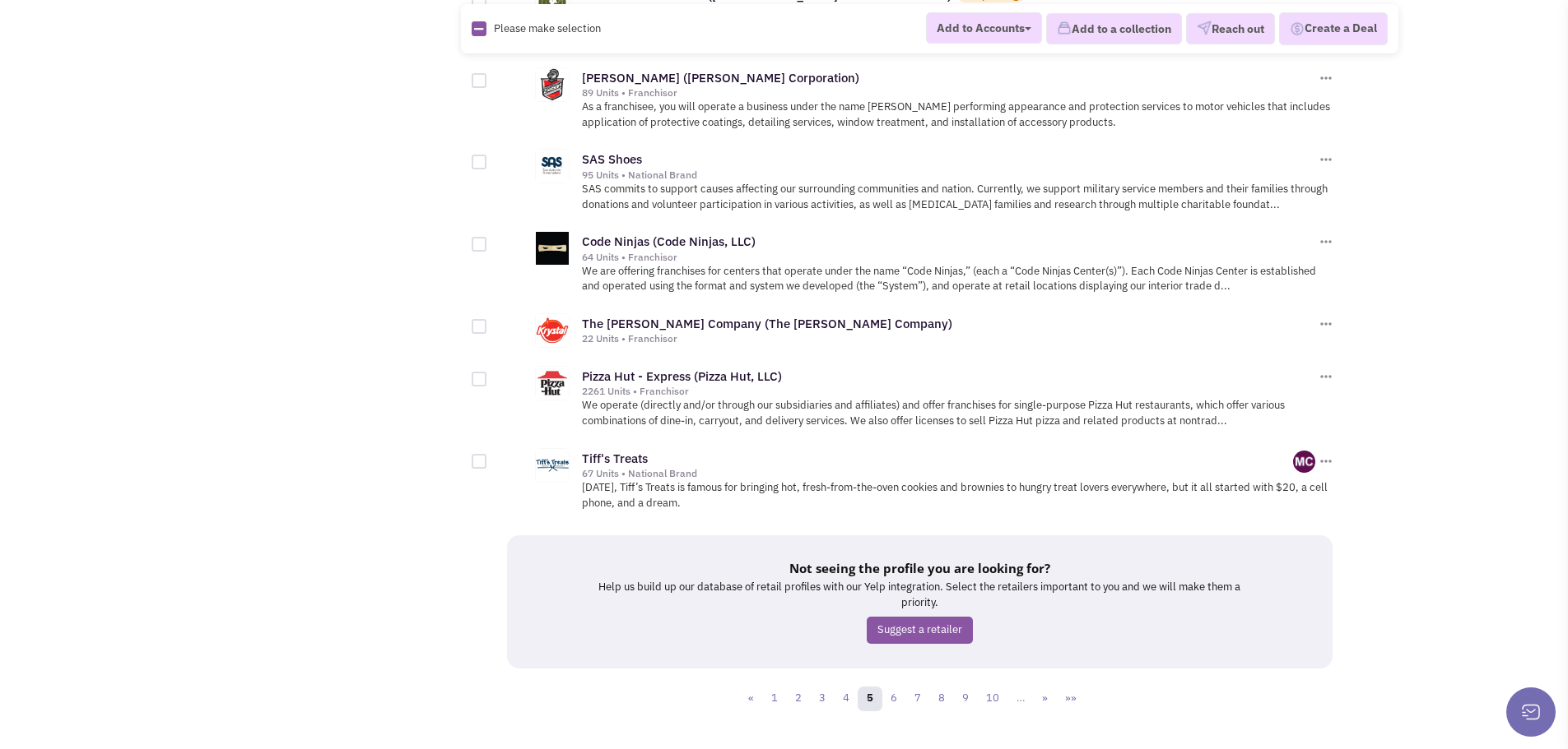
scroll to position [1652, 0]
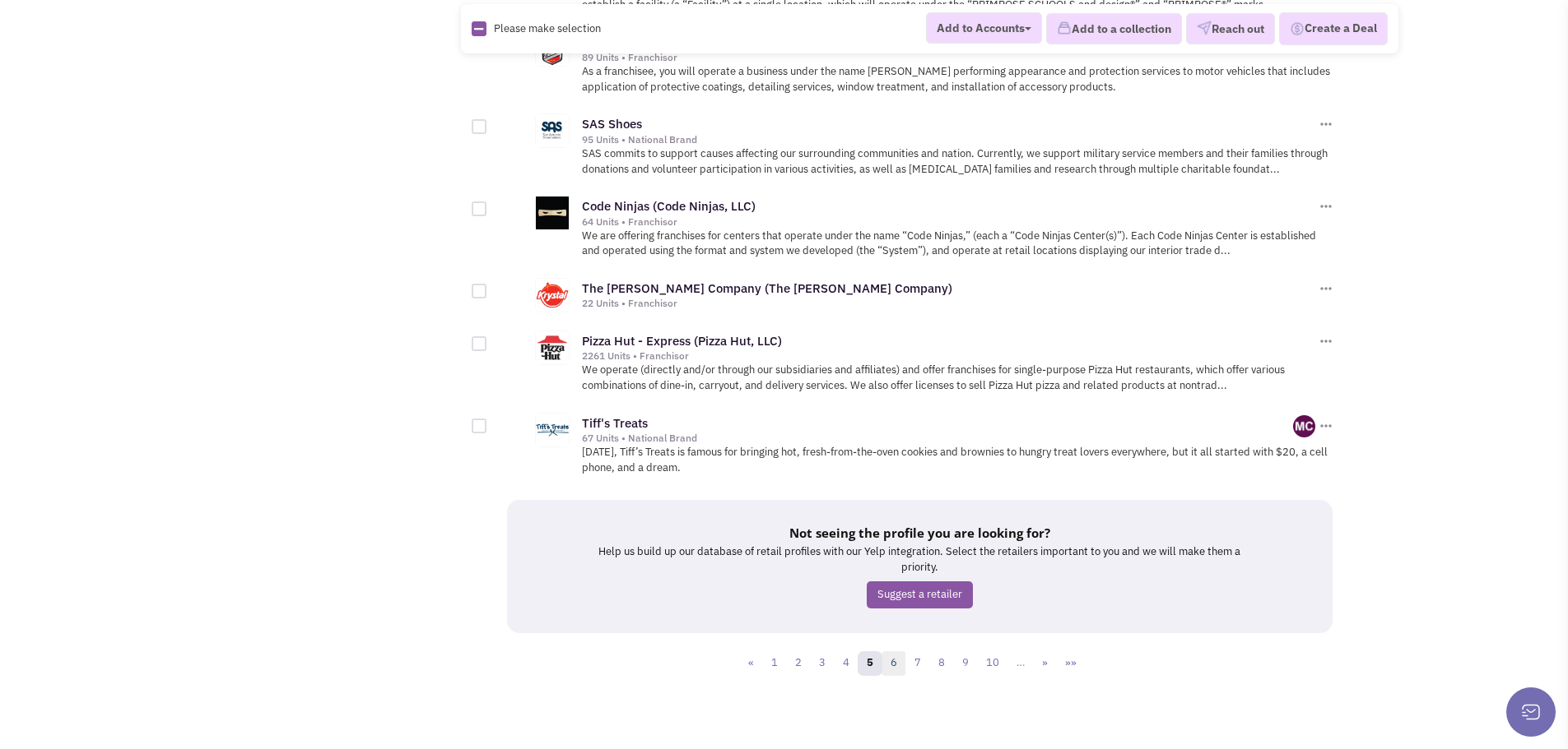
click at [893, 663] on link "6" at bounding box center [894, 663] width 25 height 25
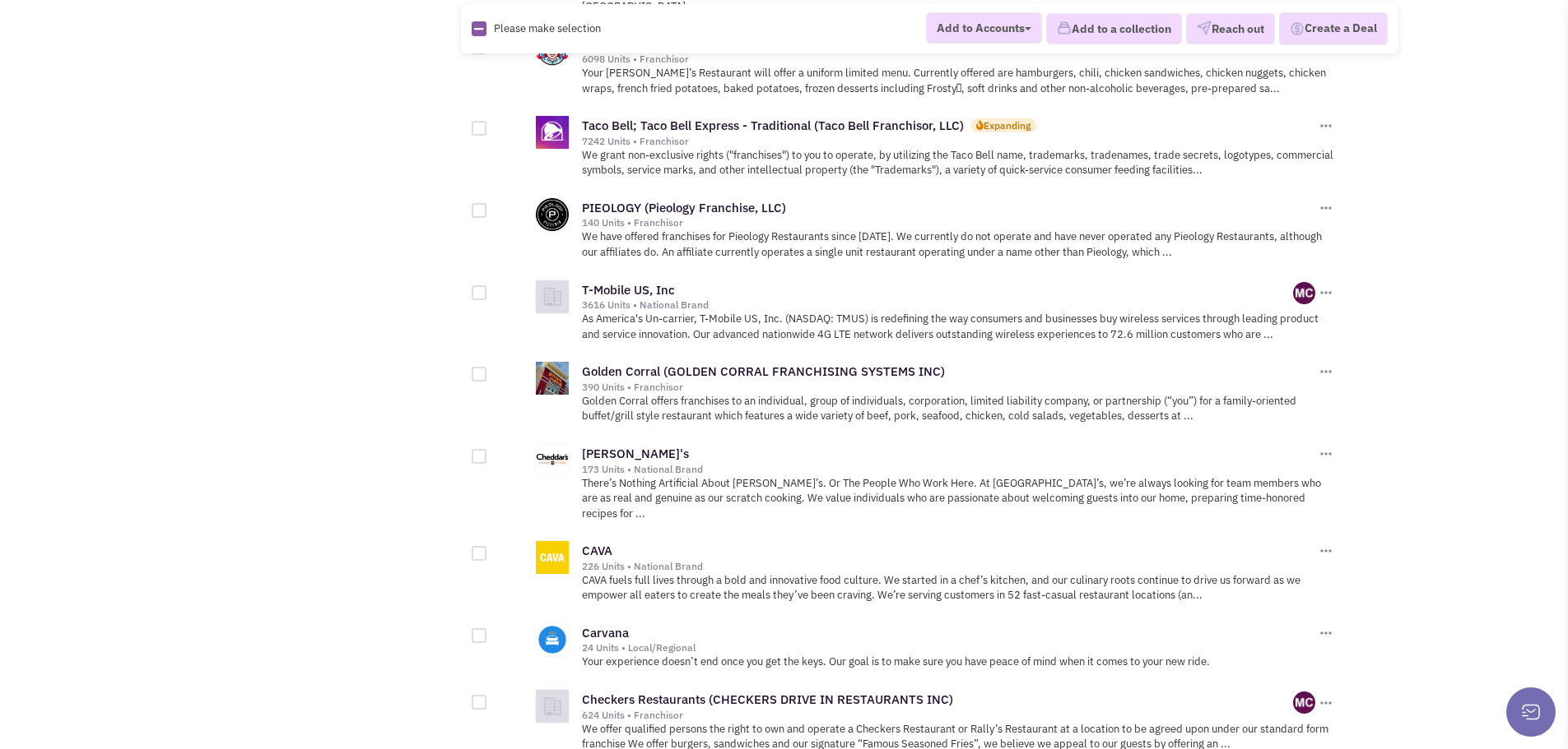
scroll to position [1563, 0]
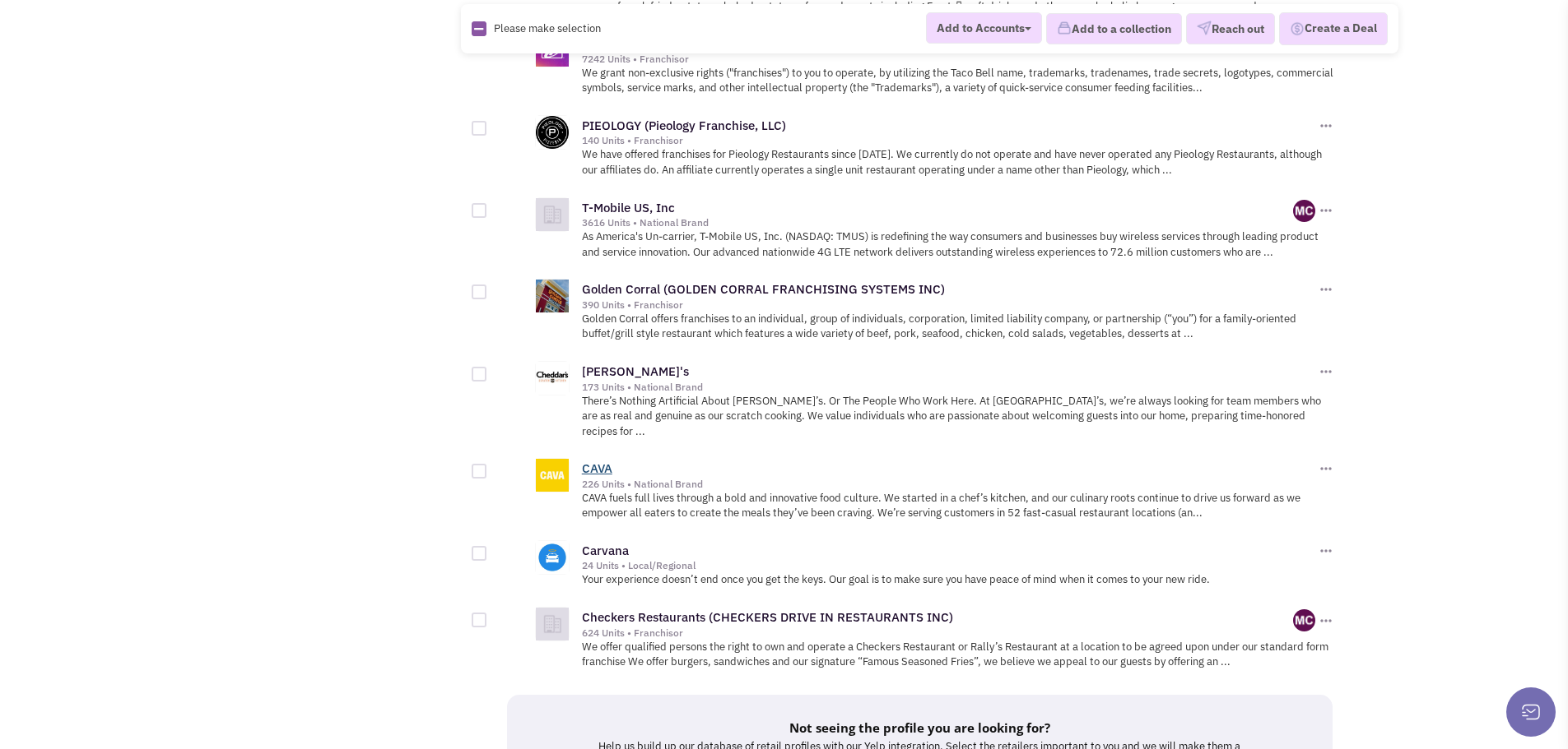
click at [601, 461] on link "CAVA" at bounding box center [597, 468] width 30 height 16
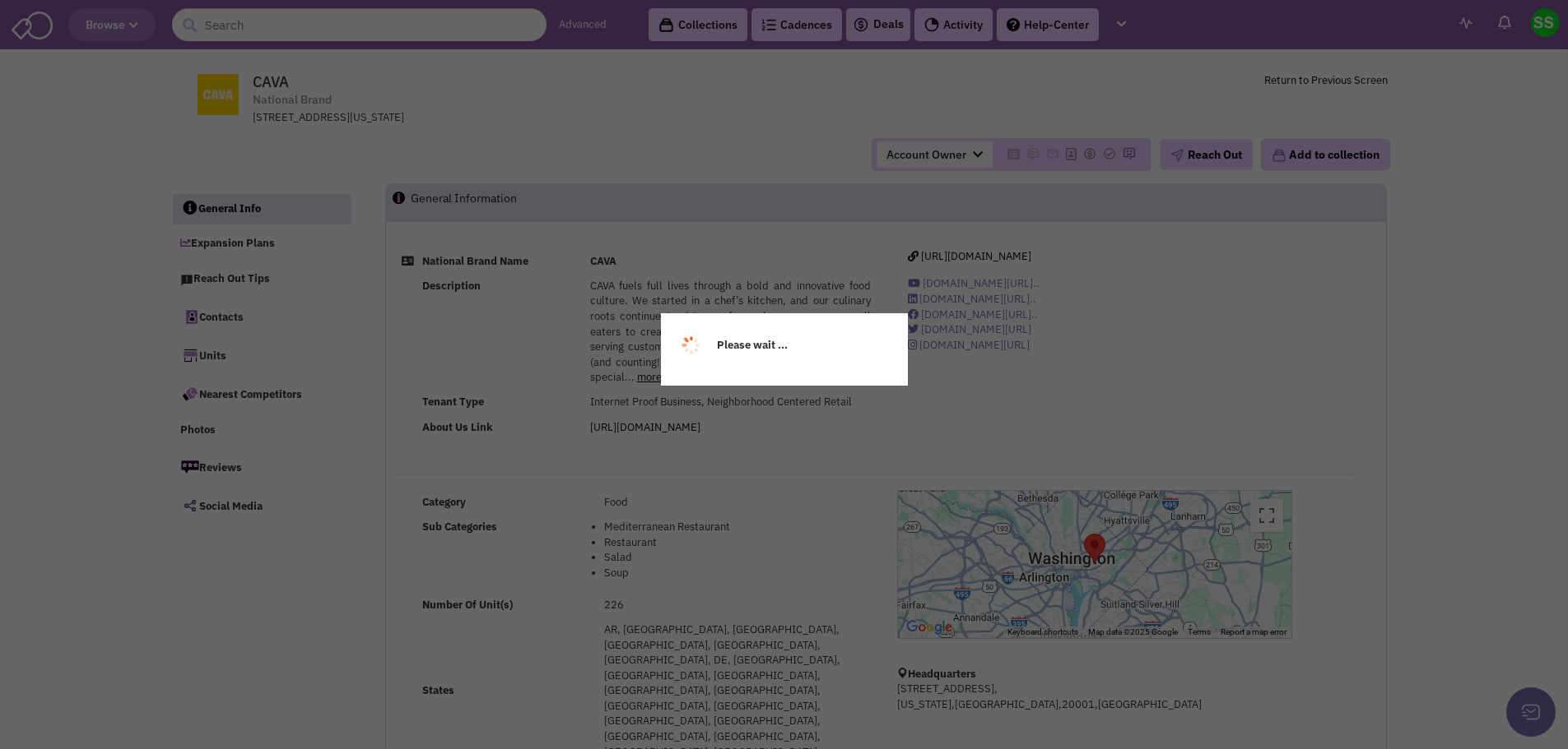
select select
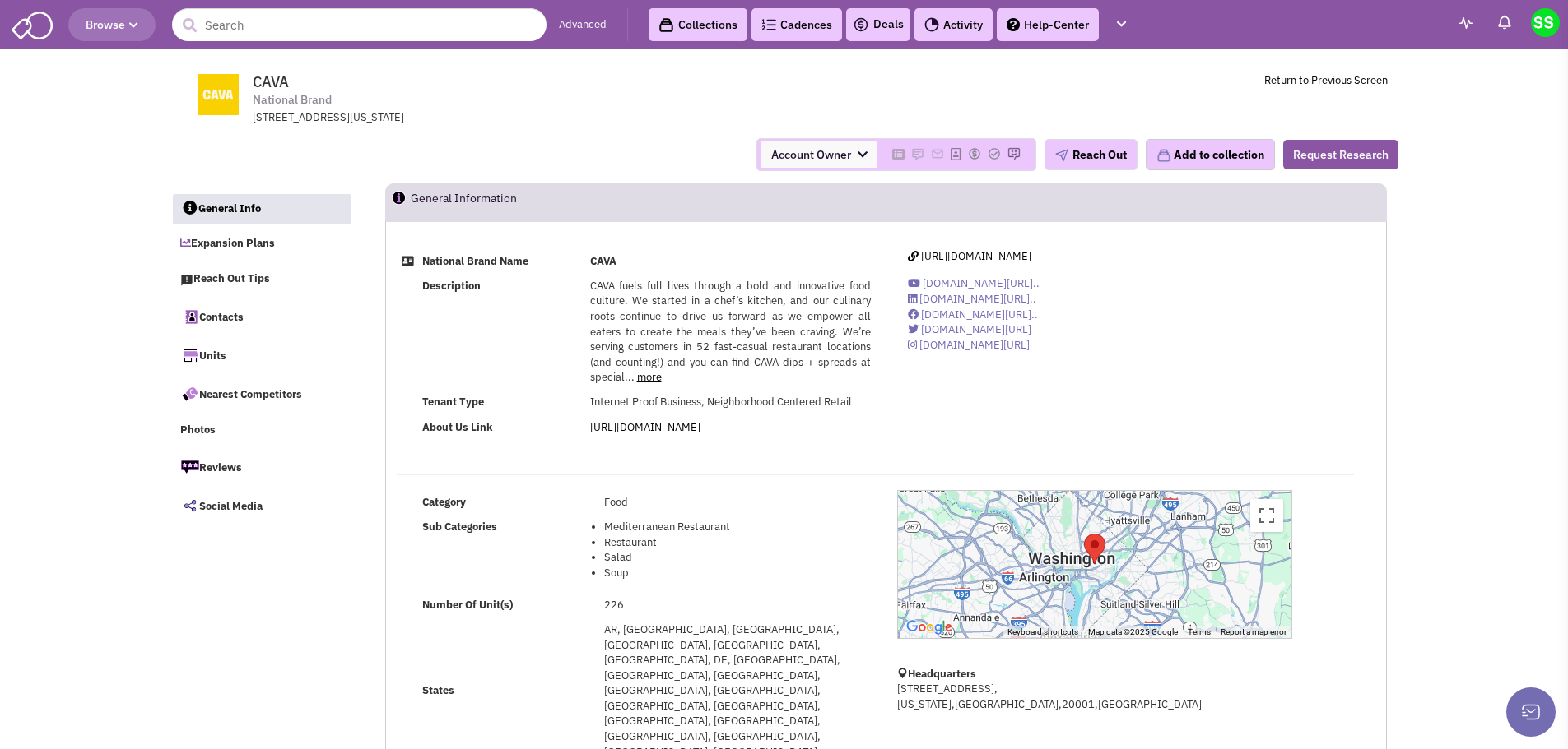
select select
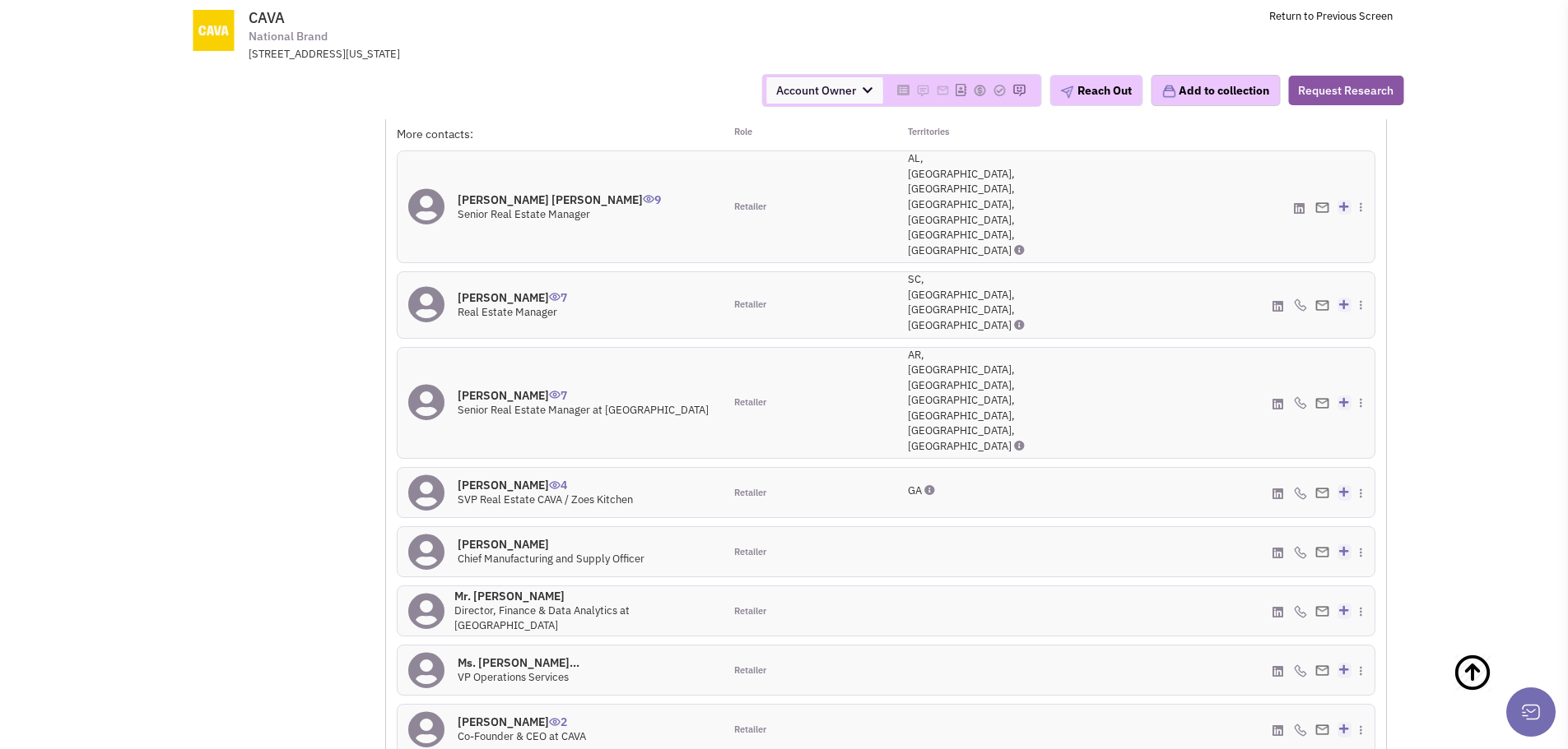
scroll to position [1662, 0]
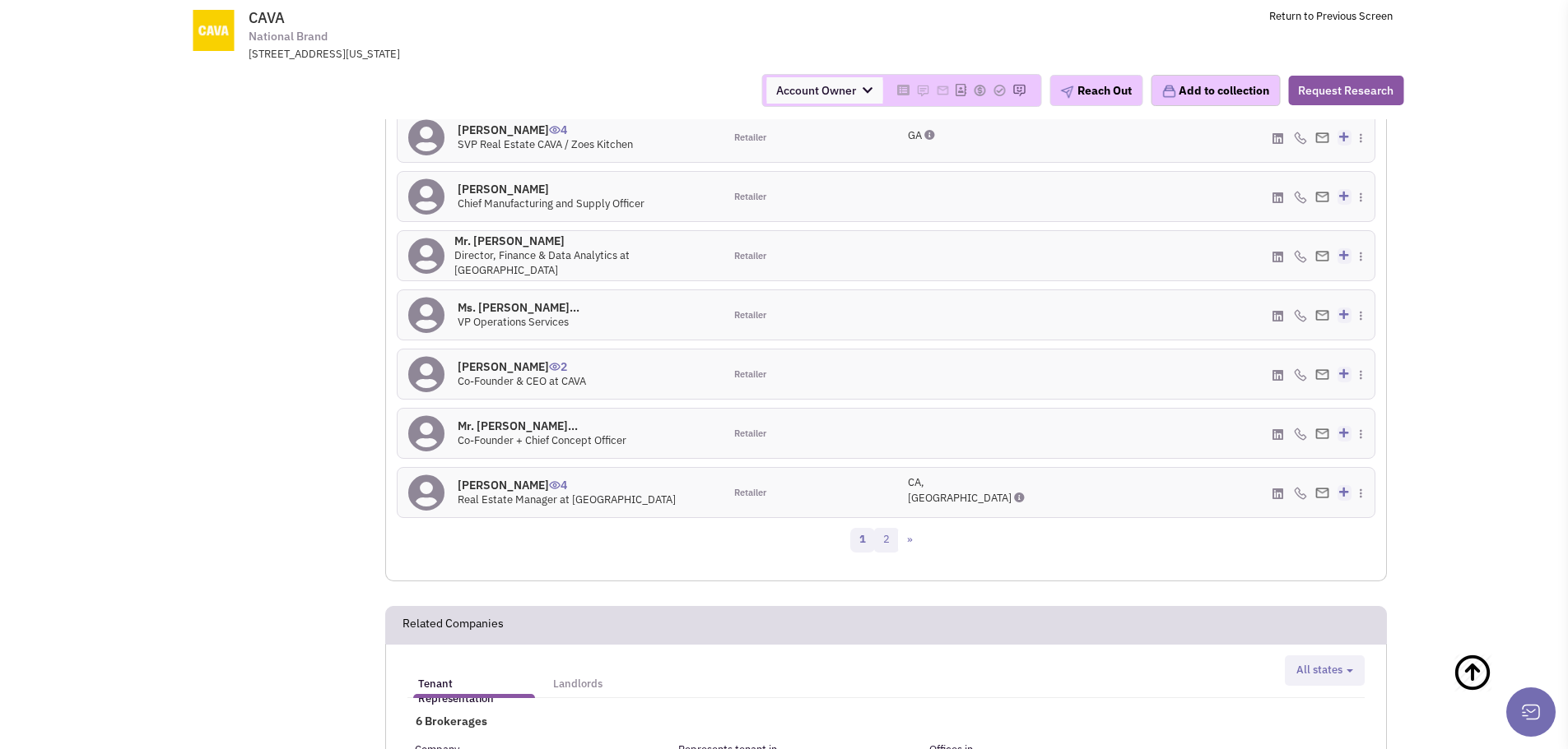
click at [889, 528] on link "2" at bounding box center [886, 540] width 25 height 25
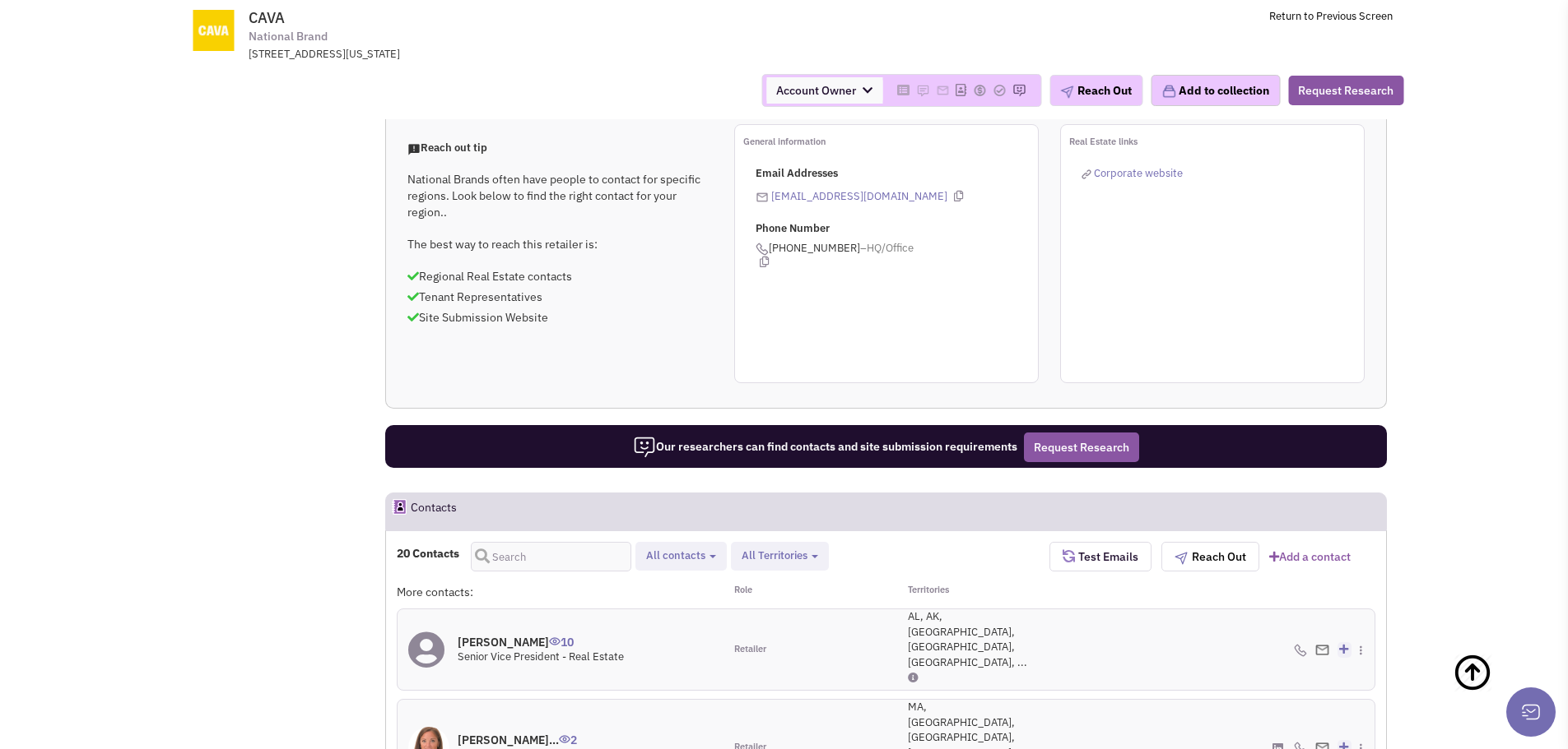
scroll to position [547, 0]
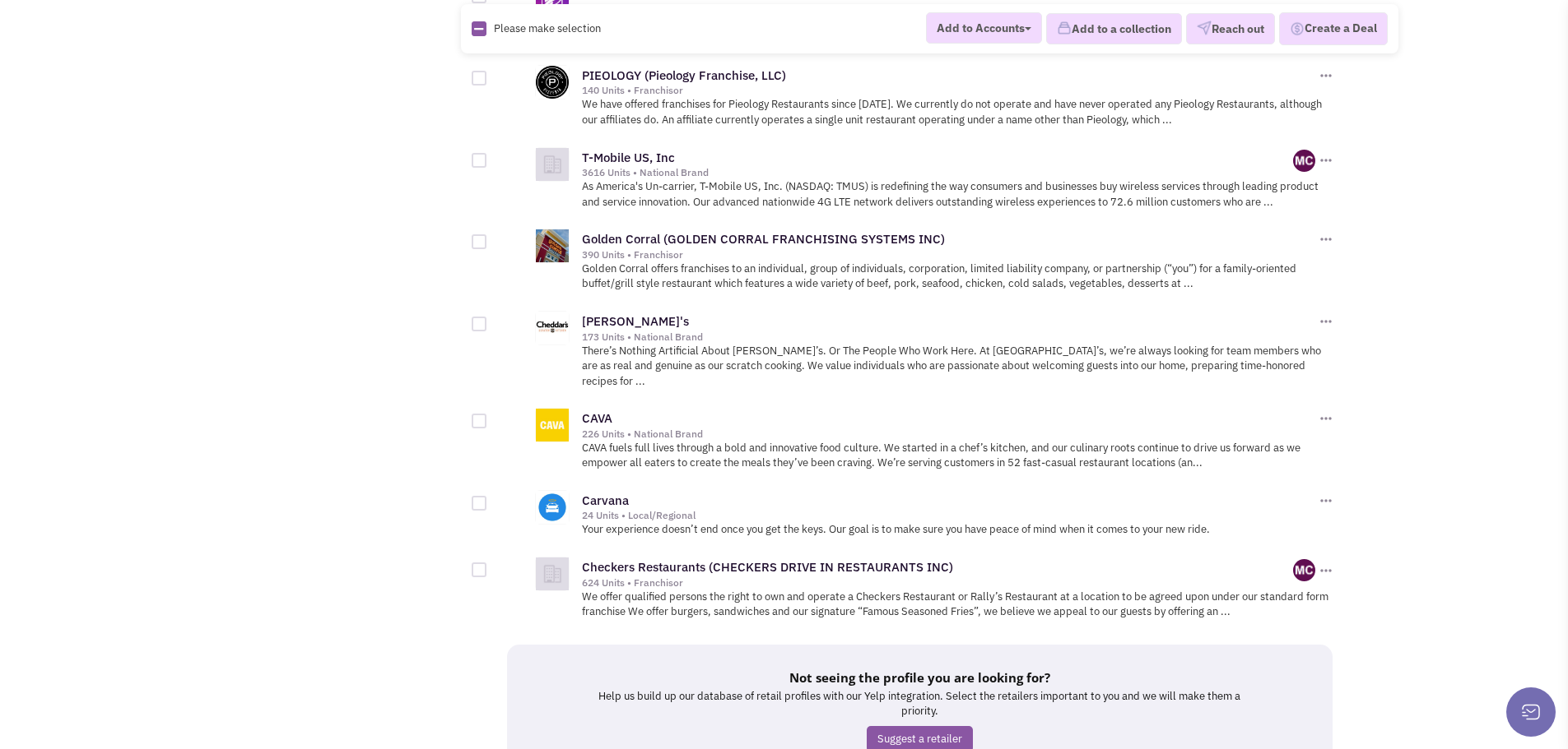
scroll to position [1697, 0]
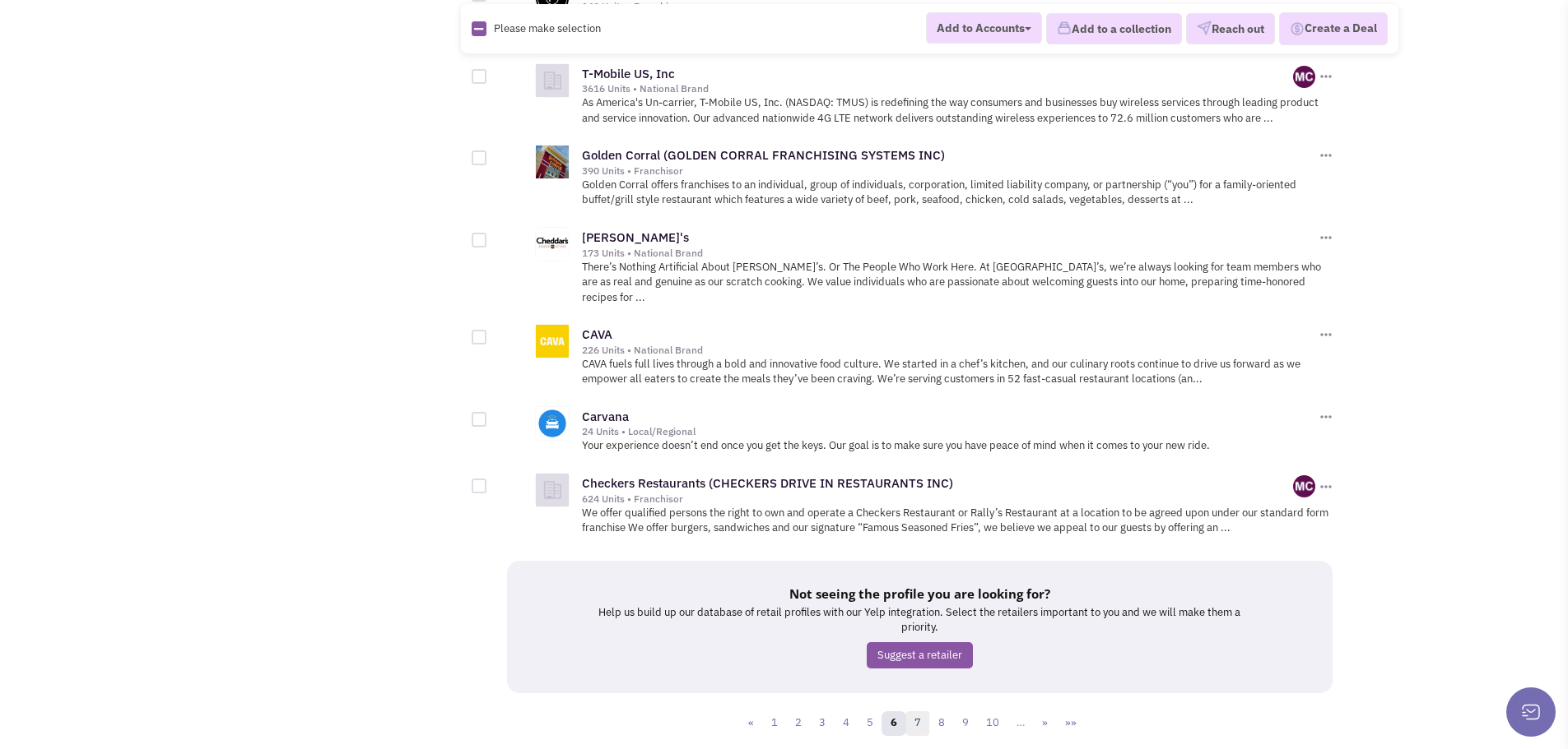
click at [921, 711] on link "7" at bounding box center [917, 723] width 25 height 25
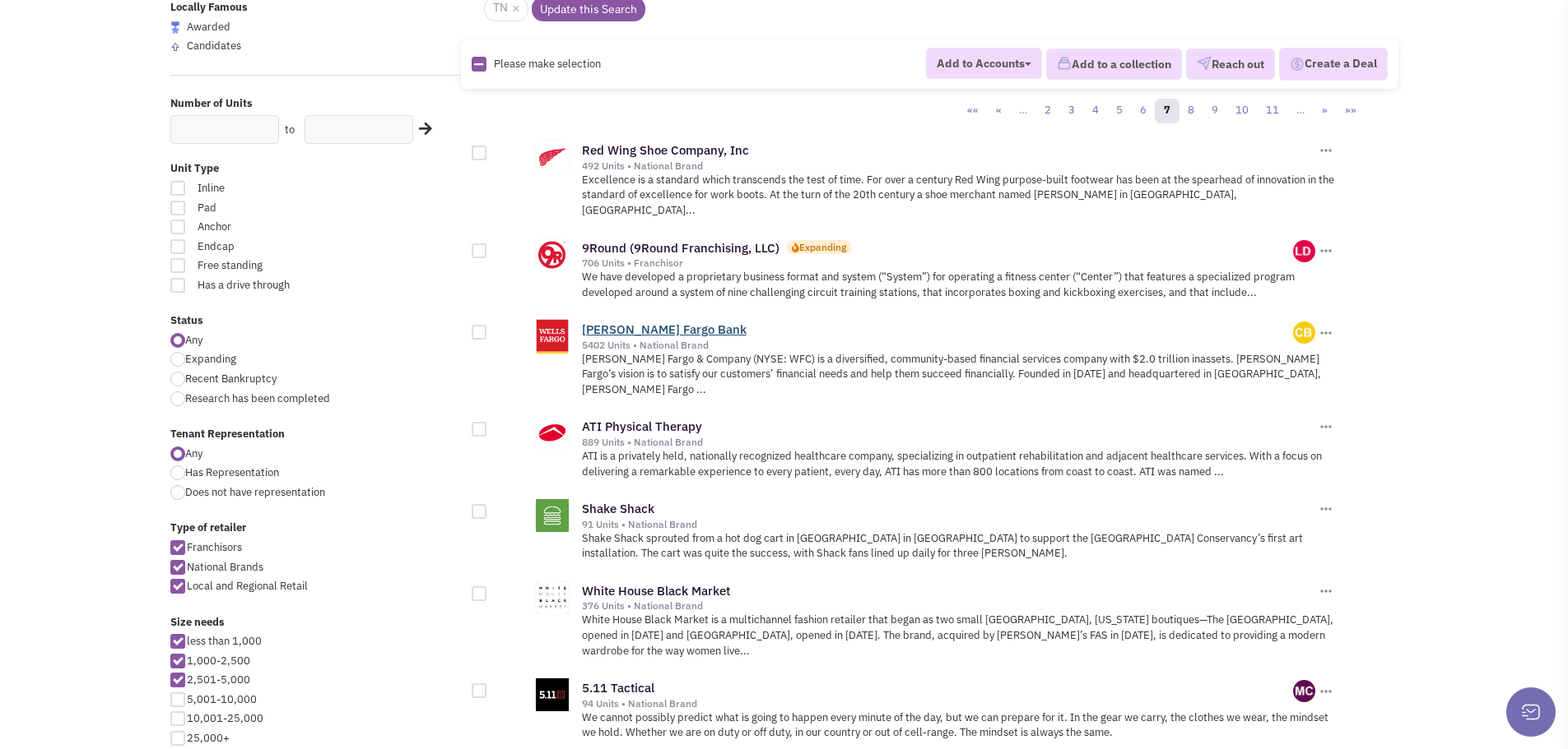
scroll to position [165, 0]
click at [661, 417] on link "ATI Physical Therapy" at bounding box center [642, 424] width 121 height 16
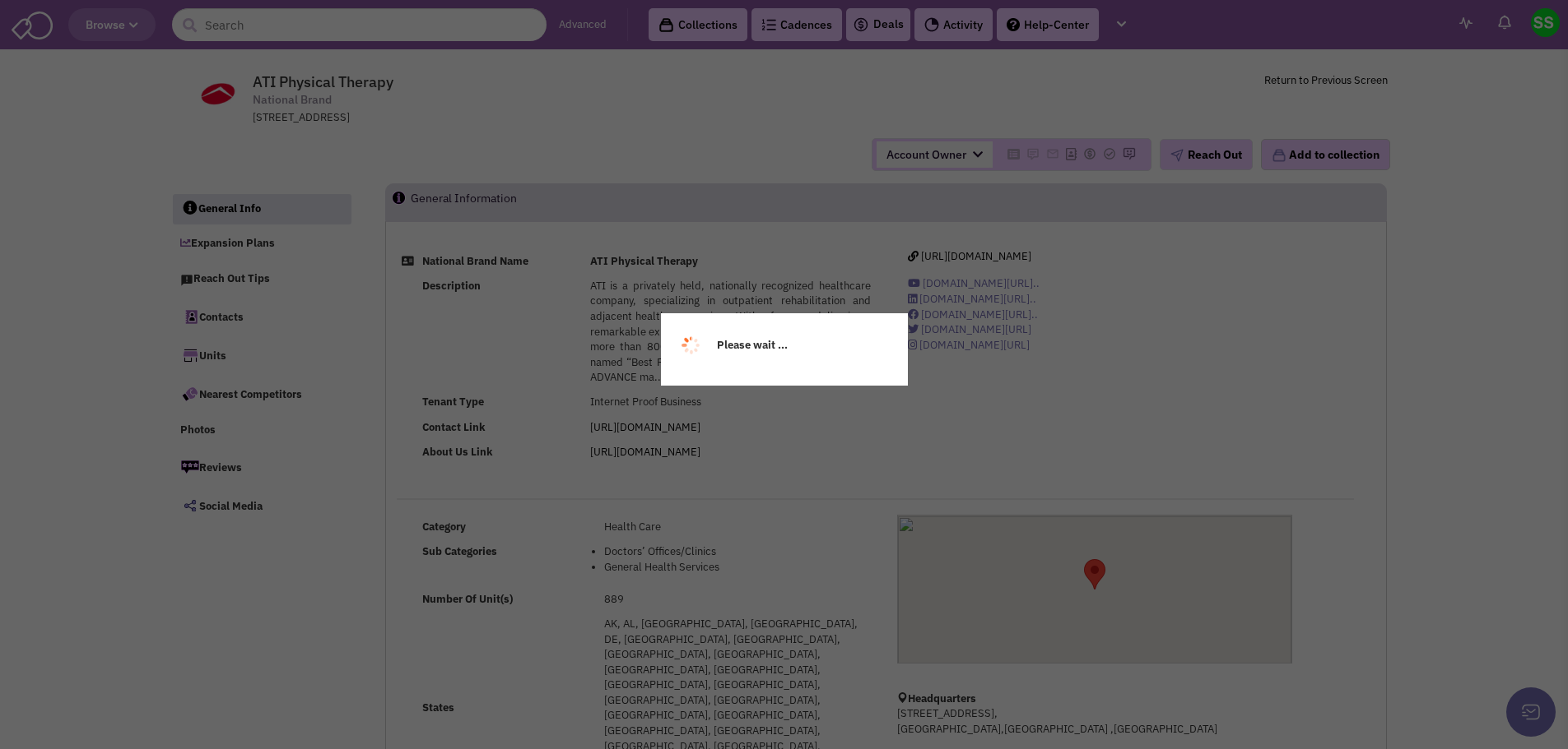
select select
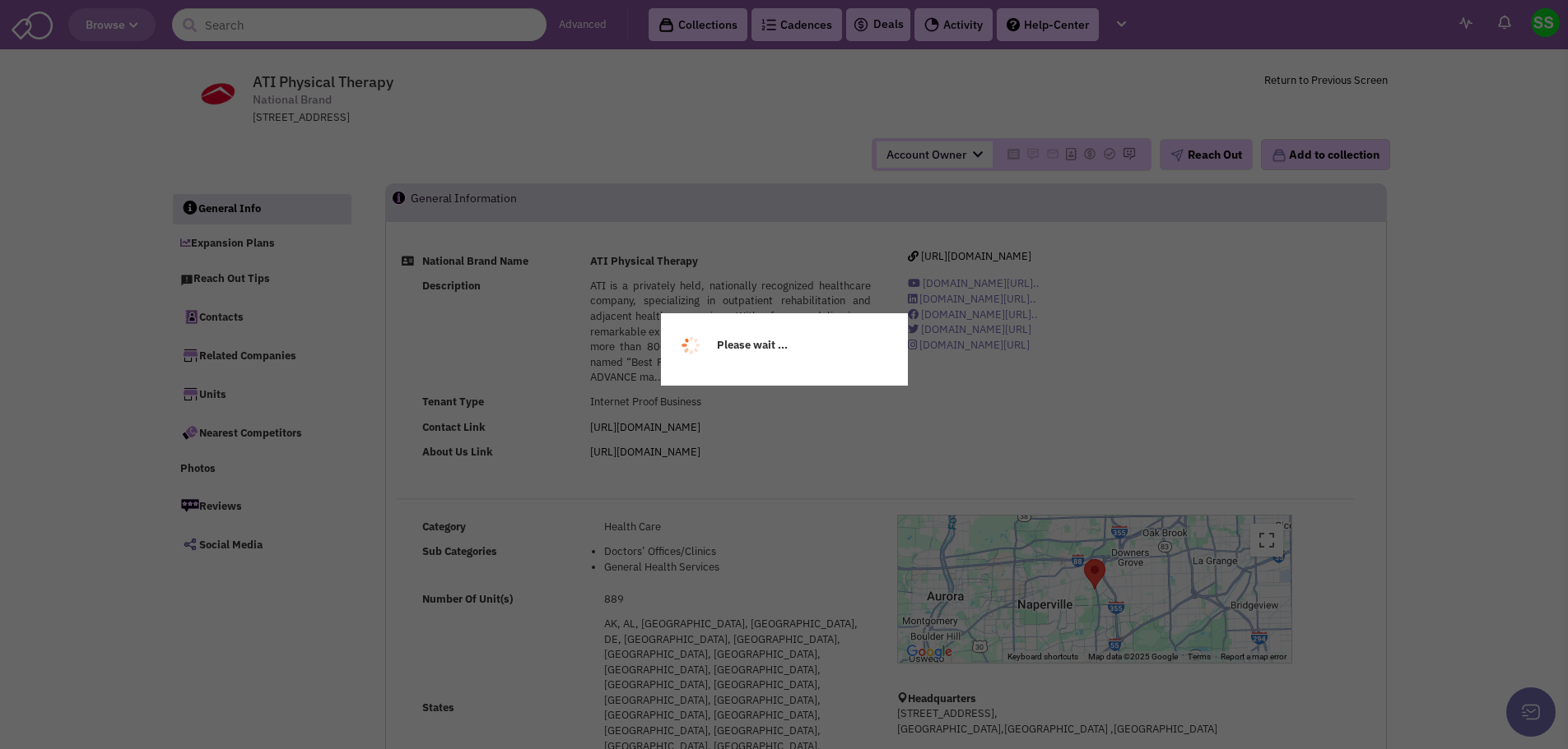
select select
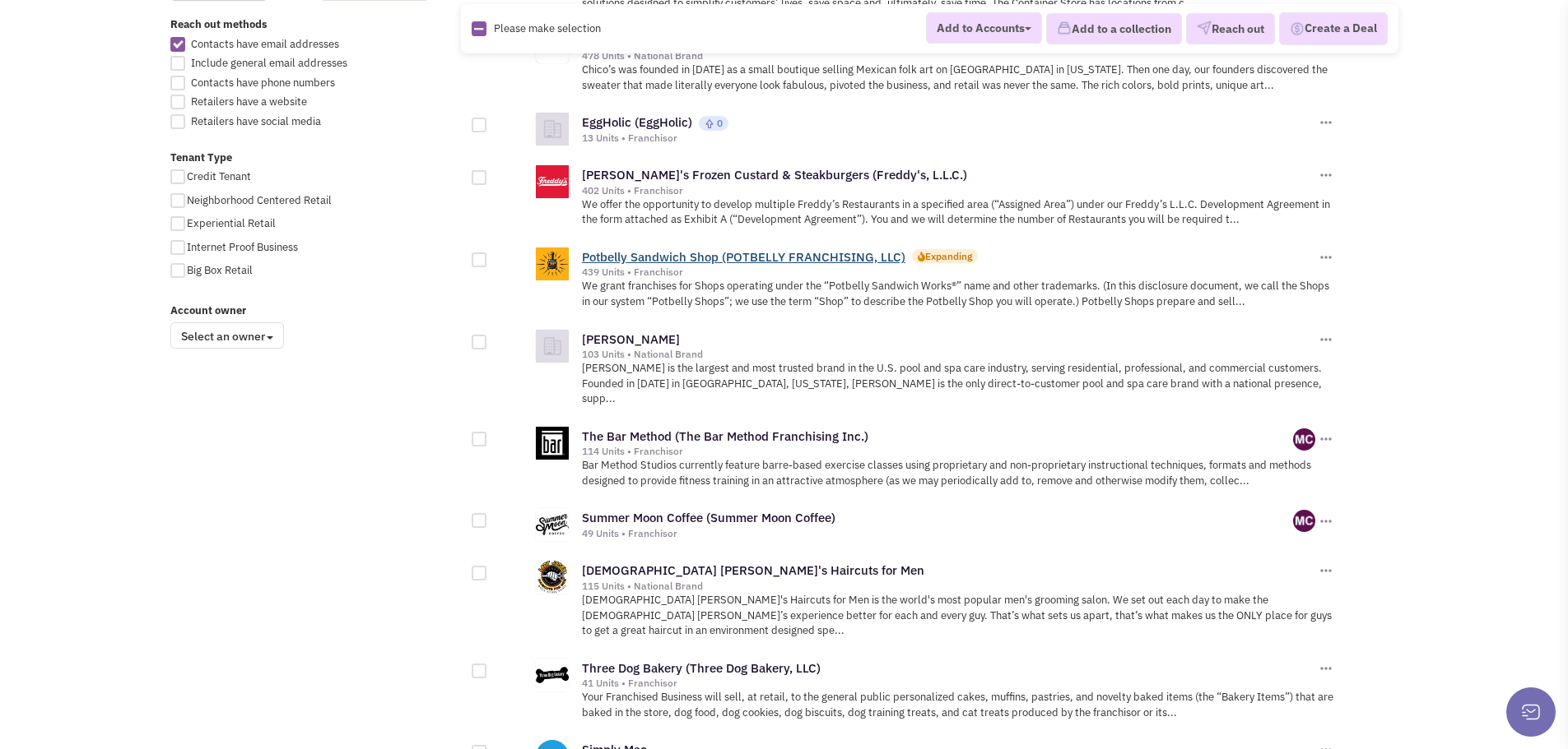
scroll to position [987, 0]
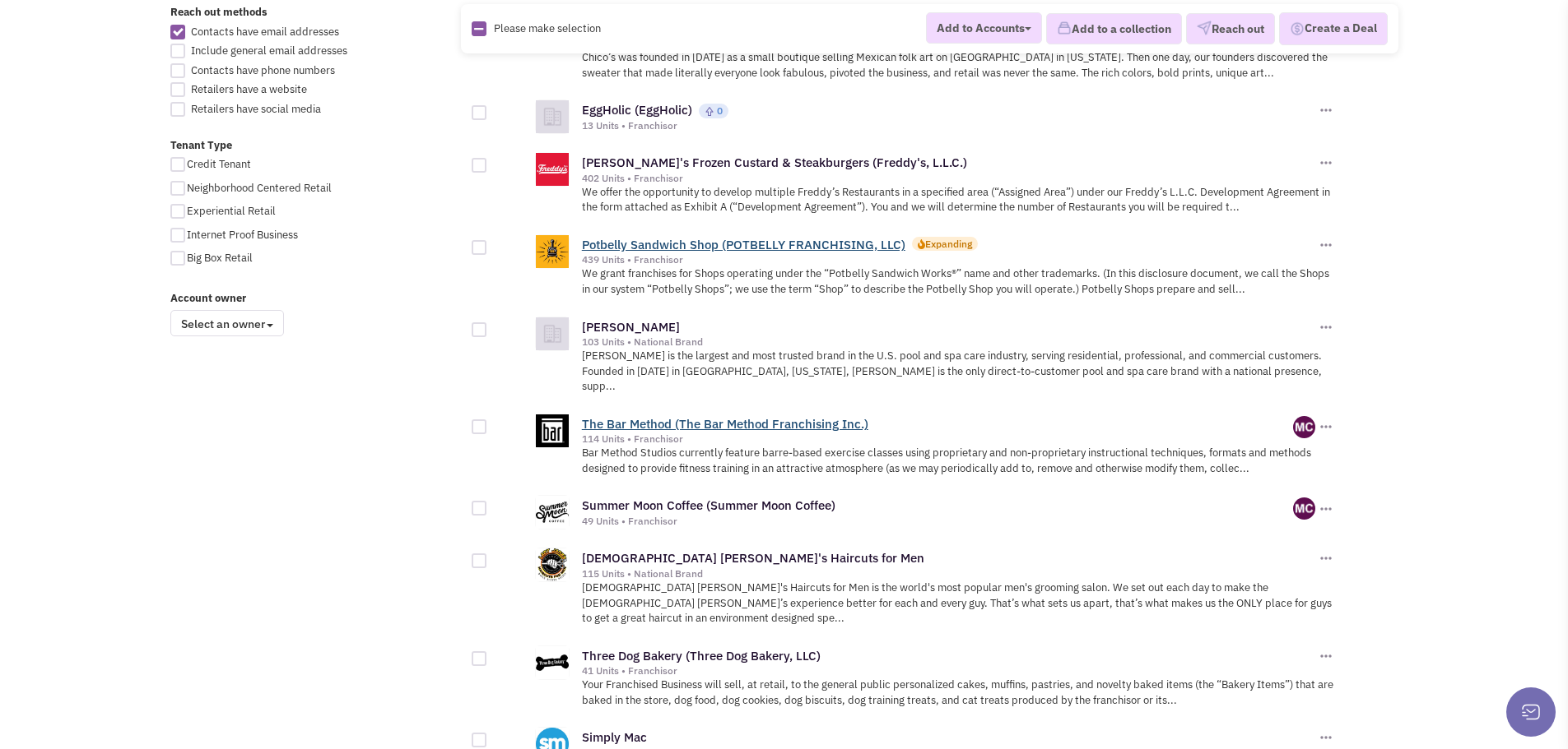
click at [765, 416] on link "The Bar Method (The Bar Method Franchising Inc.)" at bounding box center [725, 423] width 286 height 16
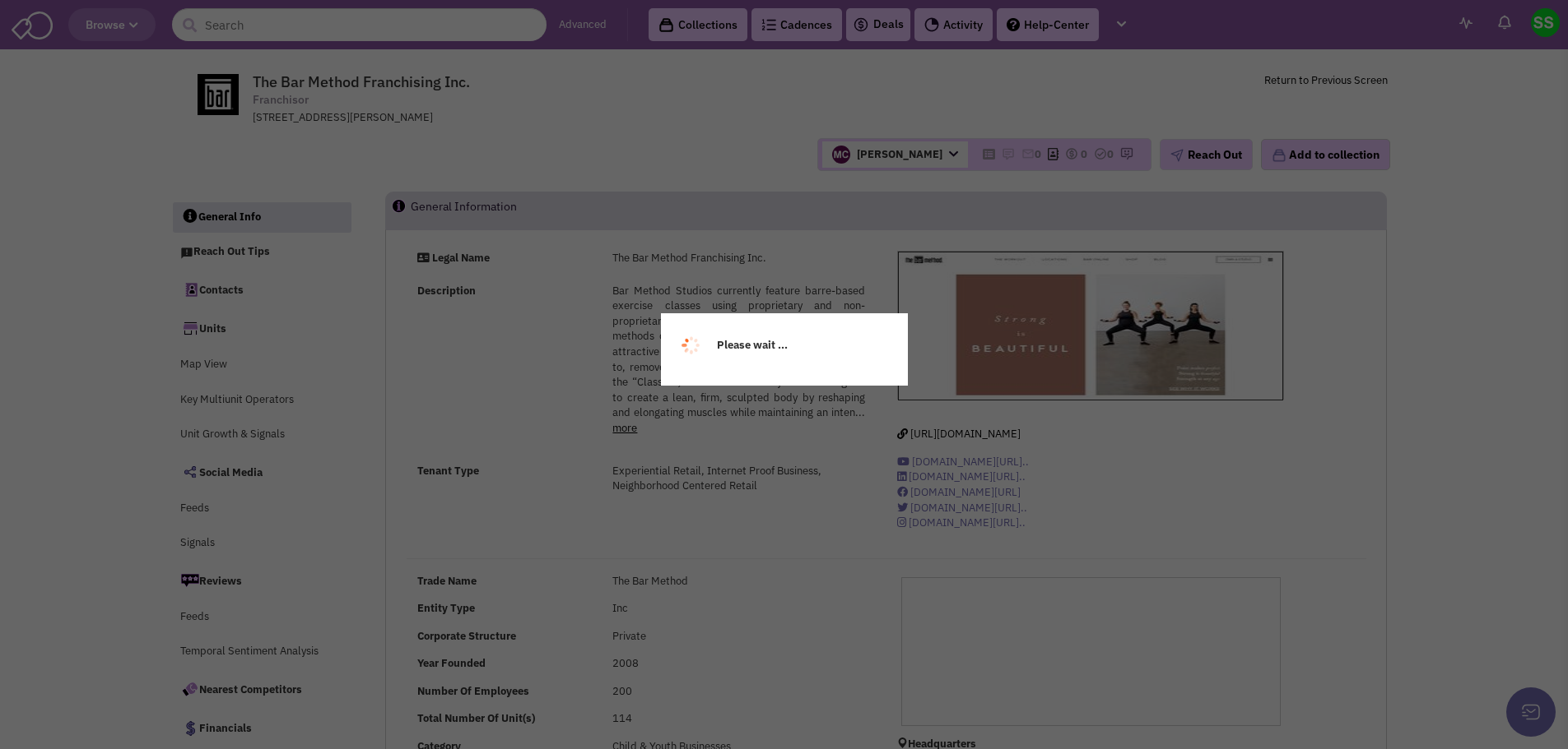
select select
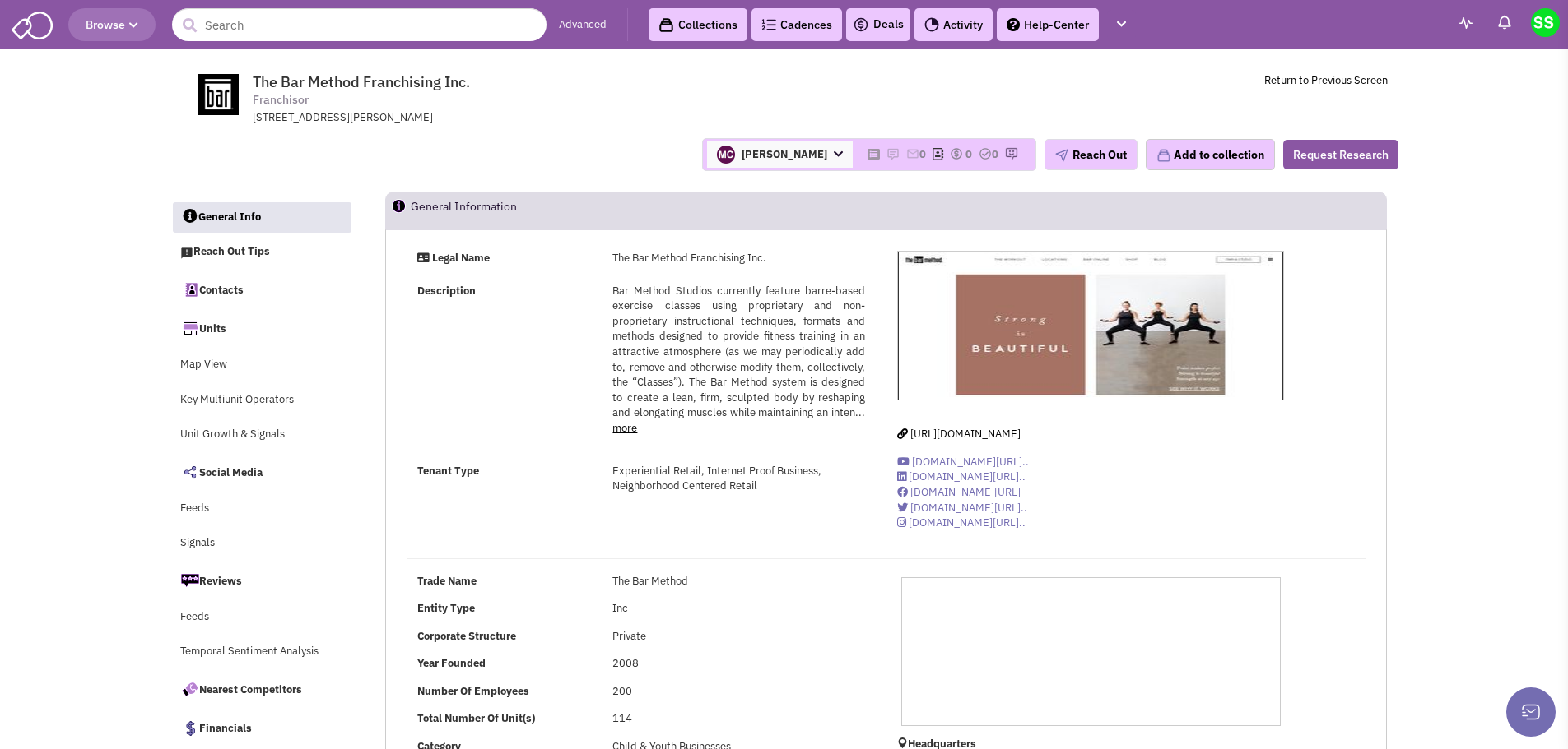
select select
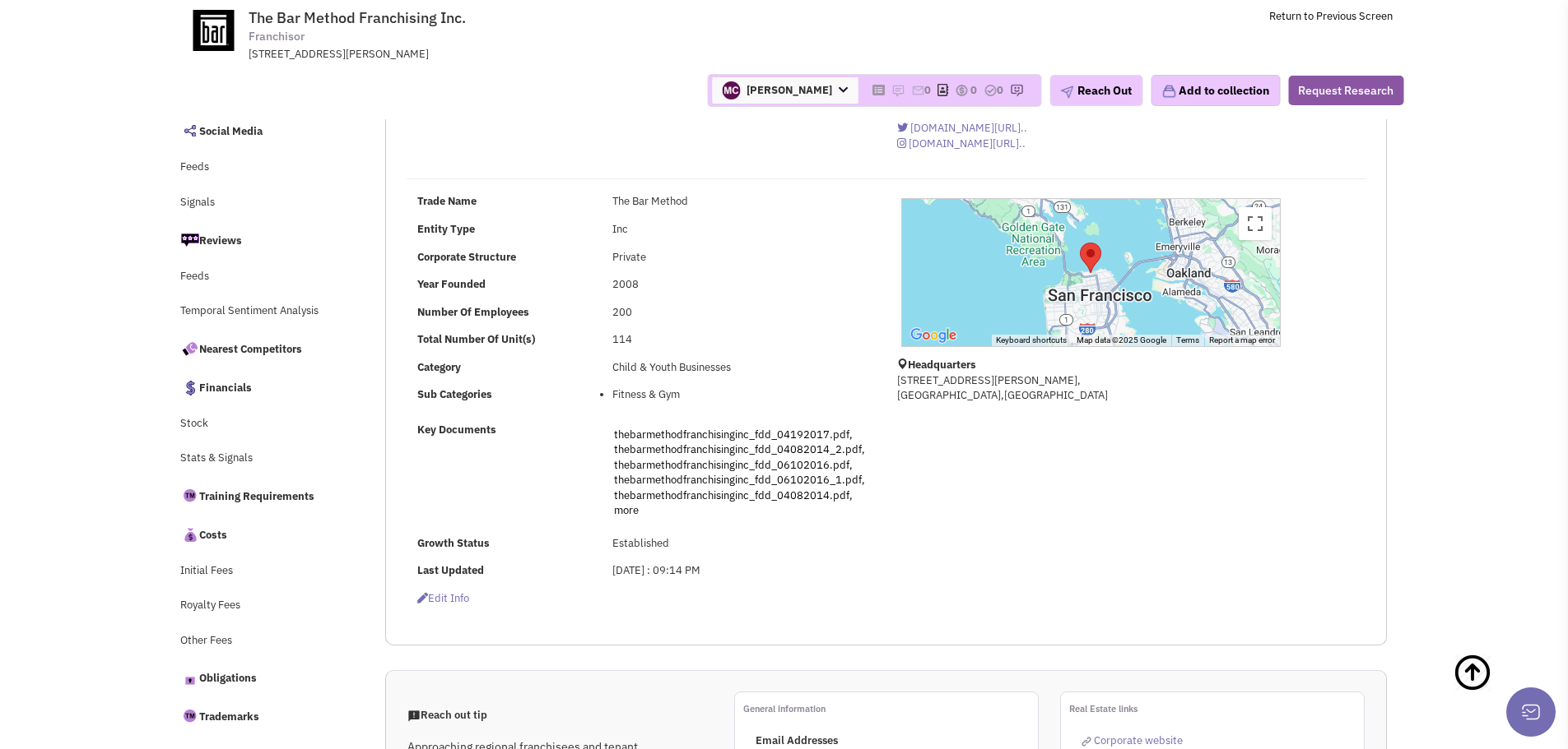
scroll to position [247, 0]
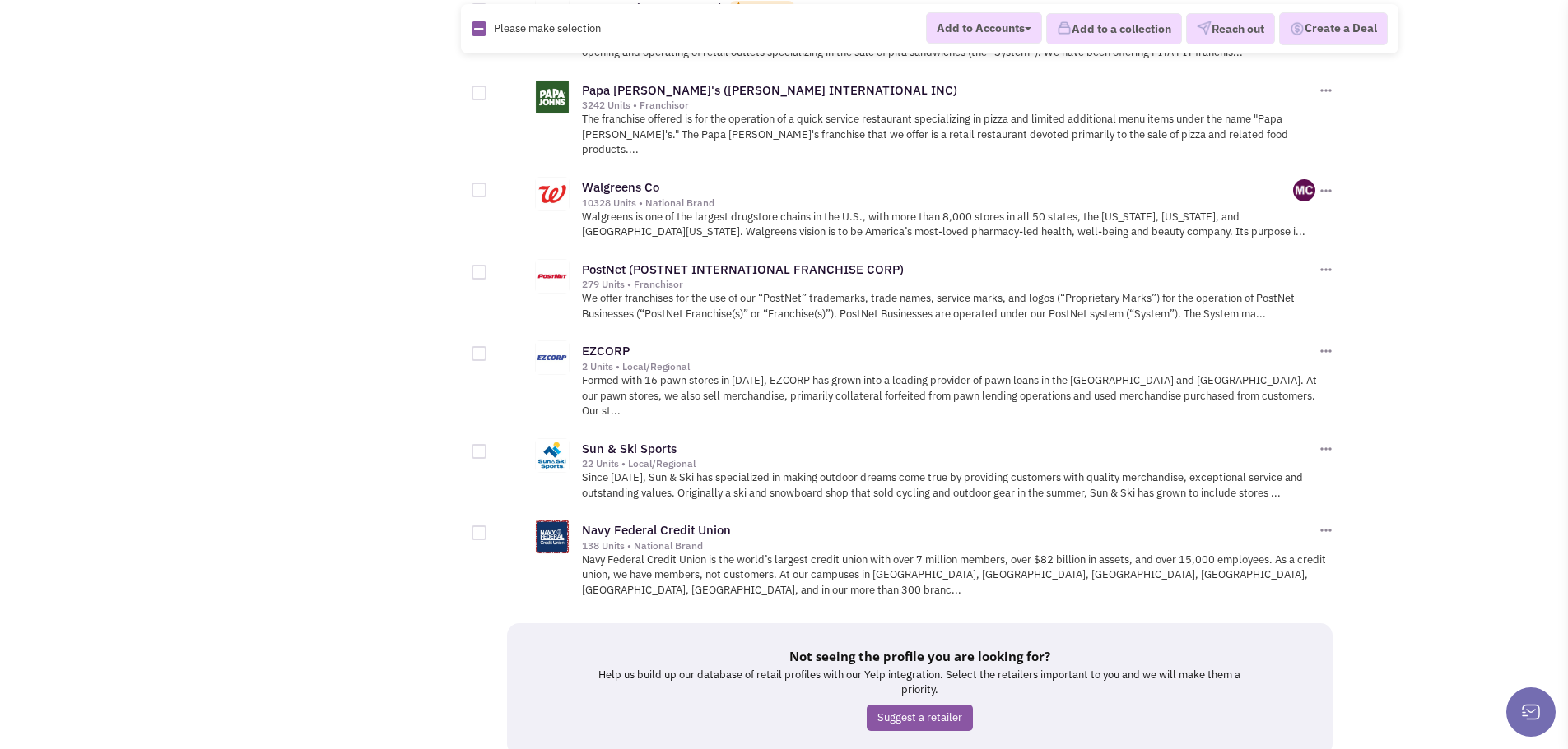
scroll to position [1800, 0]
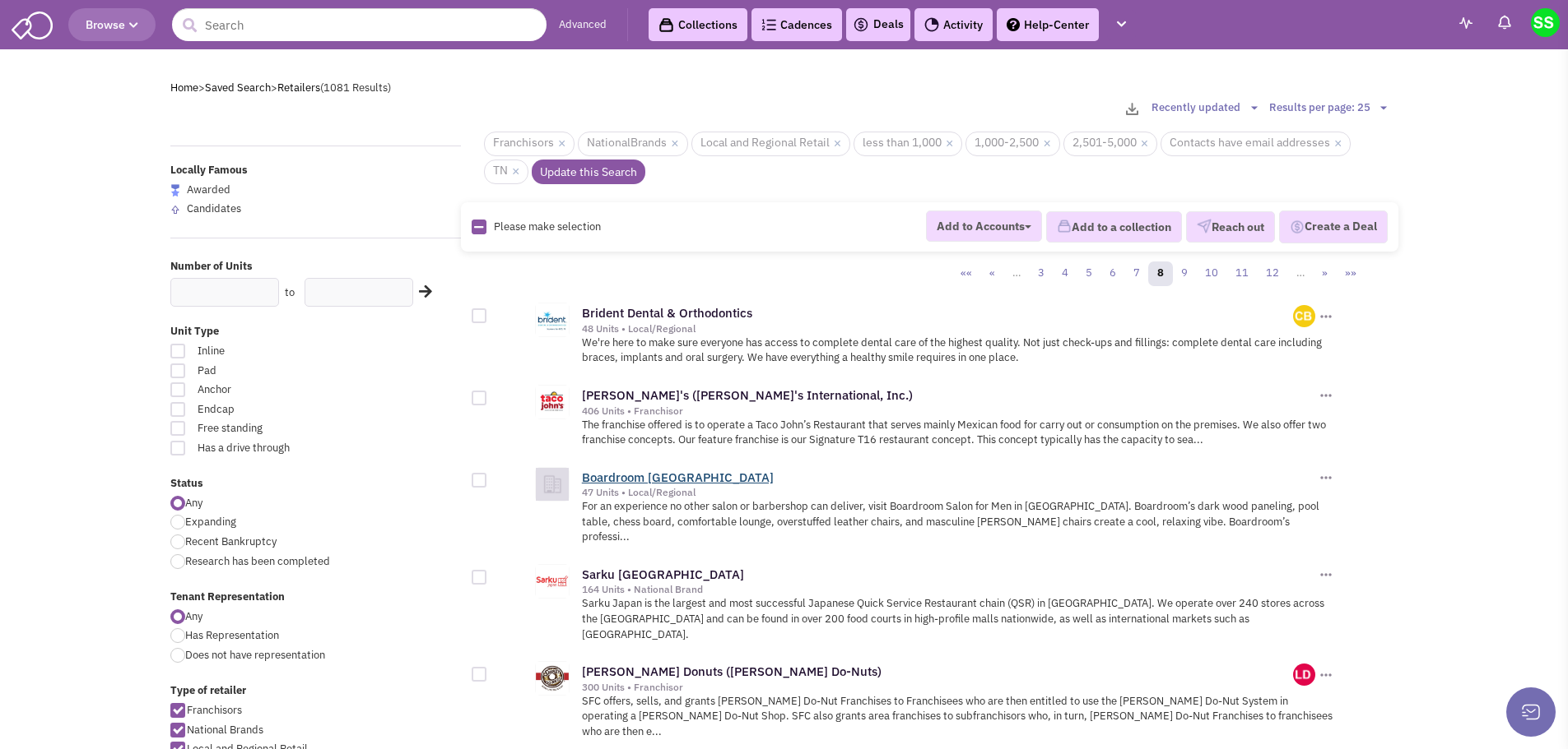
click at [711, 478] on link "Boardroom [GEOGRAPHIC_DATA]" at bounding box center [678, 478] width 192 height 16
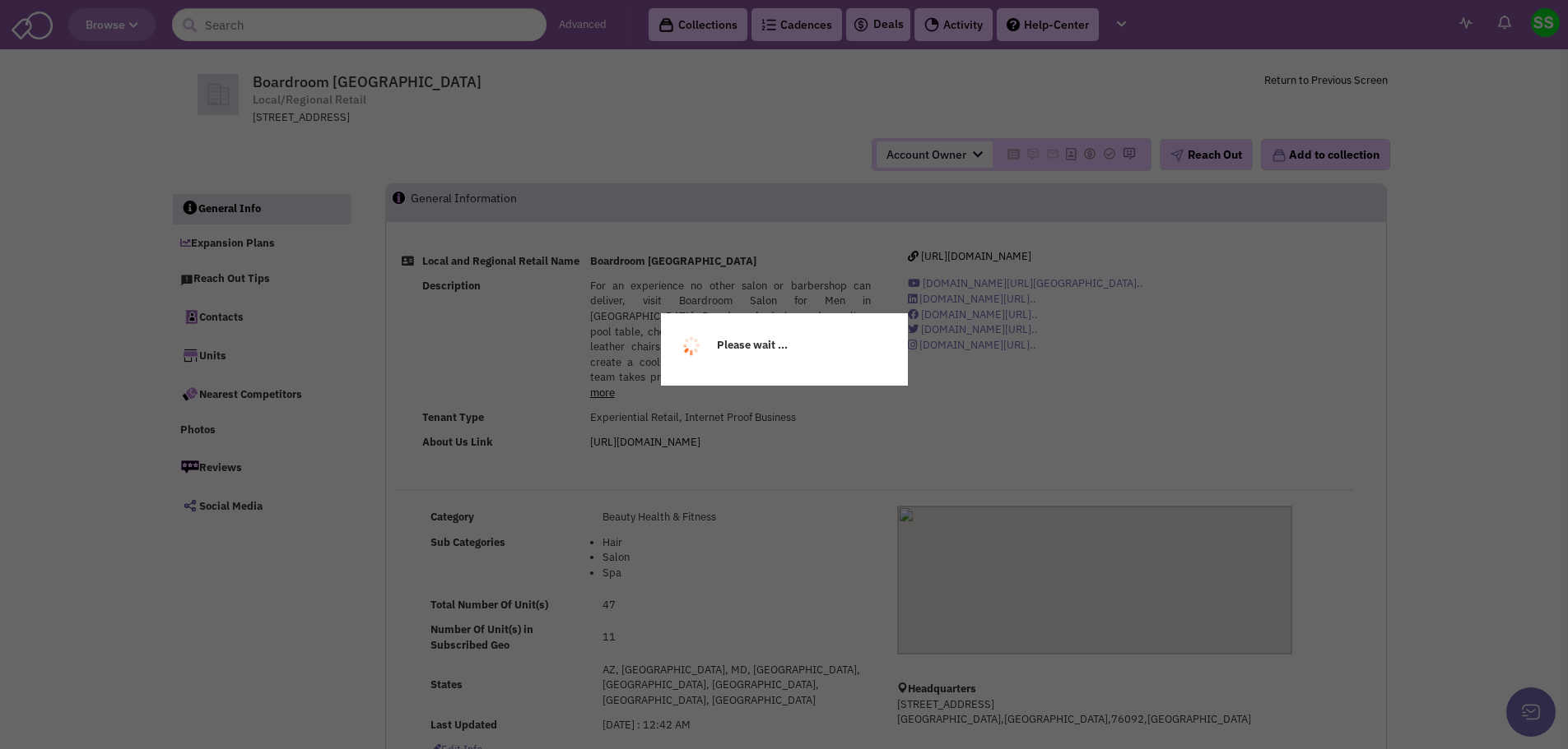
select select
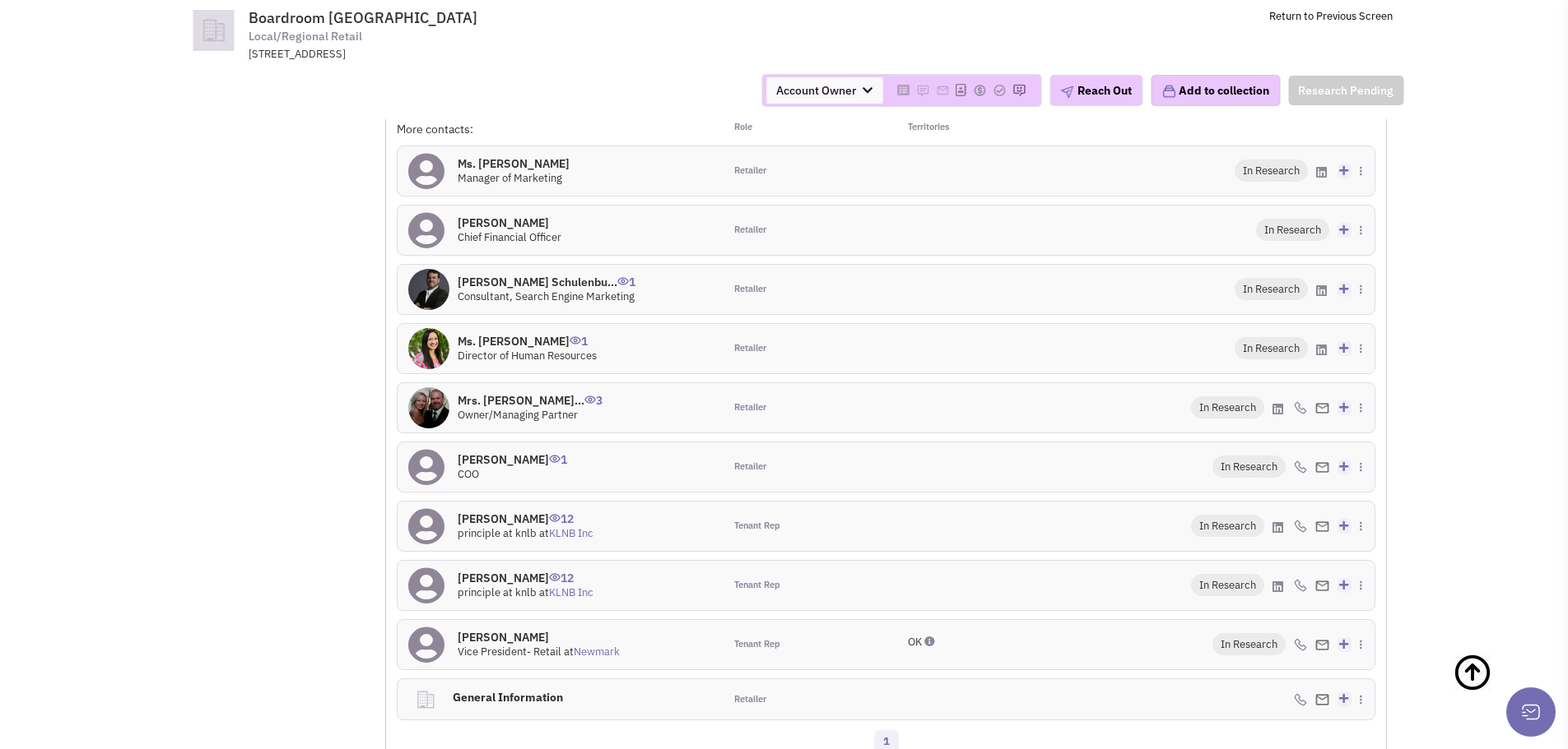
scroll to position [1096, 0]
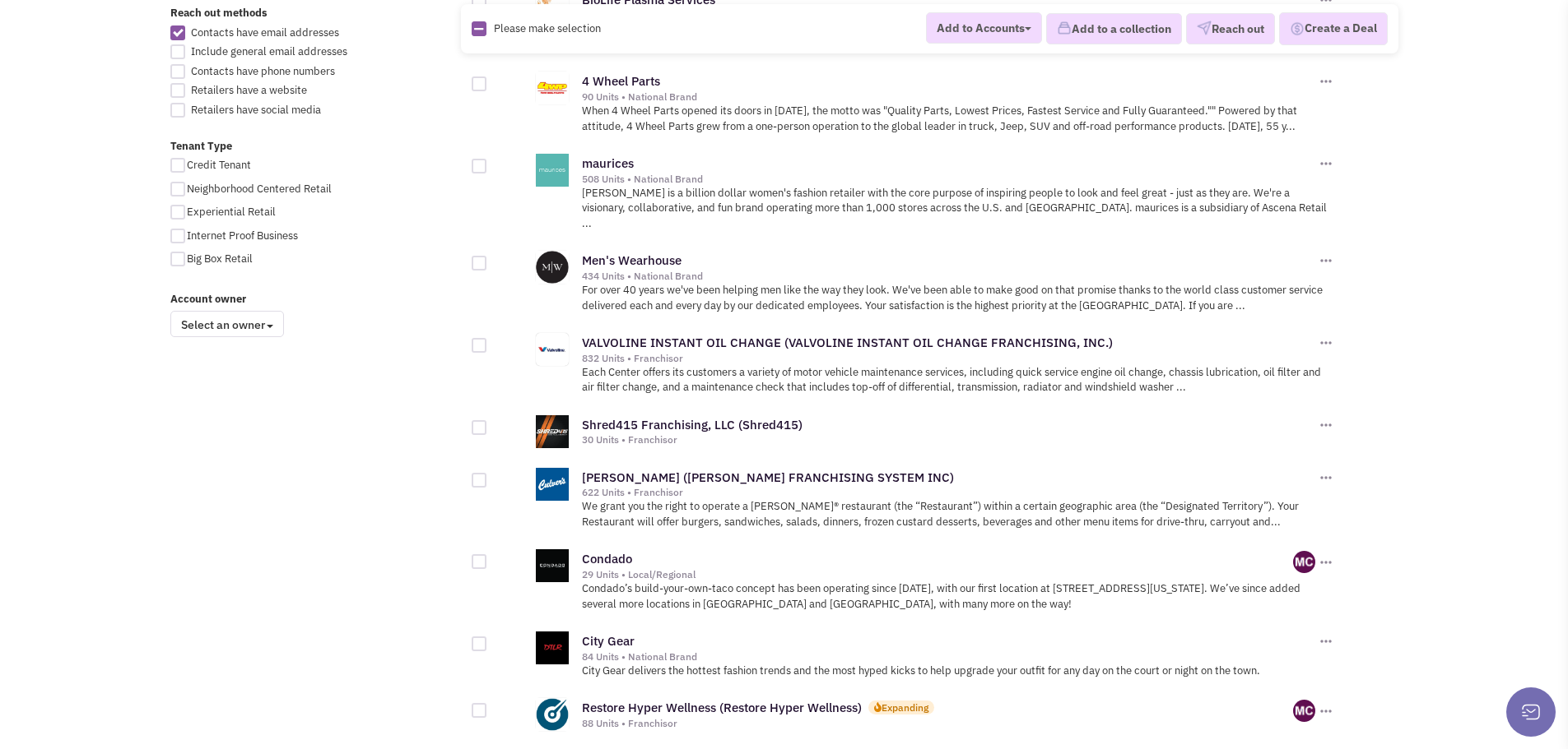
scroll to position [987, 0]
click at [715, 469] on link "[PERSON_NAME] ([PERSON_NAME] FRANCHISING SYSTEM INC)" at bounding box center [768, 477] width 372 height 16
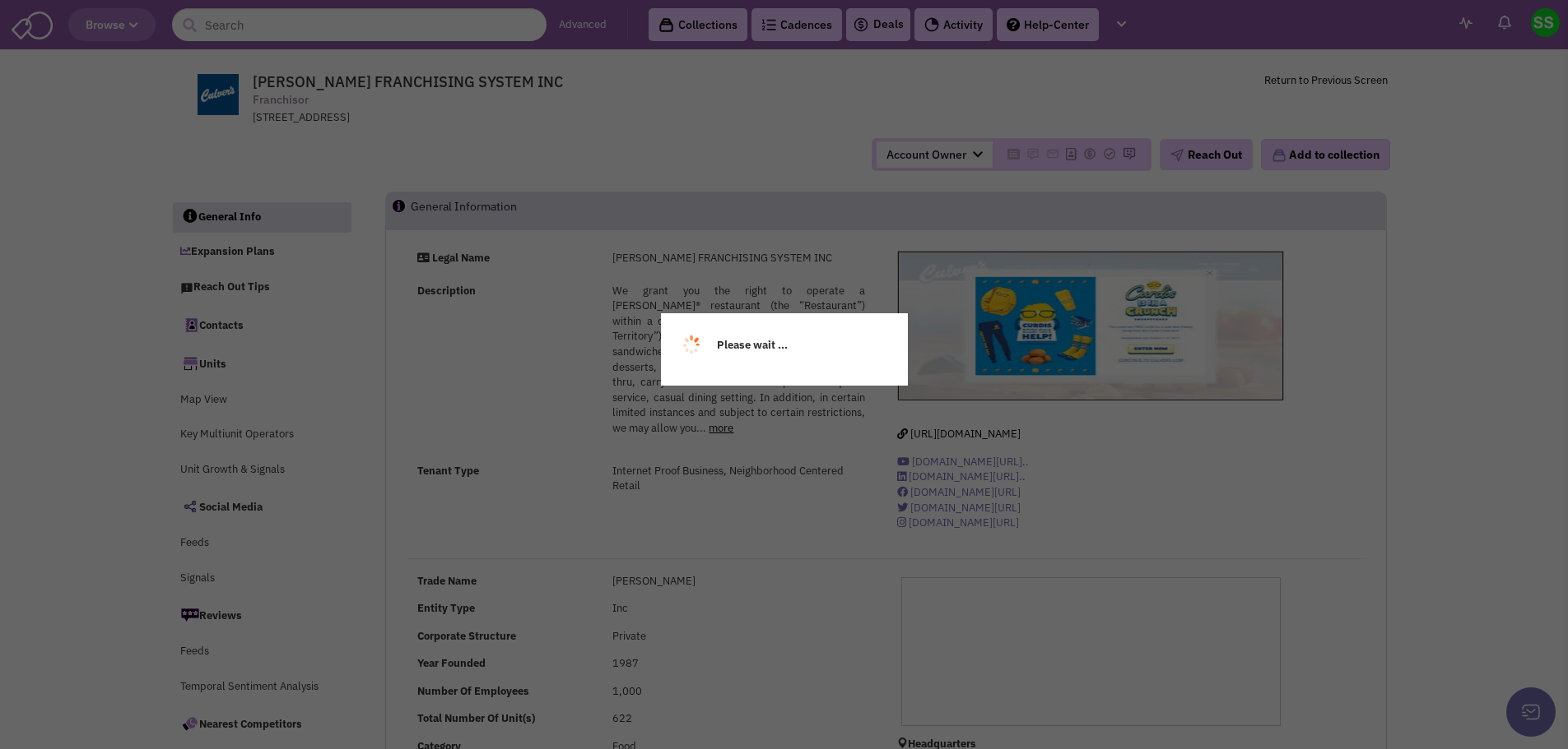
select select
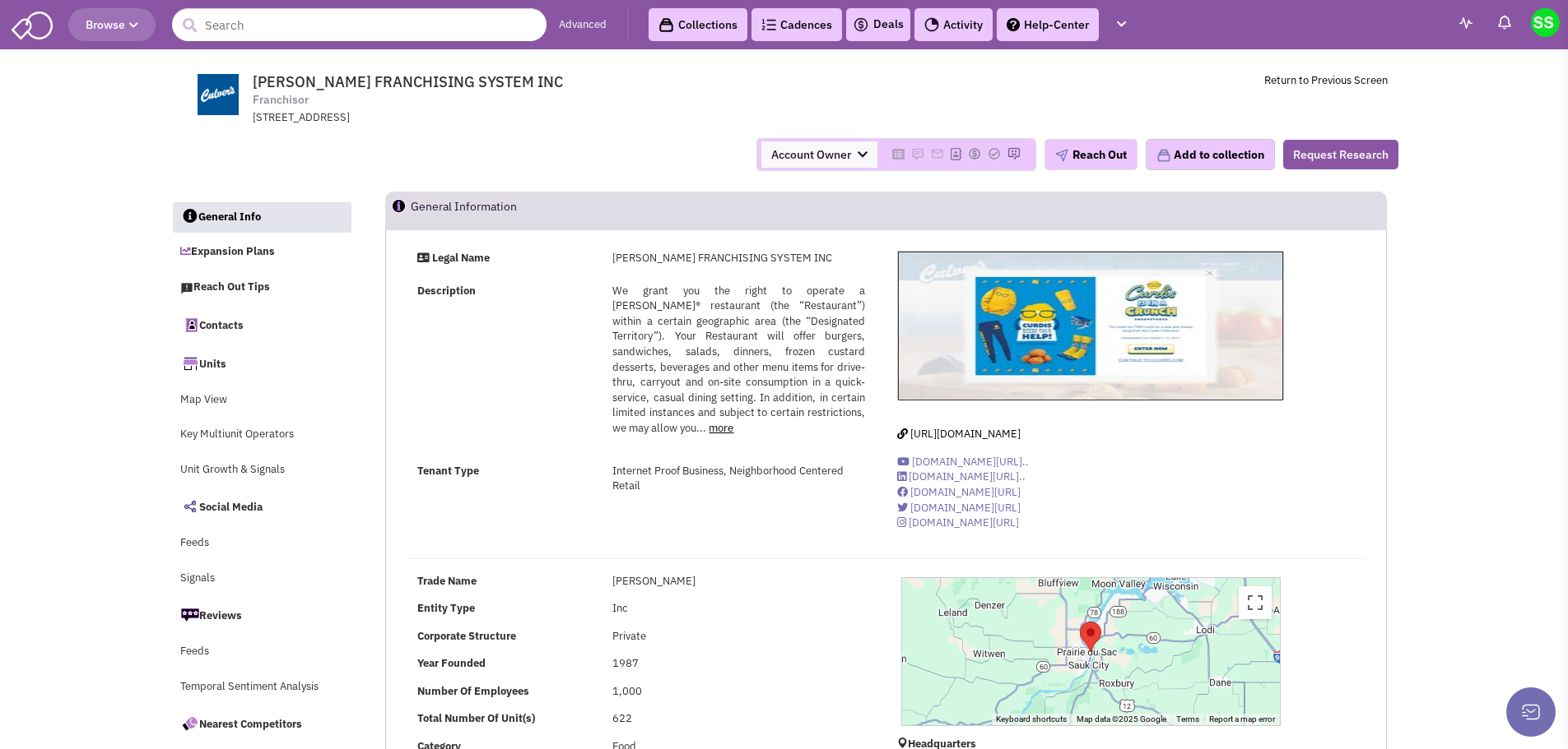
select select
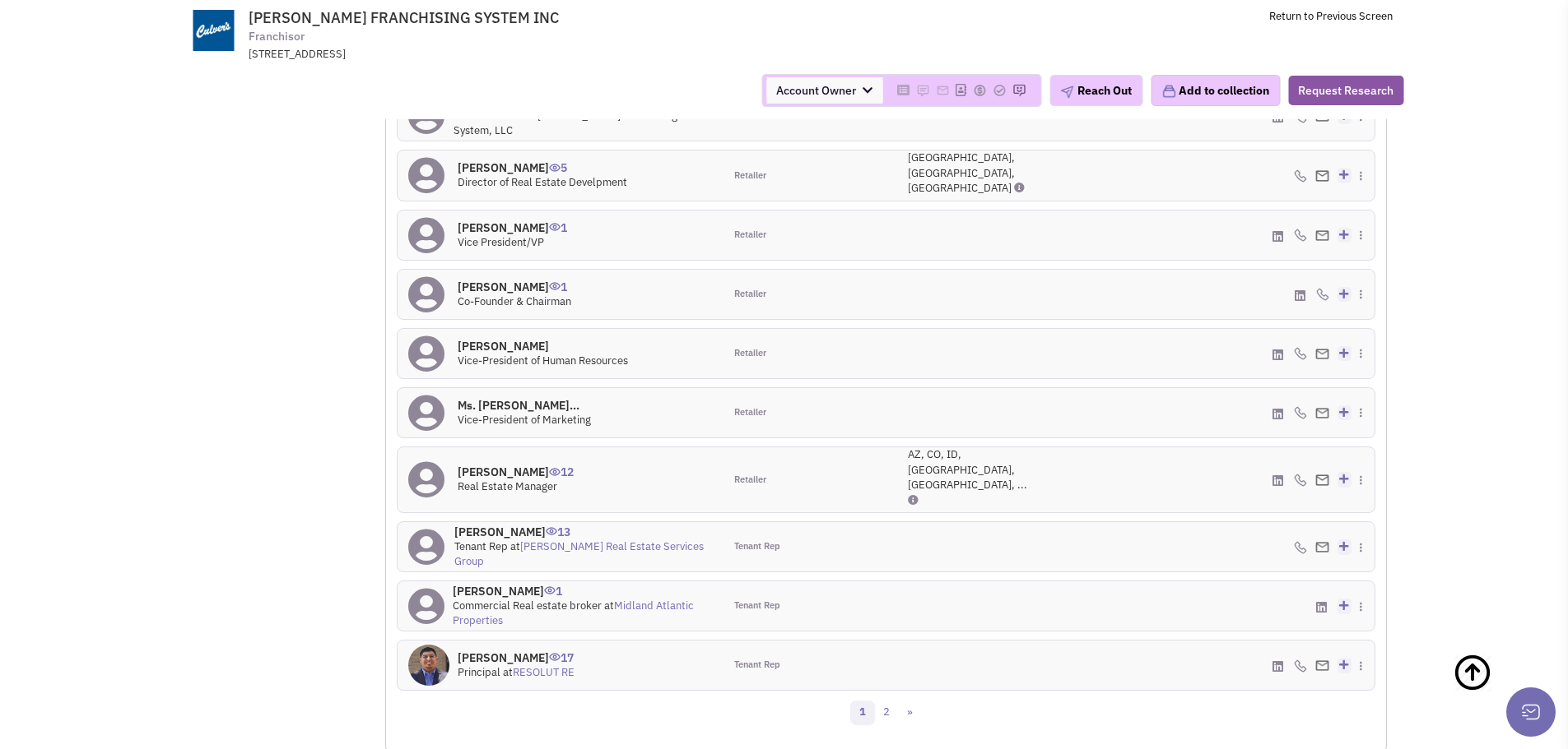
scroll to position [1565, 0]
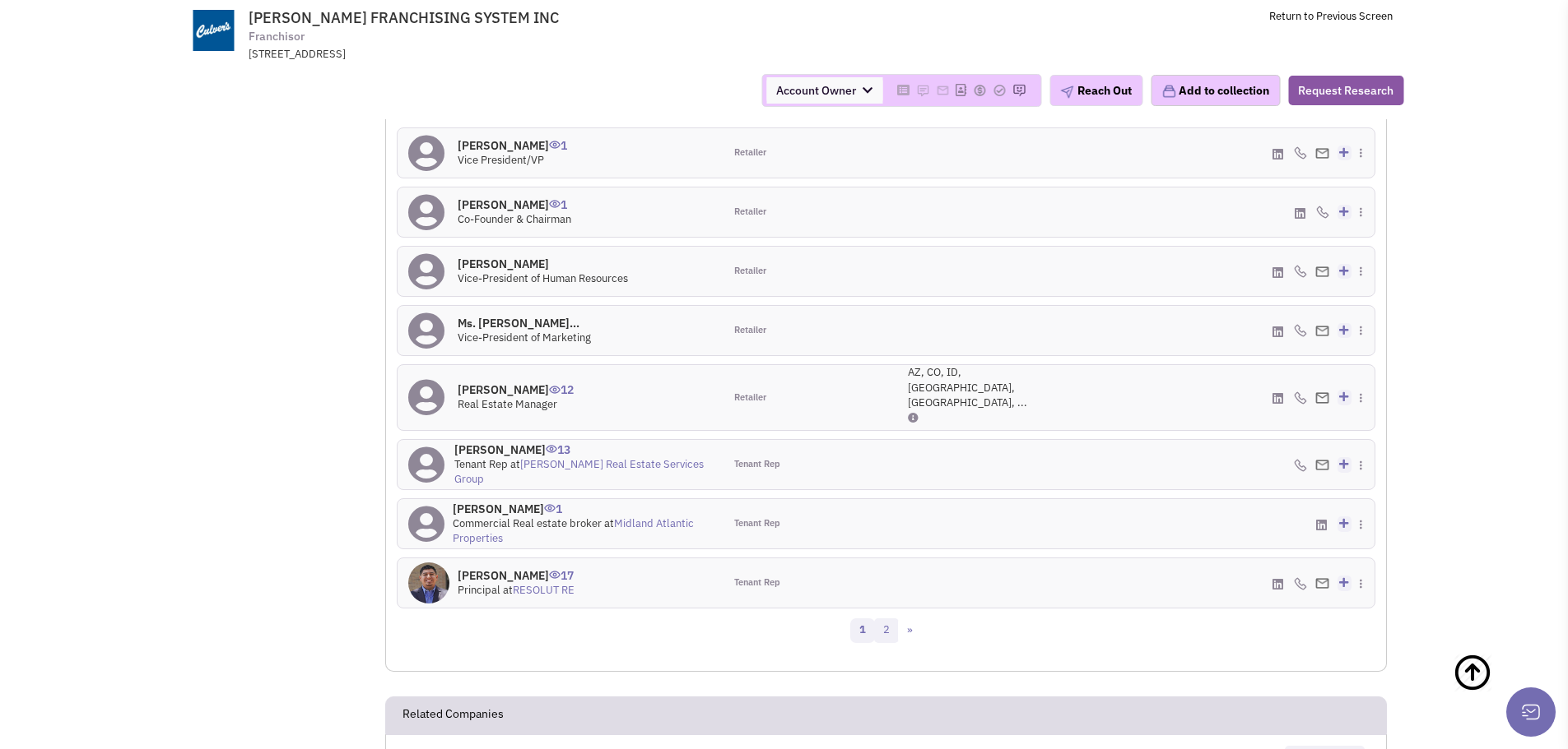
click at [890, 618] on link "2" at bounding box center [886, 630] width 25 height 25
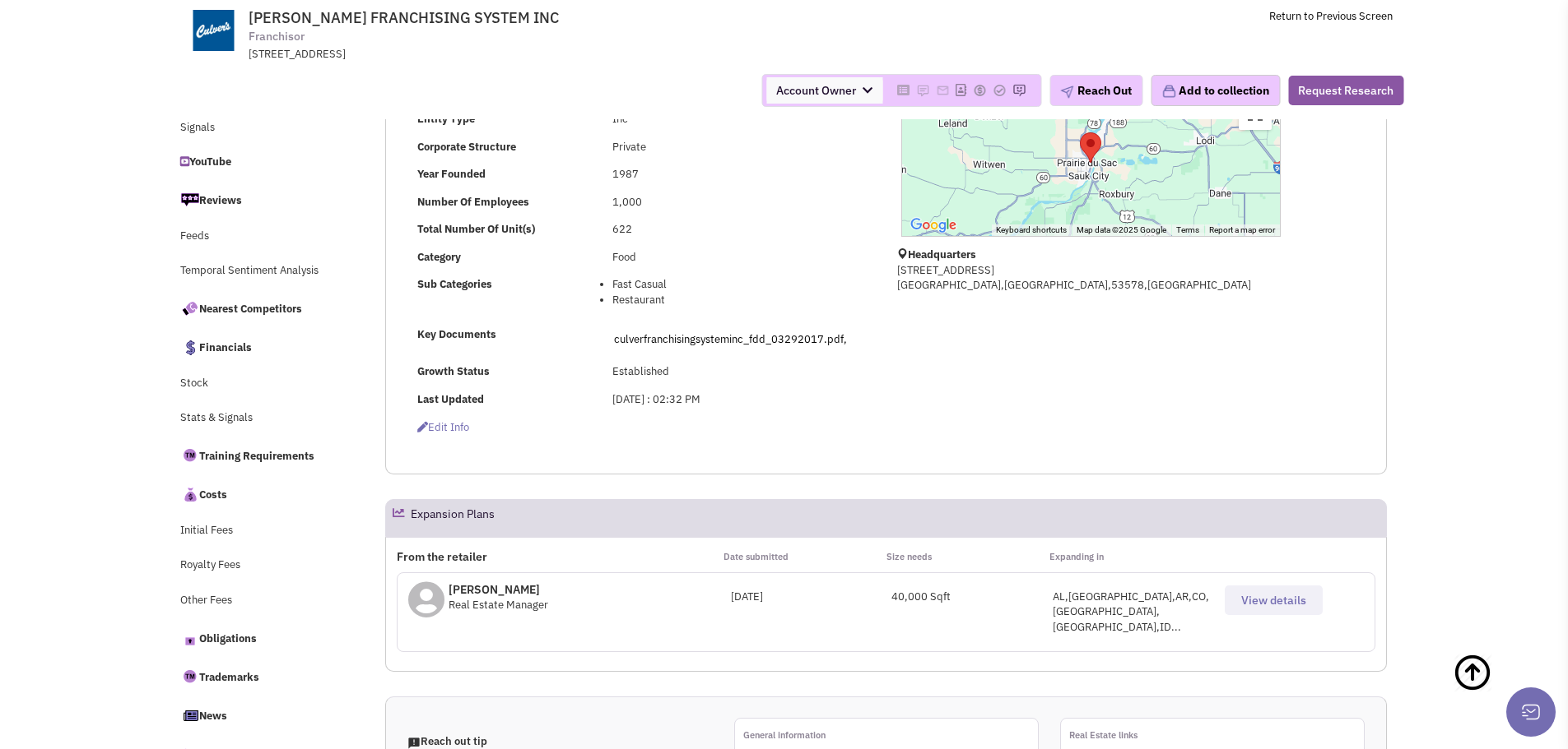
scroll to position [366, 0]
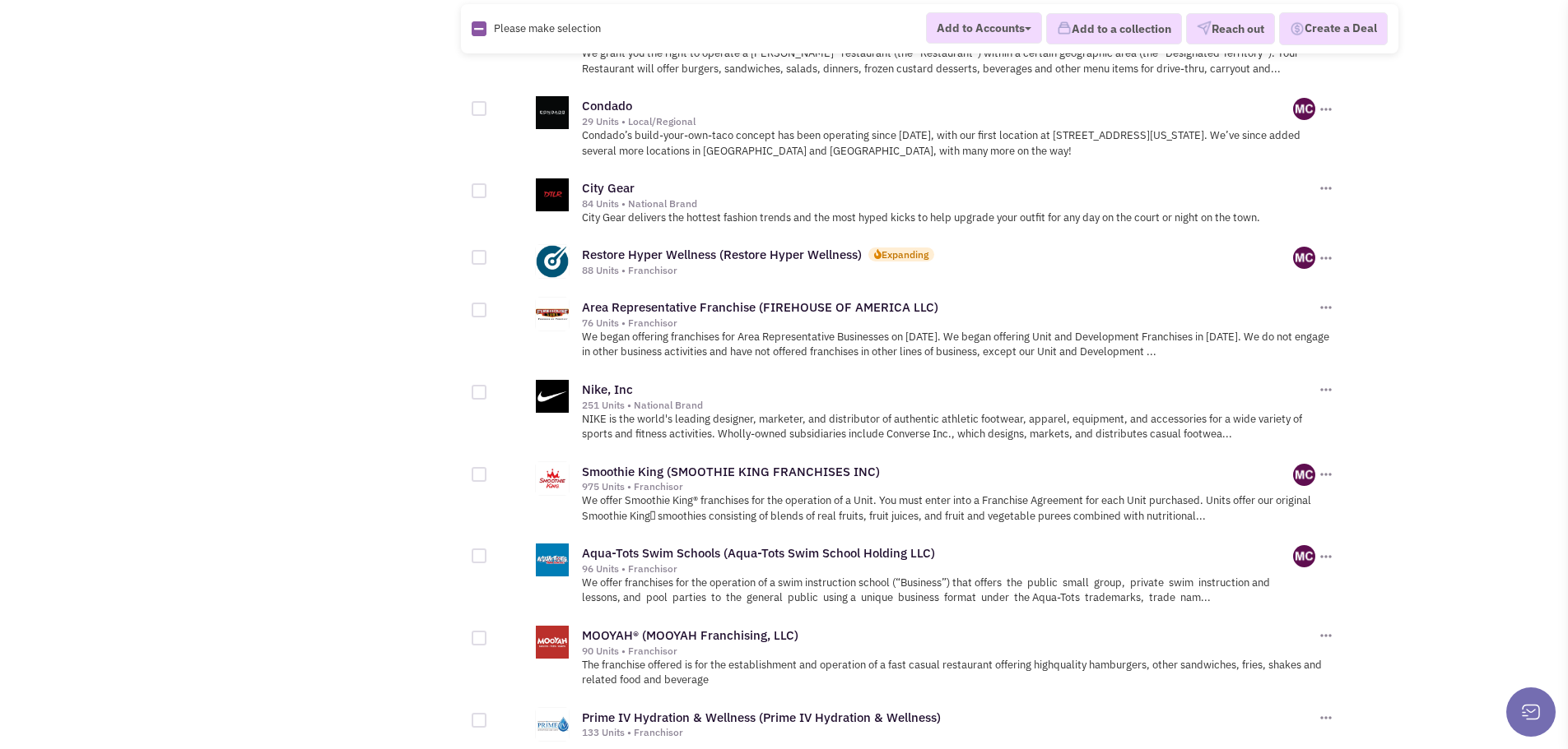
scroll to position [1481, 0]
